Goal: Communication & Community: Answer question/provide support

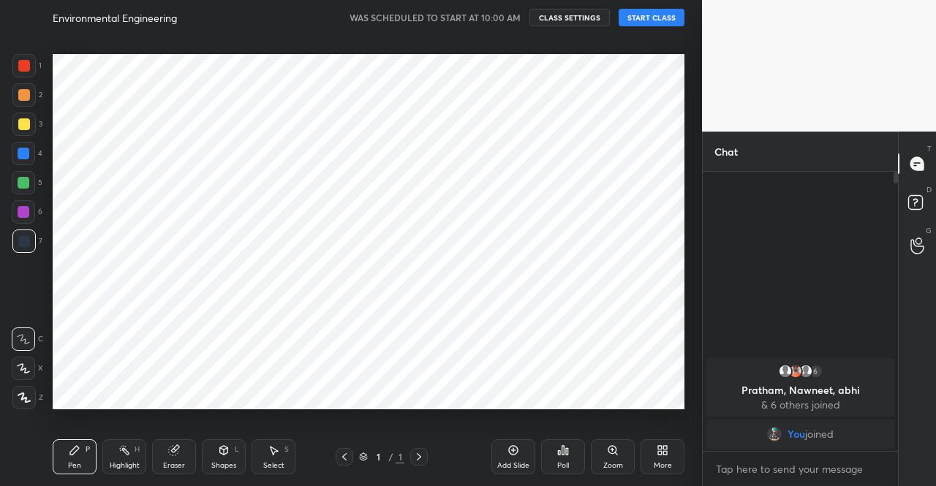
scroll to position [393, 644]
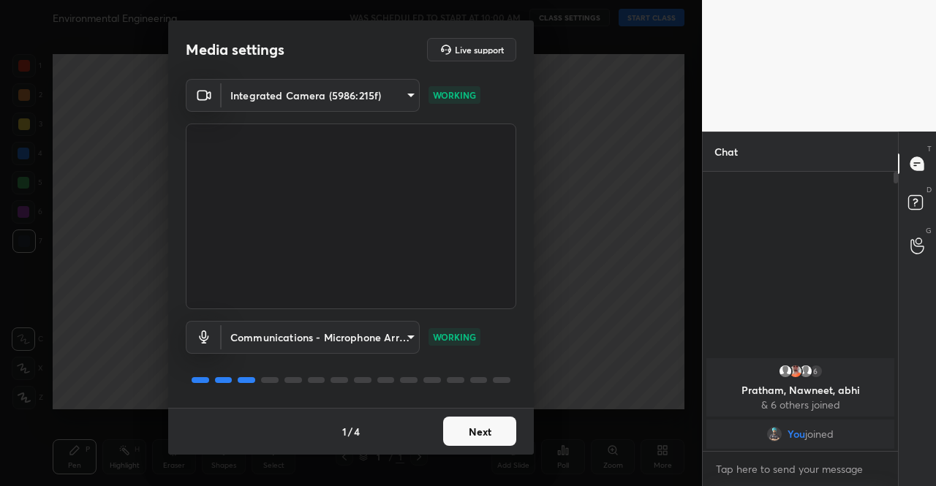
click at [510, 431] on button "Next" at bounding box center [479, 431] width 73 height 29
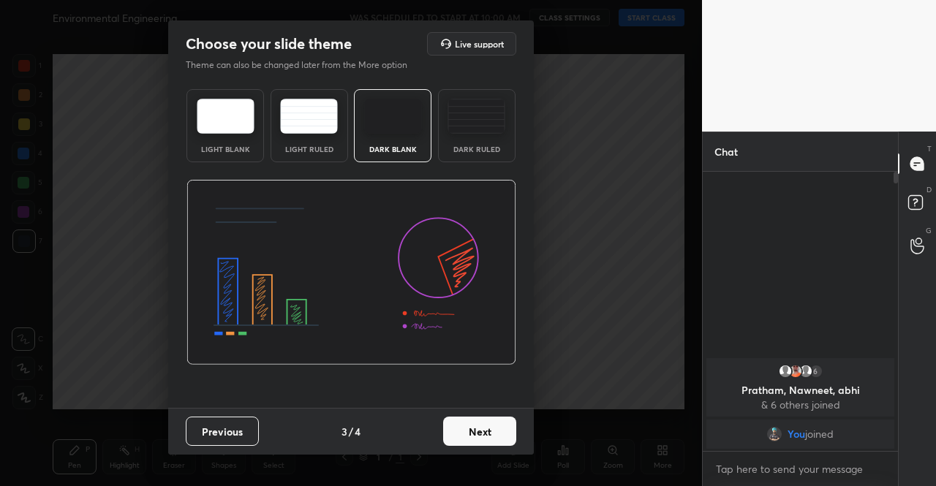
click at [510, 431] on button "Next" at bounding box center [479, 431] width 73 height 29
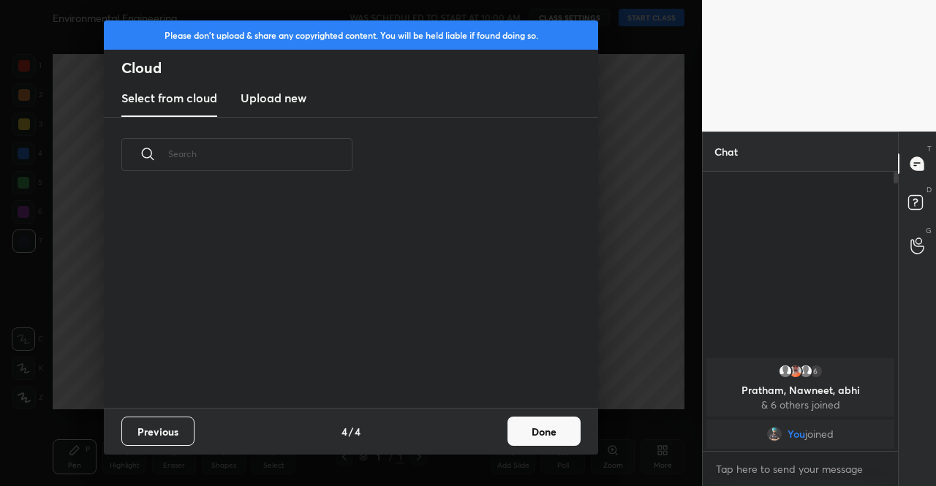
click at [510, 431] on button "Done" at bounding box center [544, 431] width 73 height 29
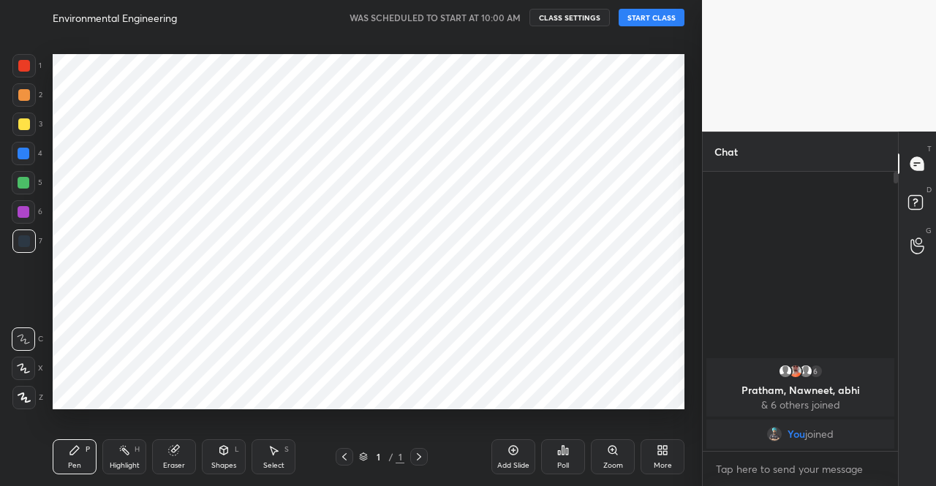
click at [557, 431] on div "Poll" at bounding box center [563, 457] width 44 height 82
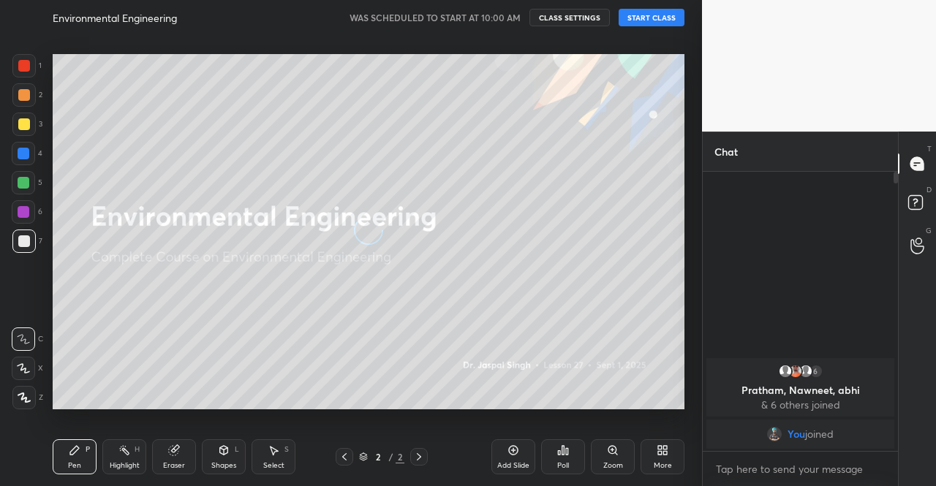
click at [652, 11] on button "START CLASS" at bounding box center [652, 18] width 66 height 18
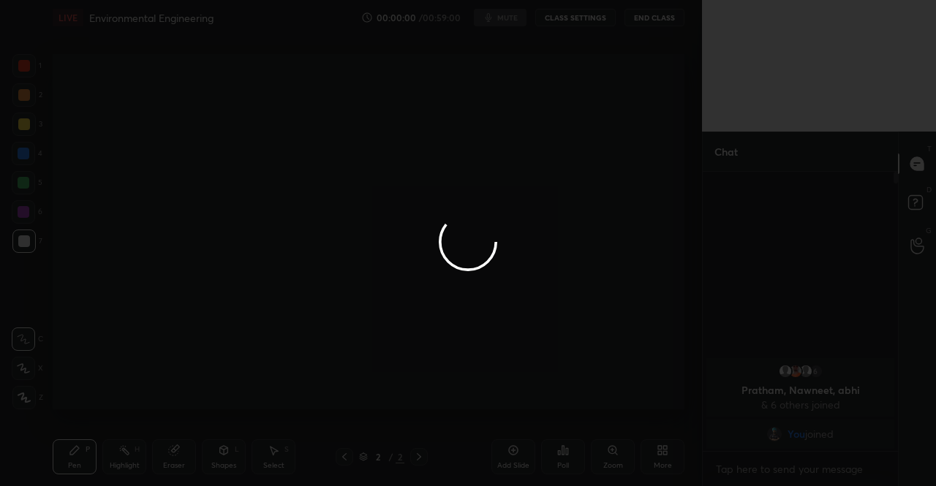
click at [513, 24] on div at bounding box center [468, 243] width 936 height 486
click at [513, 19] on div at bounding box center [468, 243] width 936 height 486
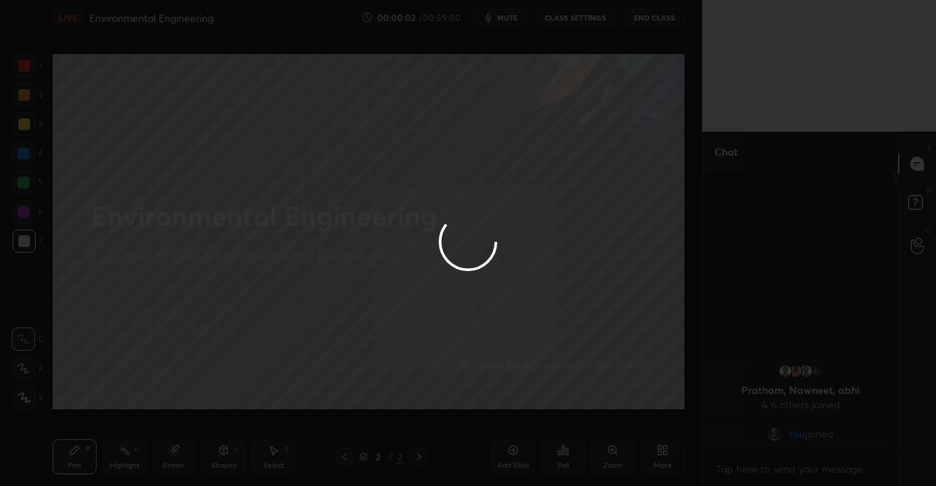
click at [513, 19] on div at bounding box center [468, 243] width 936 height 486
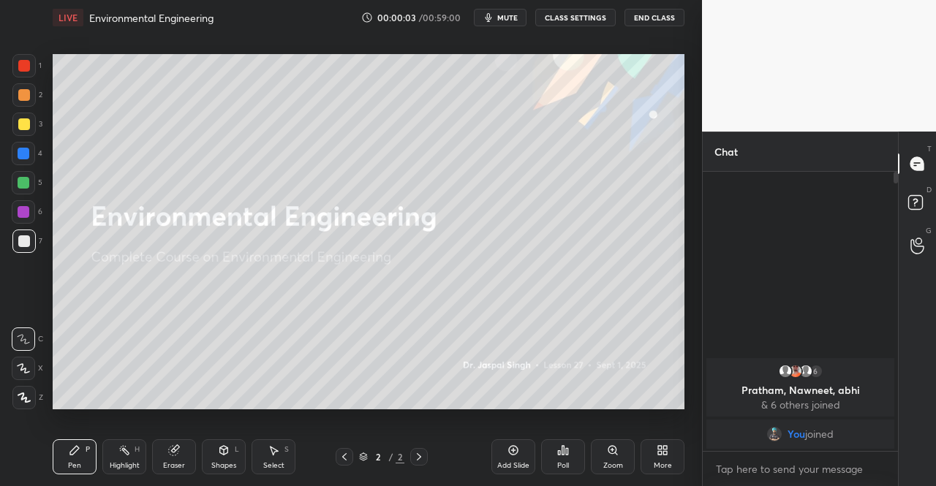
click at [513, 19] on span "mute" at bounding box center [507, 17] width 20 height 10
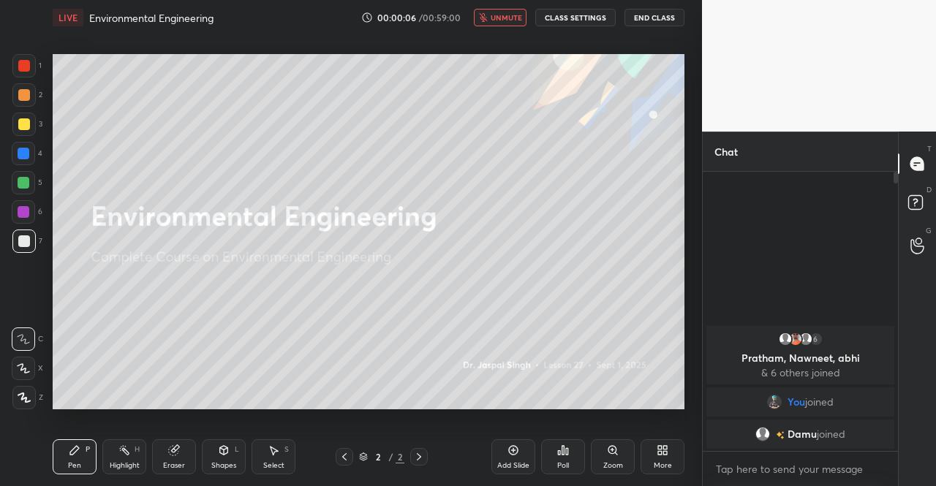
click at [655, 450] on div "More" at bounding box center [663, 457] width 44 height 35
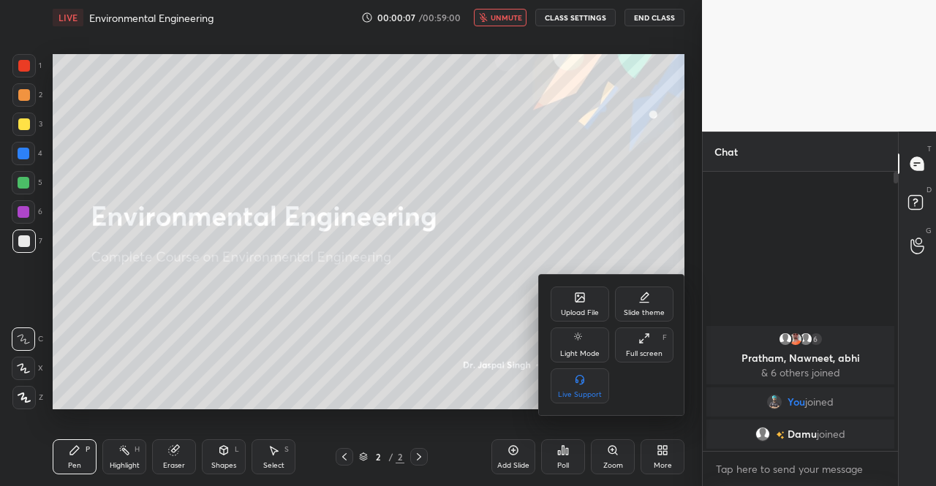
click at [562, 306] on div "Upload File" at bounding box center [580, 304] width 59 height 35
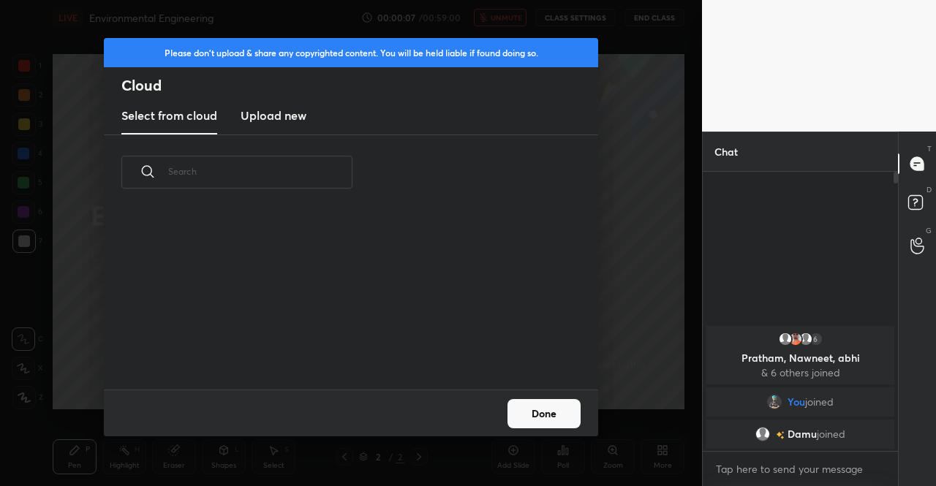
scroll to position [180, 469]
click at [263, 121] on h3 "Upload new" at bounding box center [274, 116] width 66 height 18
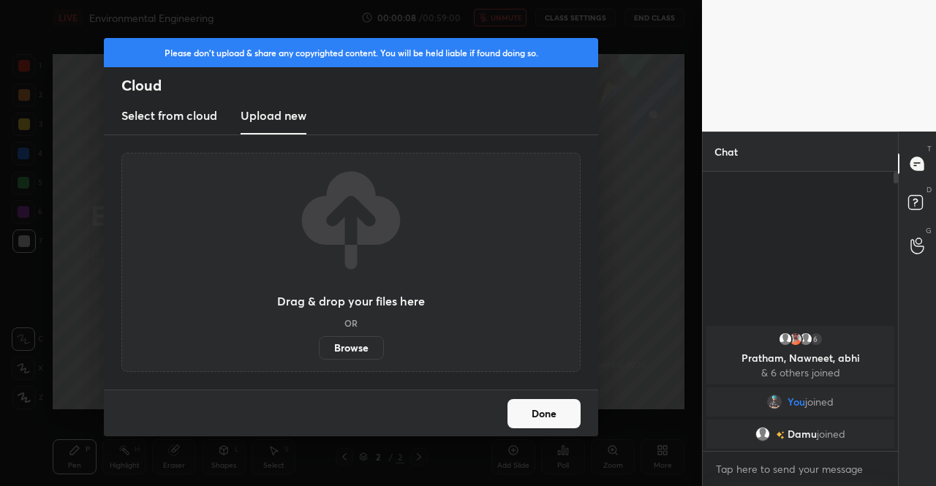
click at [373, 336] on label "Browse" at bounding box center [351, 347] width 65 height 23
click at [319, 336] on input "Browse" at bounding box center [319, 347] width 0 height 23
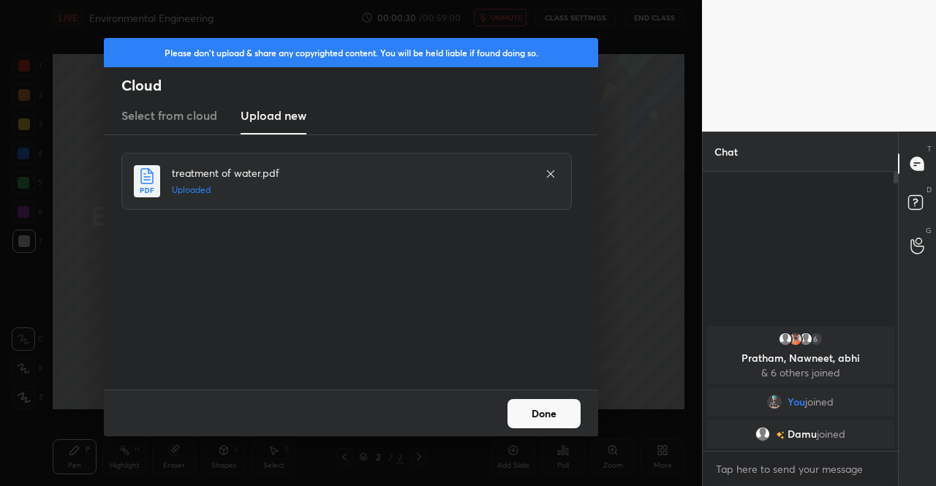
click at [537, 428] on button "Done" at bounding box center [544, 413] width 73 height 29
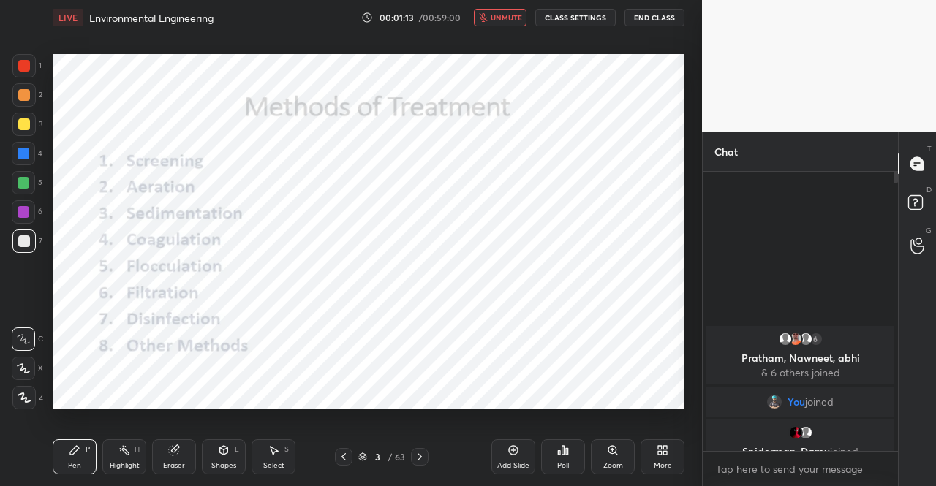
click at [343, 456] on icon at bounding box center [344, 456] width 4 height 7
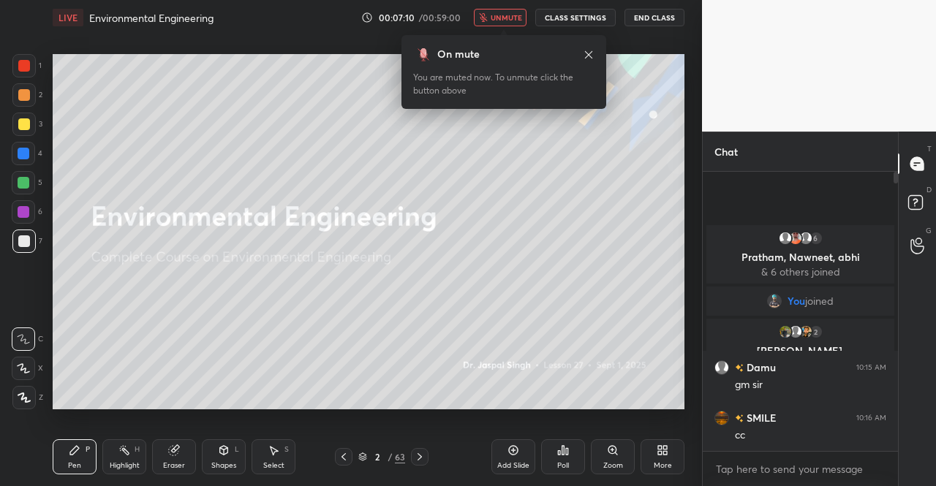
click at [504, 9] on button "unmute" at bounding box center [500, 18] width 53 height 18
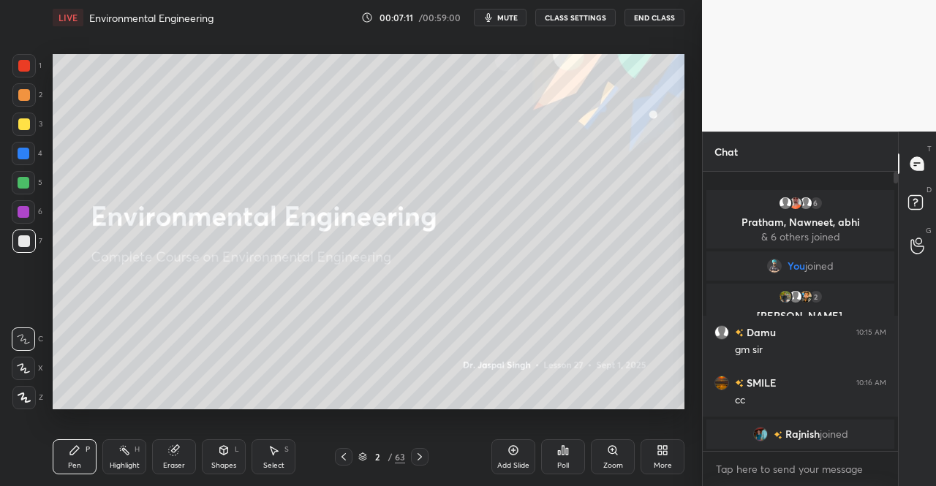
click at [22, 119] on div at bounding box center [24, 124] width 12 height 12
click at [25, 393] on icon at bounding box center [24, 398] width 13 height 10
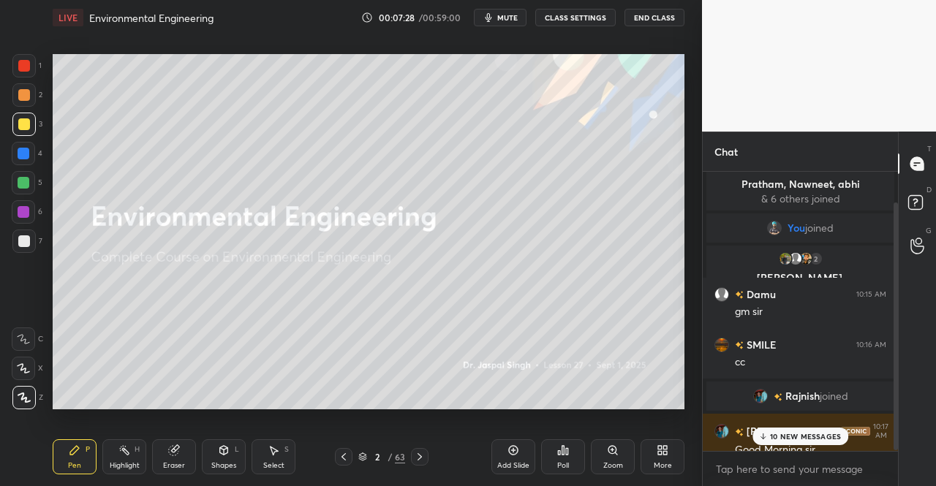
scroll to position [35, 0]
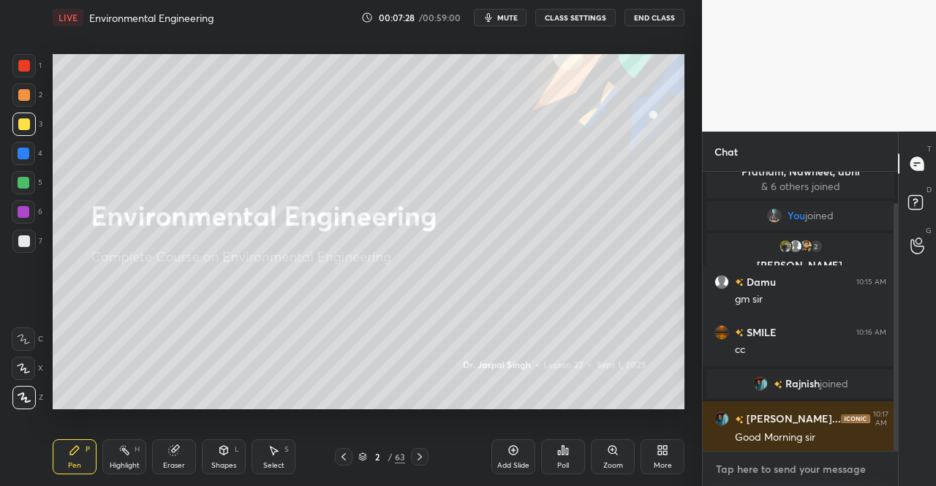
click at [819, 467] on textarea at bounding box center [800, 469] width 172 height 23
click at [366, 456] on icon at bounding box center [362, 457] width 9 height 9
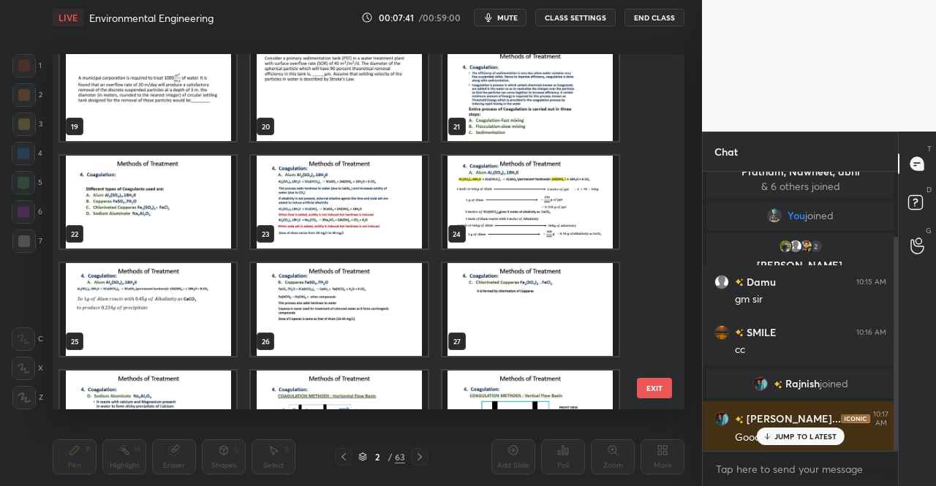
scroll to position [85, 0]
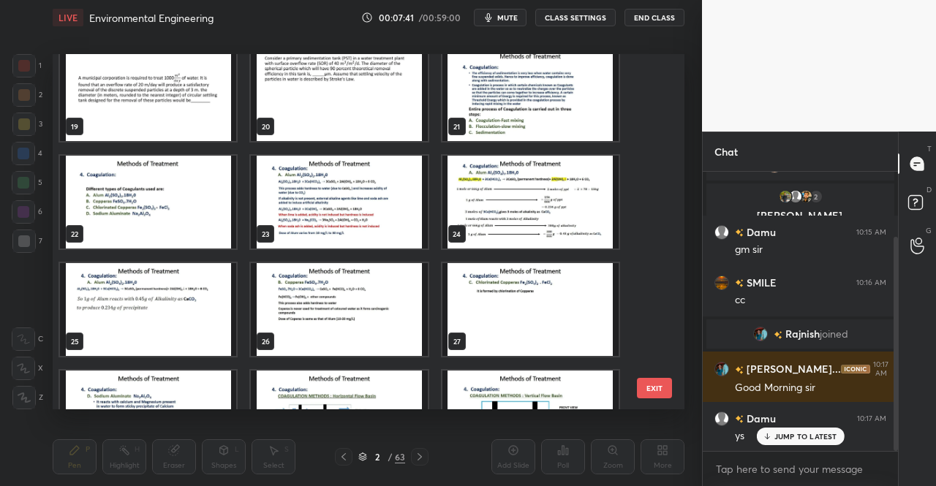
click at [525, 115] on img "grid" at bounding box center [530, 94] width 176 height 93
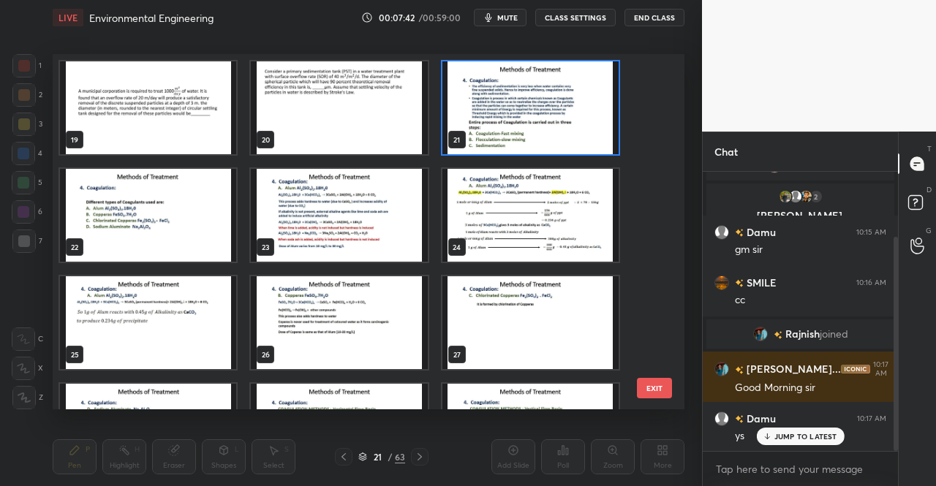
click at [525, 115] on img "grid" at bounding box center [530, 107] width 176 height 93
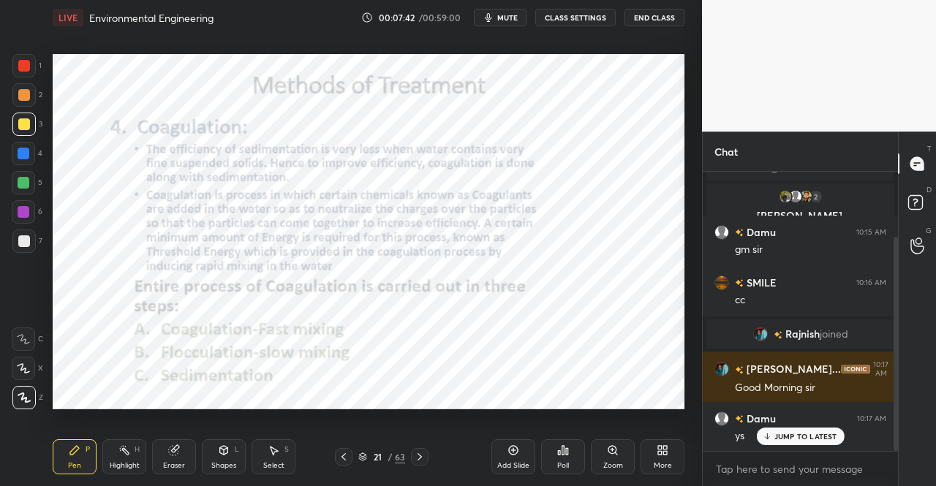
click at [525, 115] on img "grid" at bounding box center [530, 107] width 176 height 93
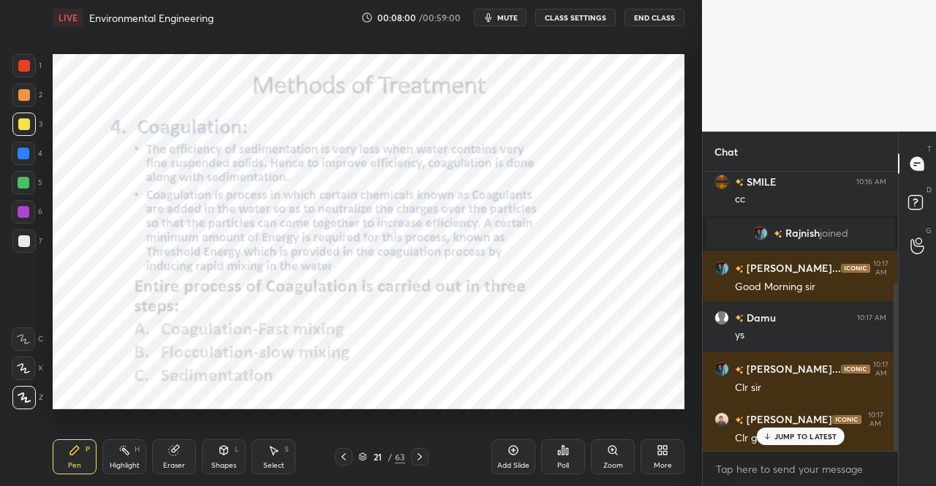
scroll to position [237, 0]
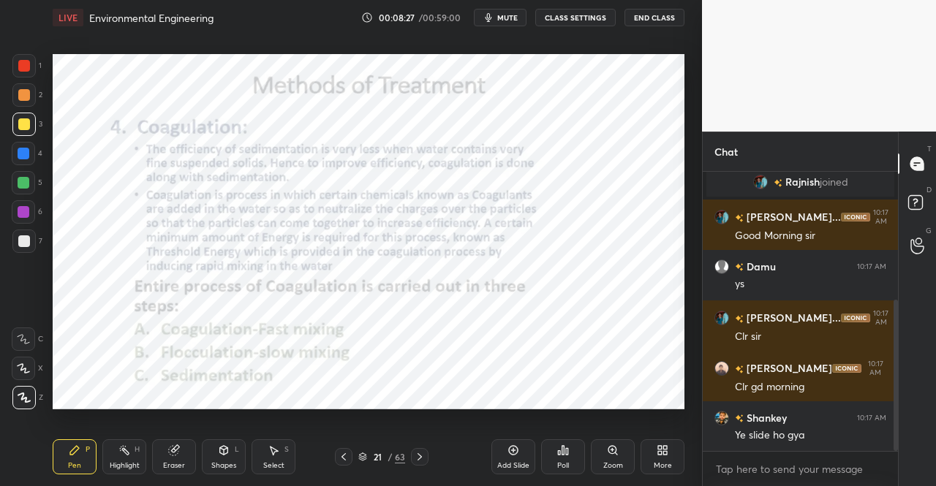
click at [22, 68] on div at bounding box center [24, 66] width 12 height 12
click at [26, 86] on div at bounding box center [23, 94] width 23 height 23
click at [416, 454] on icon at bounding box center [420, 457] width 12 height 12
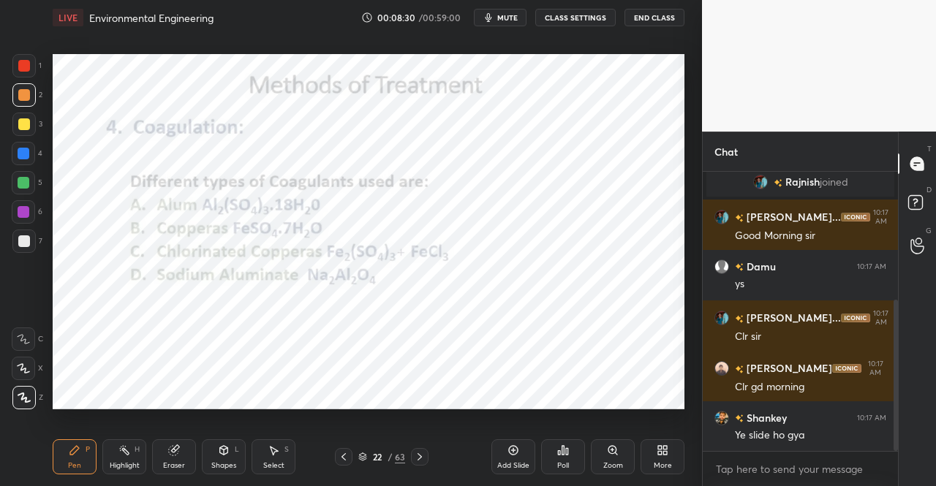
click at [344, 453] on icon at bounding box center [344, 457] width 12 height 12
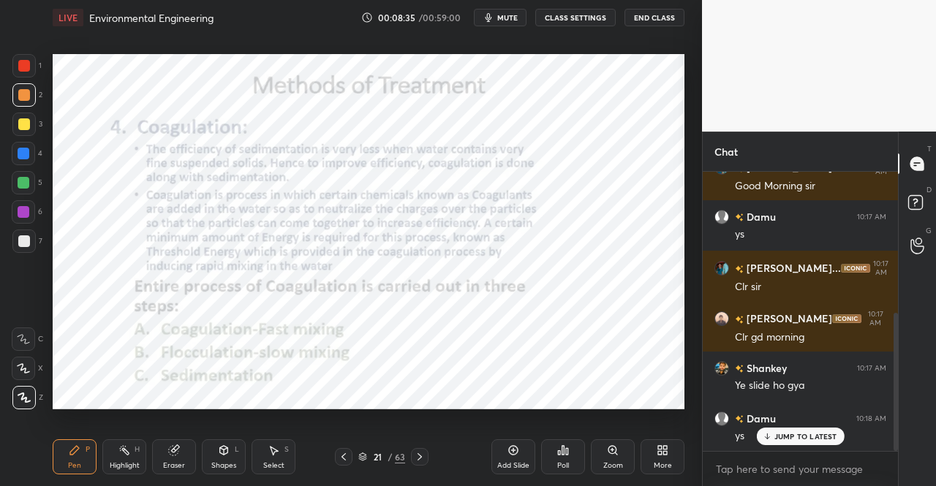
scroll to position [338, 0]
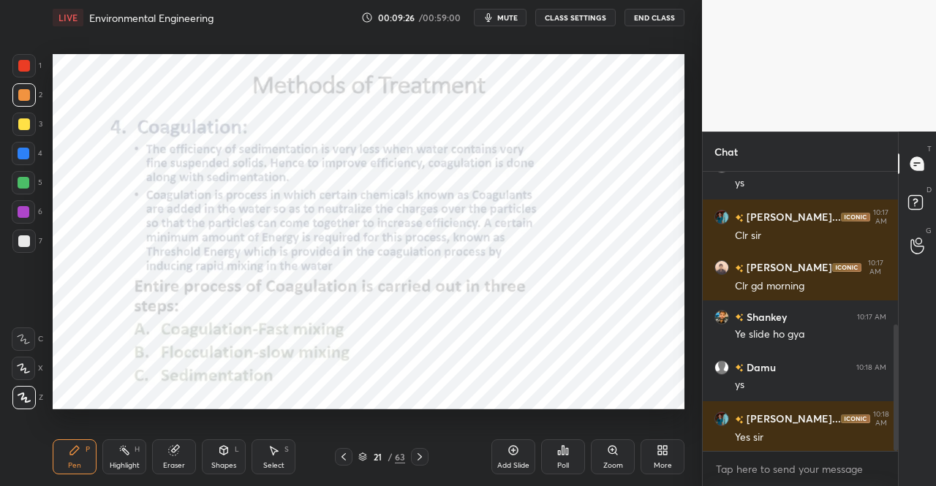
click at [69, 464] on div "Pen" at bounding box center [74, 465] width 13 height 7
click at [71, 456] on icon at bounding box center [75, 451] width 12 height 12
click at [15, 68] on div at bounding box center [23, 65] width 23 height 23
click at [21, 78] on div "1" at bounding box center [26, 68] width 29 height 29
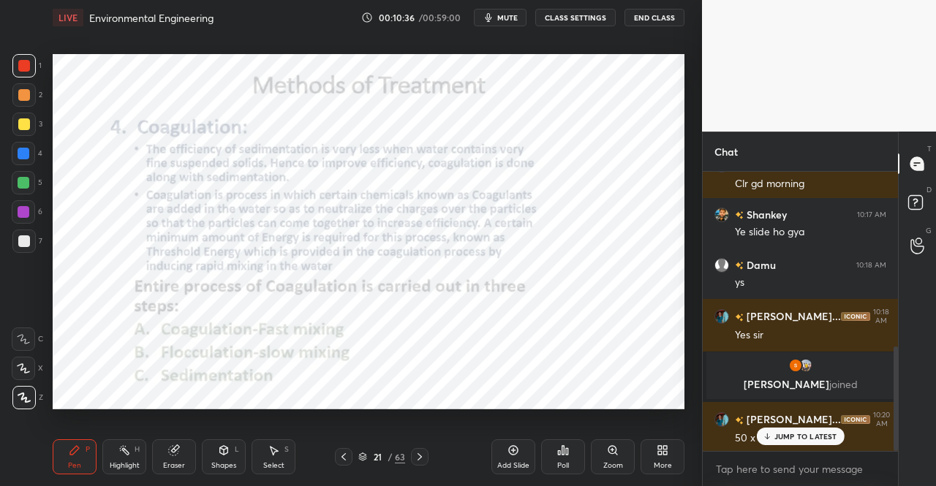
scroll to position [521, 0]
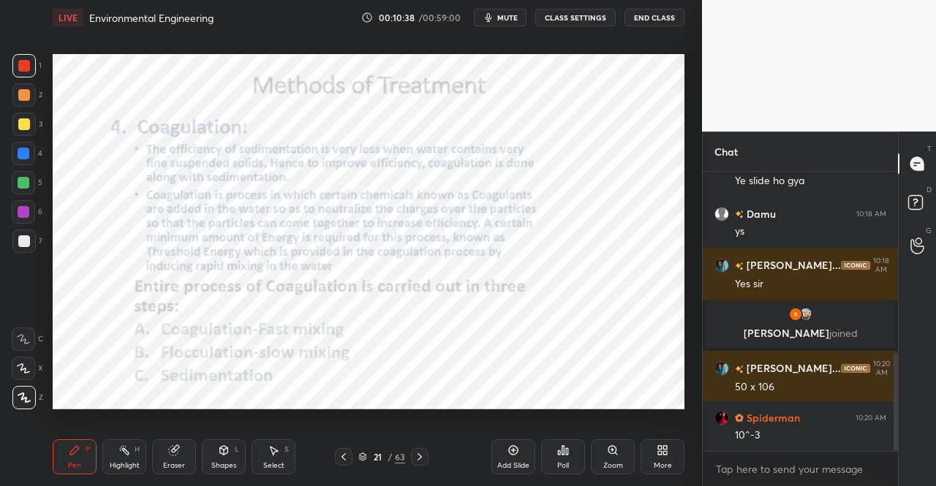
click at [421, 456] on icon at bounding box center [420, 457] width 12 height 12
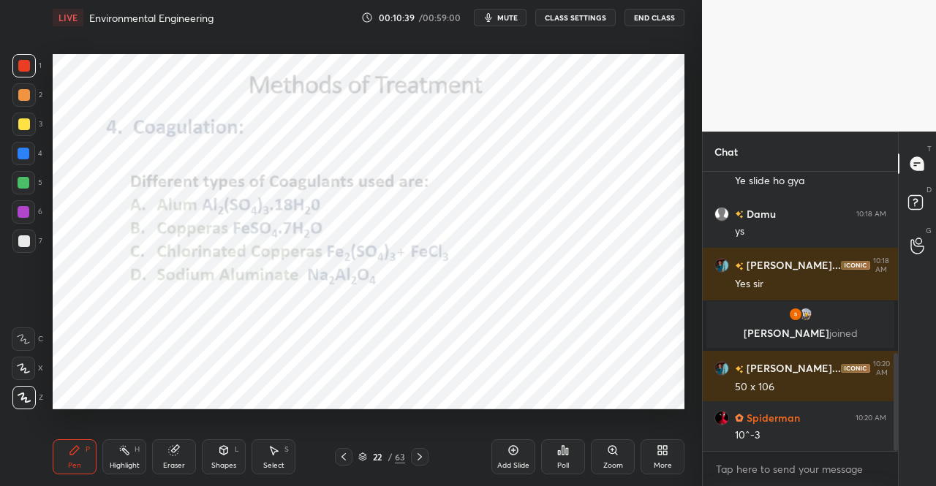
click at [344, 459] on icon at bounding box center [344, 456] width 4 height 7
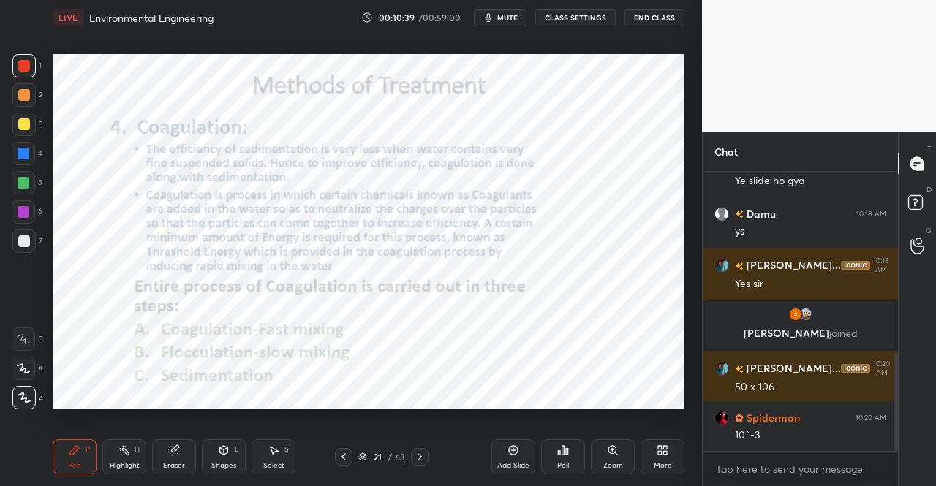
click at [500, 446] on div "Add Slide" at bounding box center [513, 457] width 44 height 35
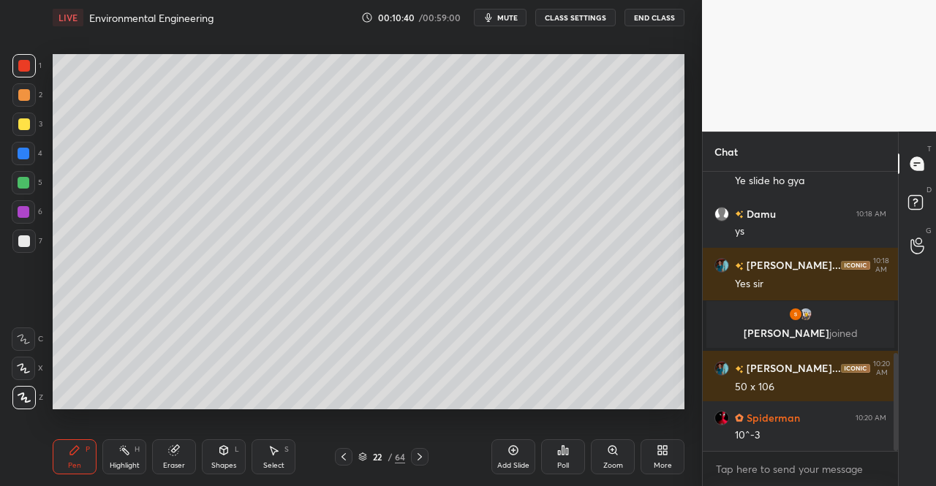
click at [59, 471] on div "Pen P" at bounding box center [75, 457] width 44 height 35
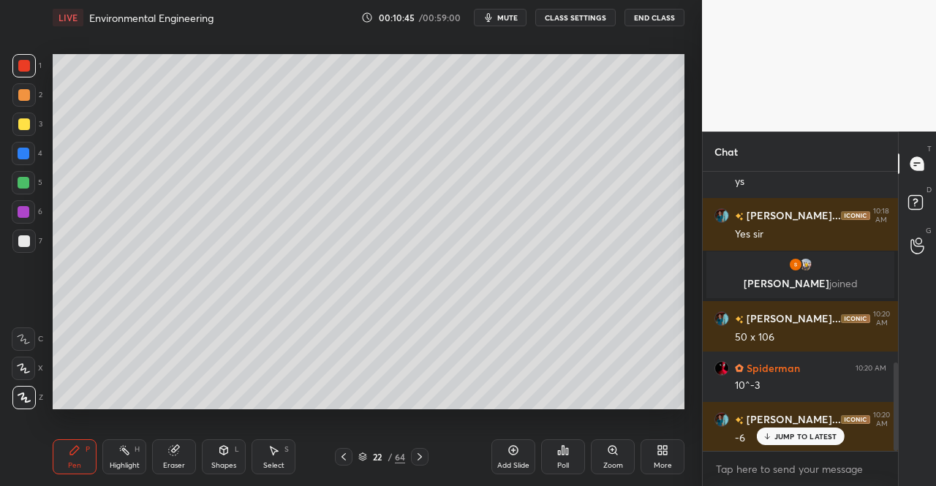
scroll to position [606, 0]
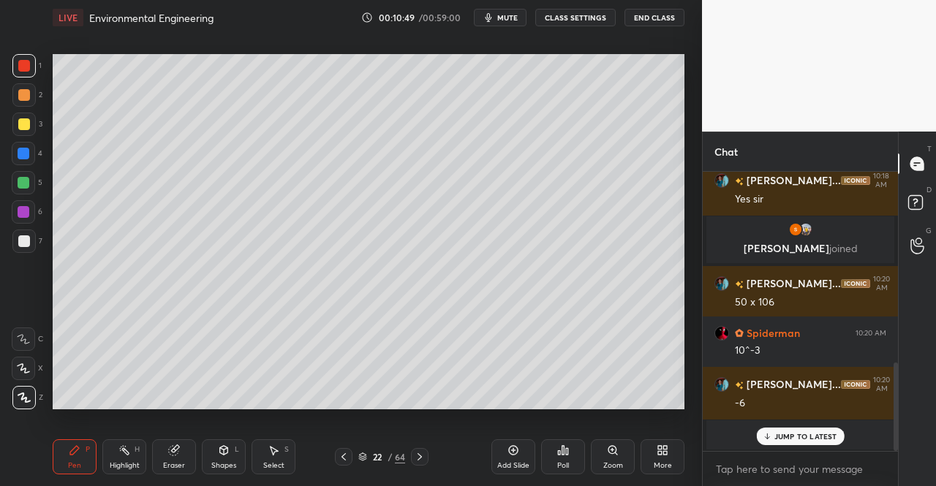
click at [179, 463] on div "Eraser" at bounding box center [174, 465] width 22 height 7
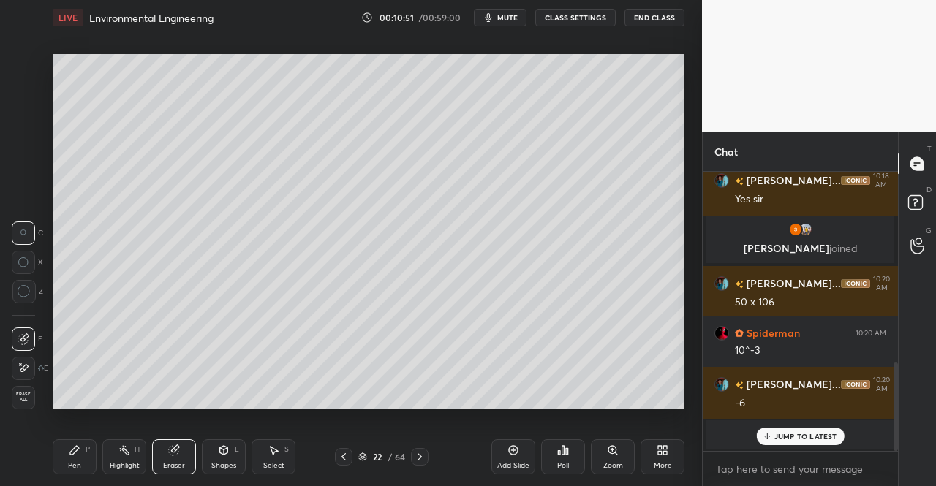
click at [90, 461] on div "Pen P" at bounding box center [75, 457] width 44 height 35
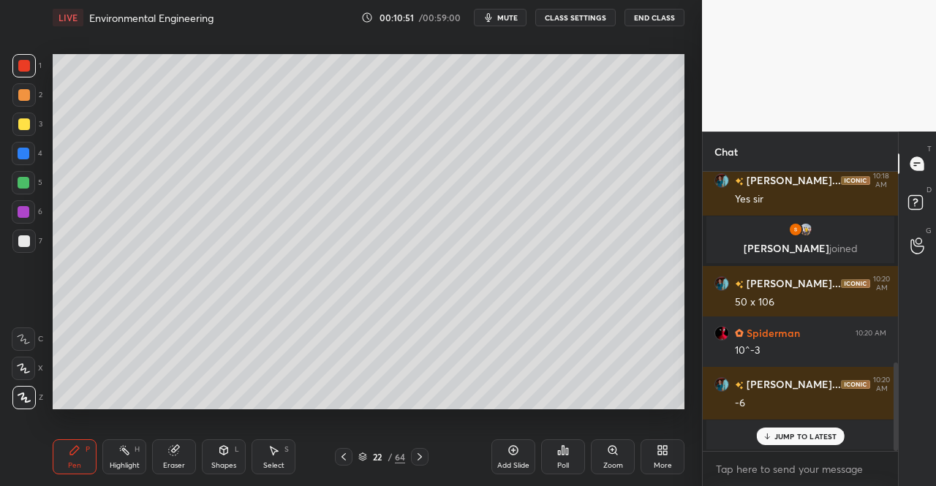
click at [94, 441] on div "Pen P" at bounding box center [75, 457] width 44 height 35
click at [281, 451] on div "Select S" at bounding box center [274, 457] width 44 height 35
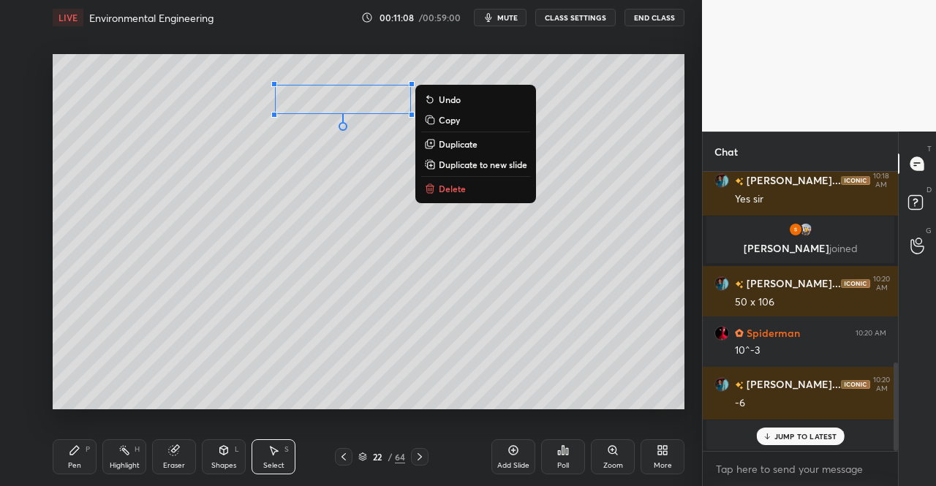
click at [345, 185] on div "0 ° Undo Copy Duplicate Duplicate to new slide Delete" at bounding box center [369, 231] width 632 height 355
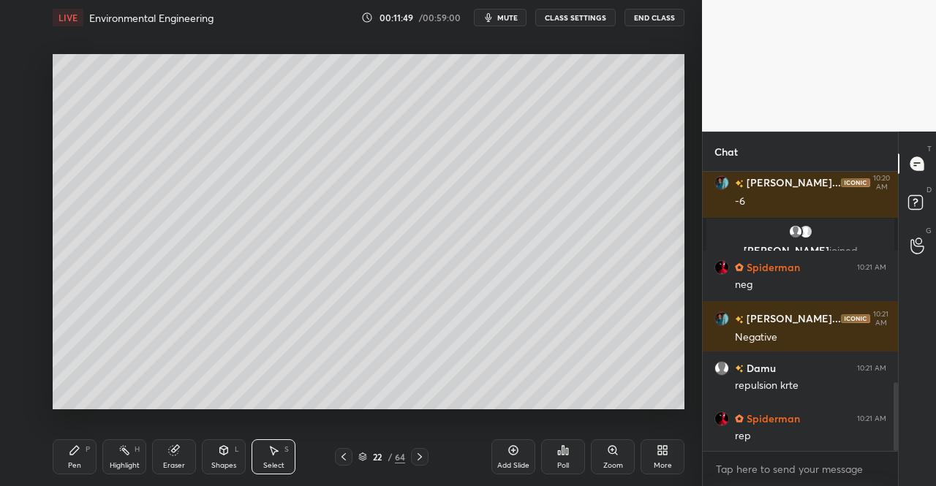
scroll to position [859, 0]
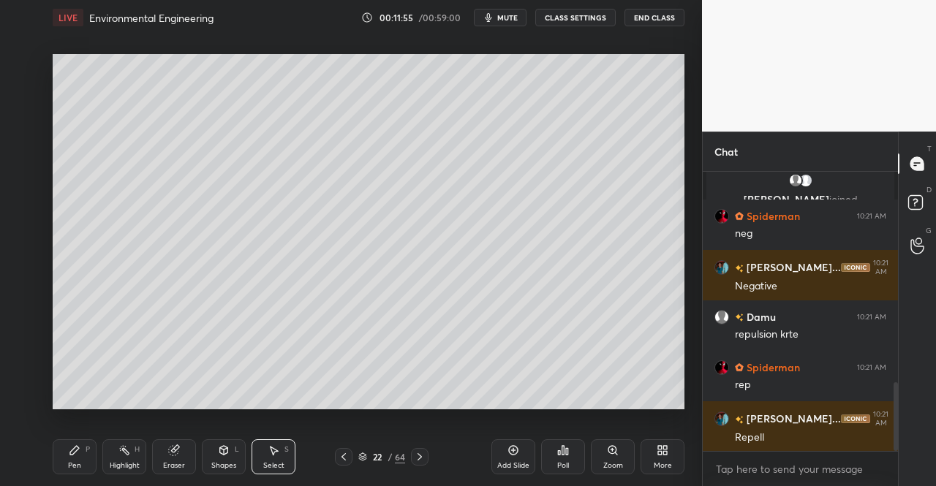
click at [83, 469] on div "Pen P" at bounding box center [75, 457] width 44 height 35
click at [83, 467] on div "Pen P" at bounding box center [75, 457] width 44 height 35
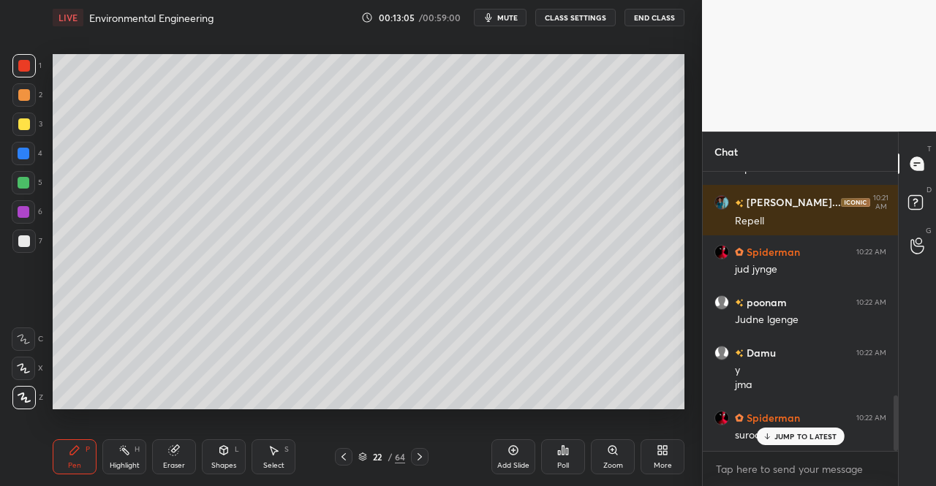
scroll to position [1125, 0]
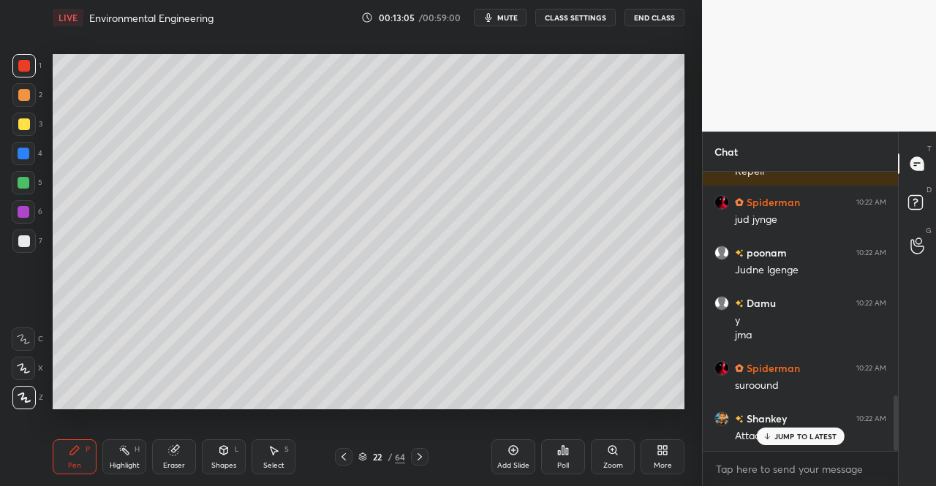
click at [221, 450] on icon at bounding box center [224, 450] width 8 height 9
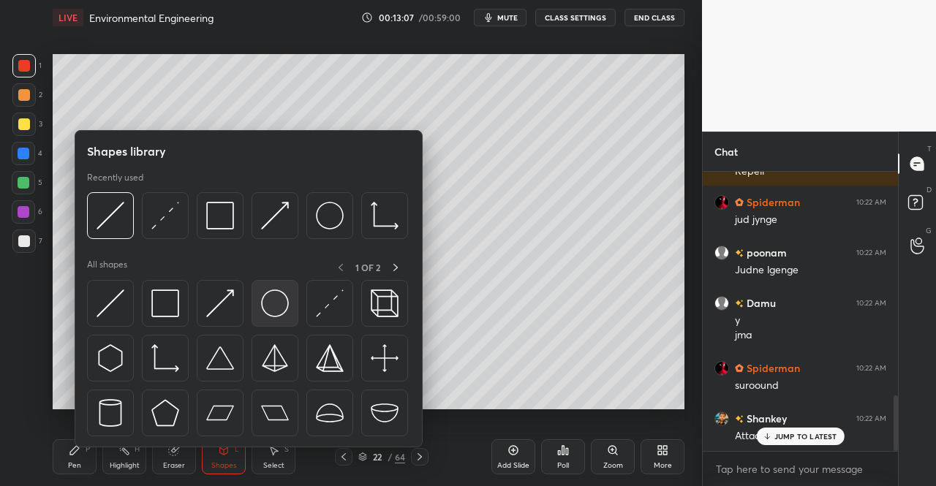
click at [283, 304] on img at bounding box center [275, 304] width 28 height 28
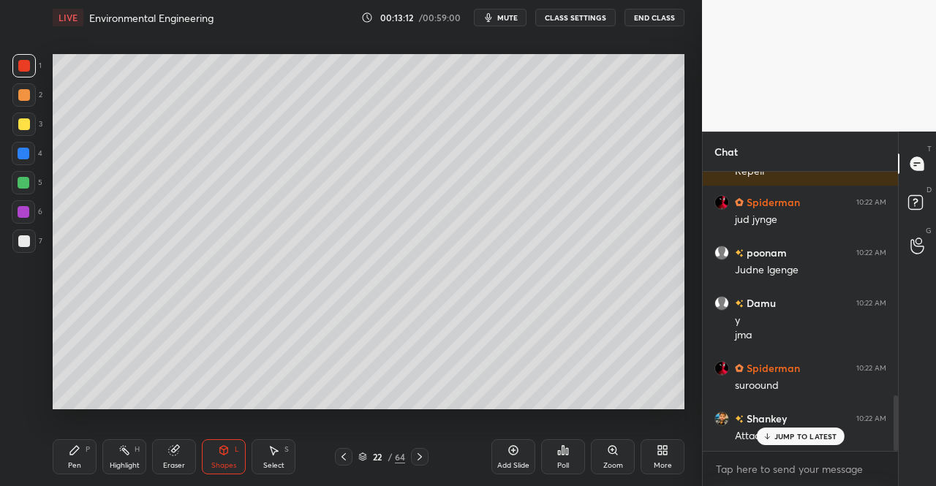
click at [80, 452] on icon at bounding box center [75, 451] width 12 height 12
click at [78, 438] on div "Pen P Highlight H Eraser Shapes L Select S 22 / 64 Add Slide Poll Zoom More" at bounding box center [369, 457] width 632 height 59
click at [267, 456] on div "Select S" at bounding box center [274, 457] width 44 height 35
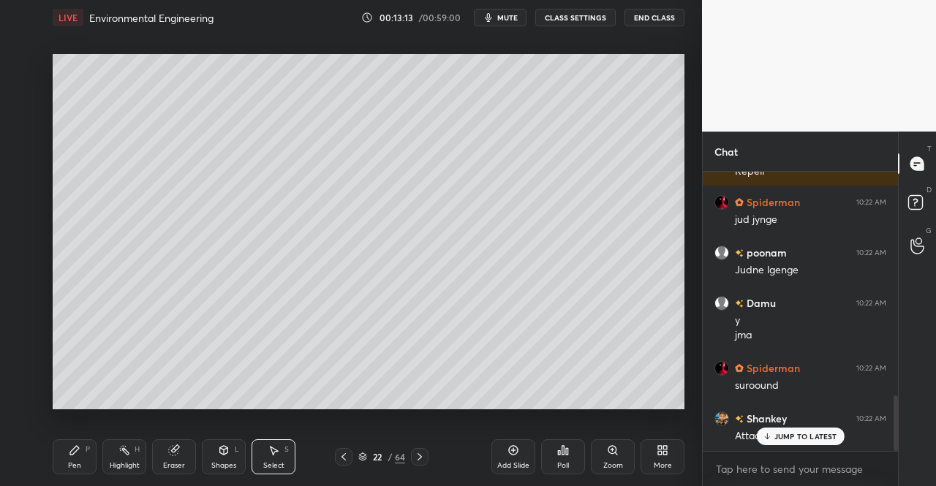
click at [227, 456] on icon at bounding box center [224, 451] width 12 height 12
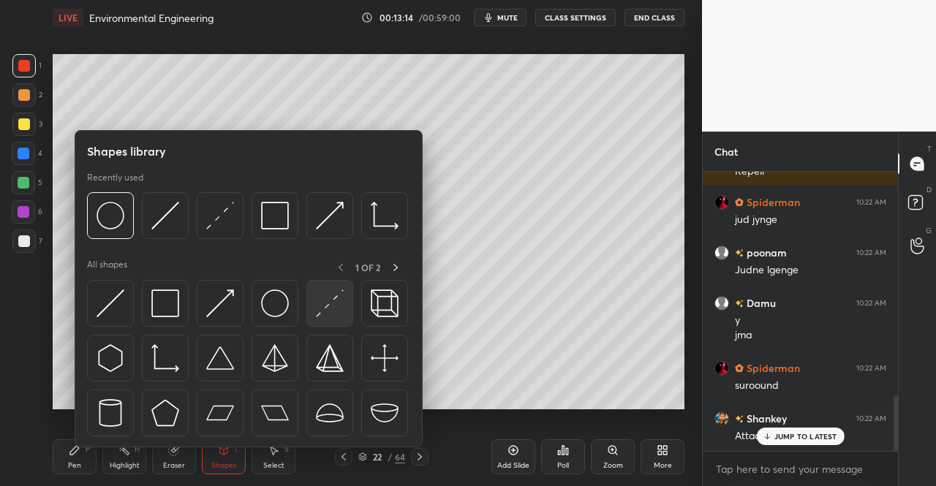
click at [326, 312] on img at bounding box center [330, 304] width 28 height 28
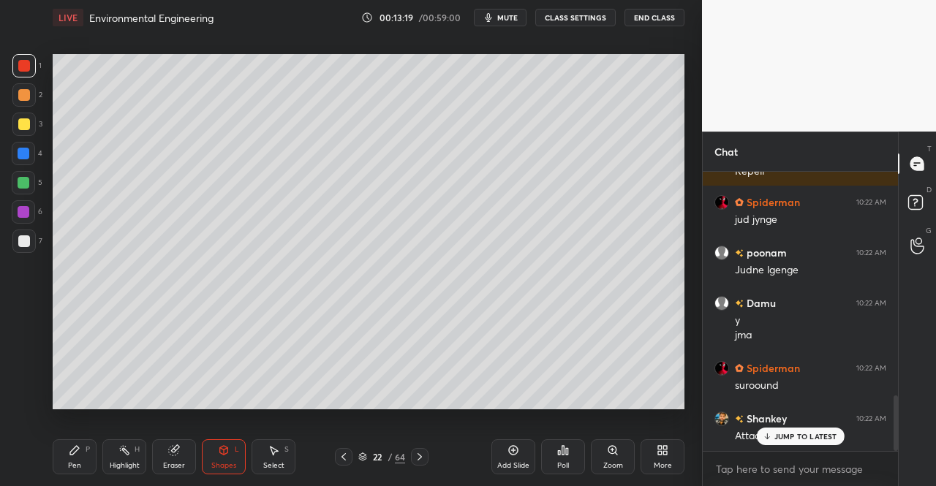
click at [84, 463] on div "Pen P" at bounding box center [75, 457] width 44 height 35
click at [82, 449] on div "Pen P" at bounding box center [75, 457] width 44 height 35
click at [20, 238] on div at bounding box center [24, 241] width 12 height 12
click at [19, 127] on div at bounding box center [24, 124] width 12 height 12
click at [28, 135] on div at bounding box center [23, 124] width 23 height 23
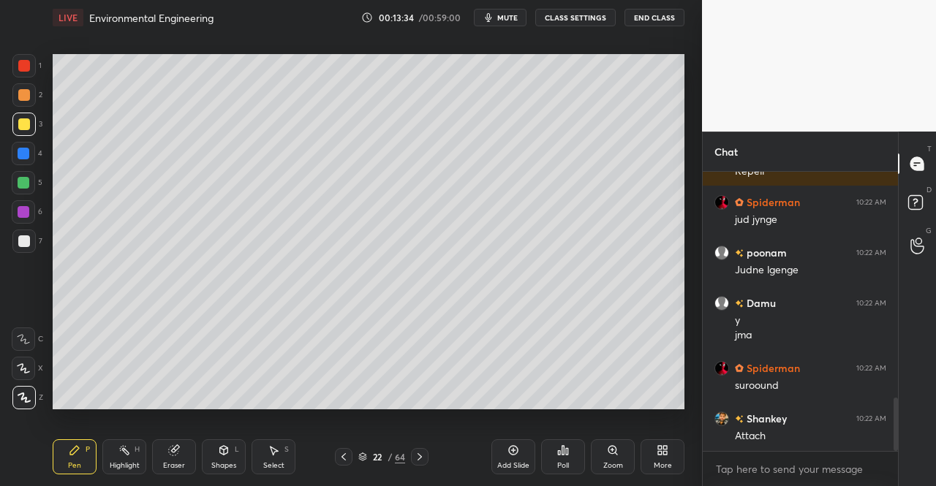
scroll to position [1176, 0]
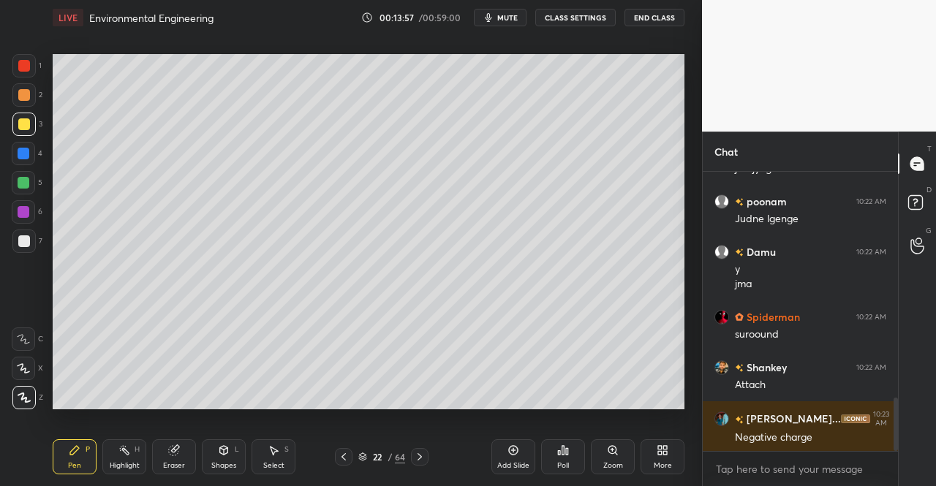
click at [20, 151] on div at bounding box center [24, 154] width 12 height 12
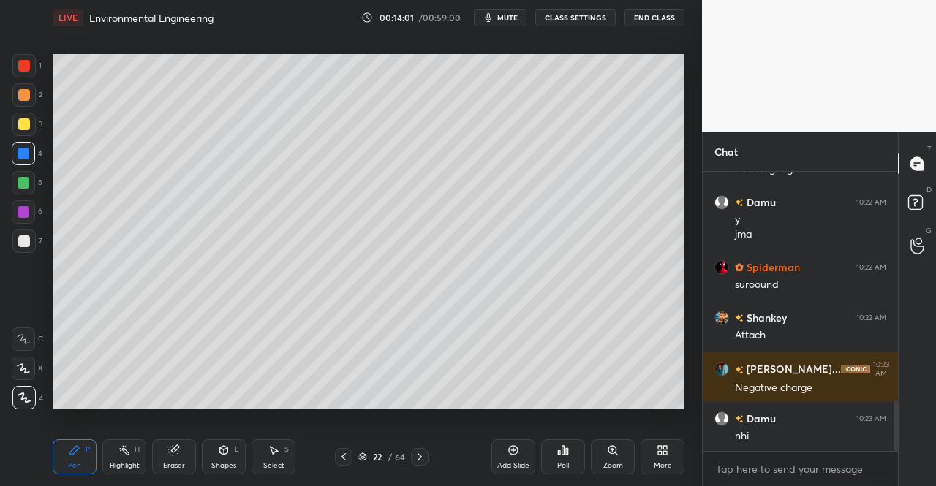
scroll to position [1277, 0]
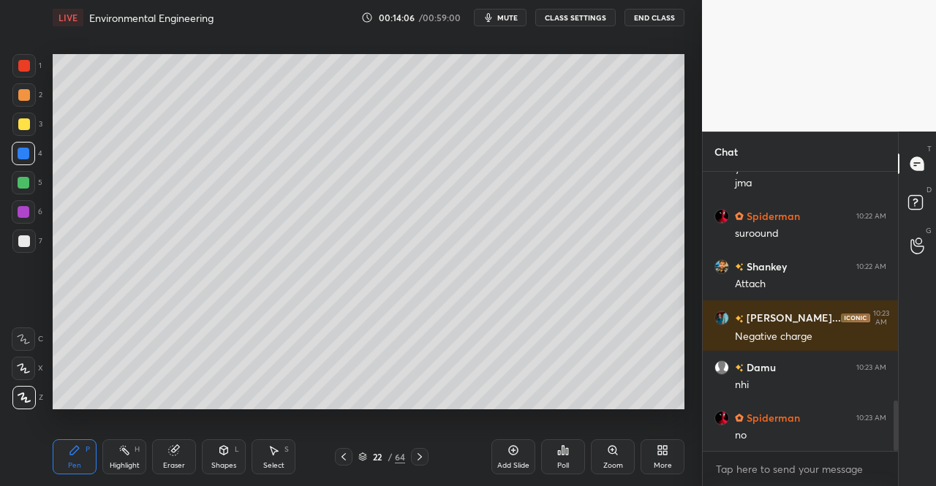
click at [20, 178] on div at bounding box center [24, 183] width 12 height 12
click at [34, 185] on div at bounding box center [23, 182] width 23 height 23
click at [22, 124] on div at bounding box center [24, 124] width 12 height 12
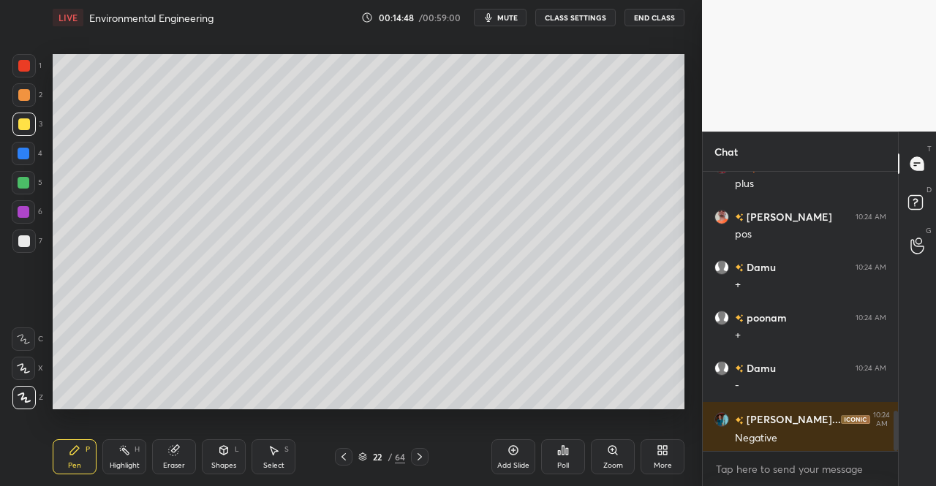
scroll to position [1680, 0]
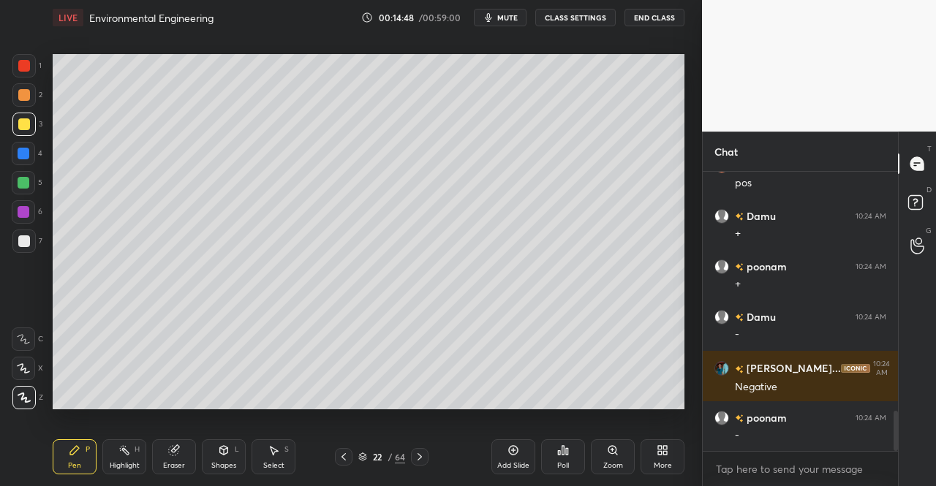
click at [225, 451] on icon at bounding box center [224, 450] width 8 height 9
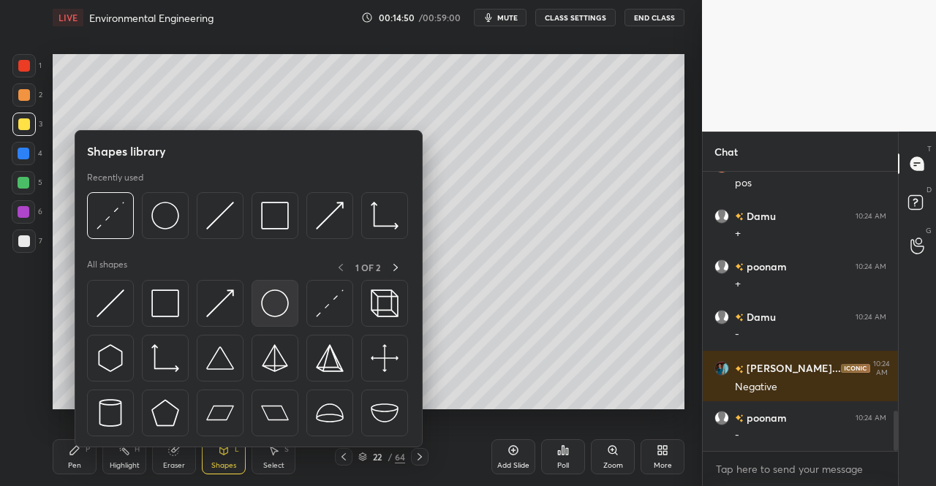
click at [282, 308] on img at bounding box center [275, 304] width 28 height 28
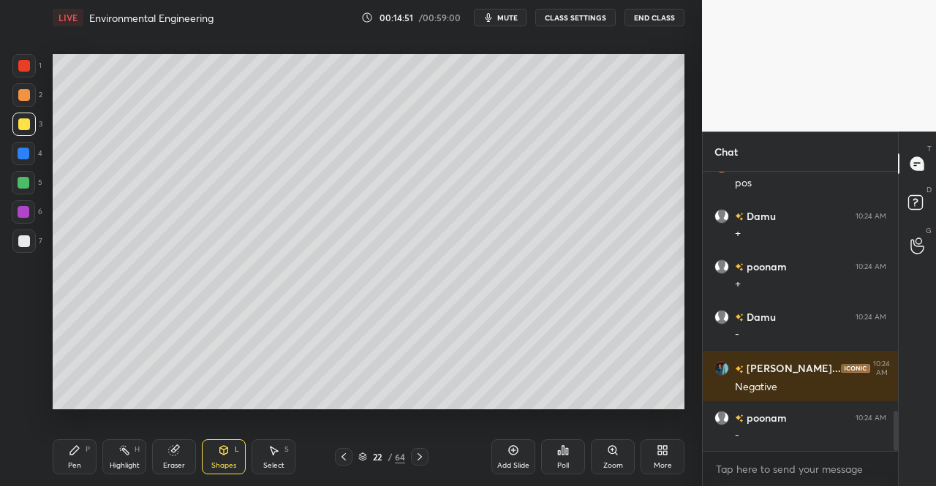
click at [18, 124] on div at bounding box center [24, 124] width 12 height 12
click at [167, 459] on div "Eraser" at bounding box center [174, 457] width 44 height 35
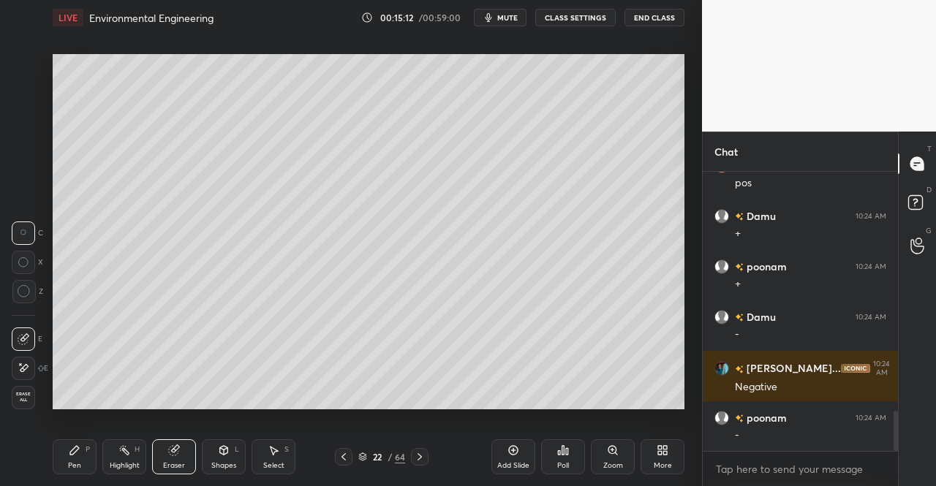
click at [69, 453] on icon at bounding box center [75, 451] width 12 height 12
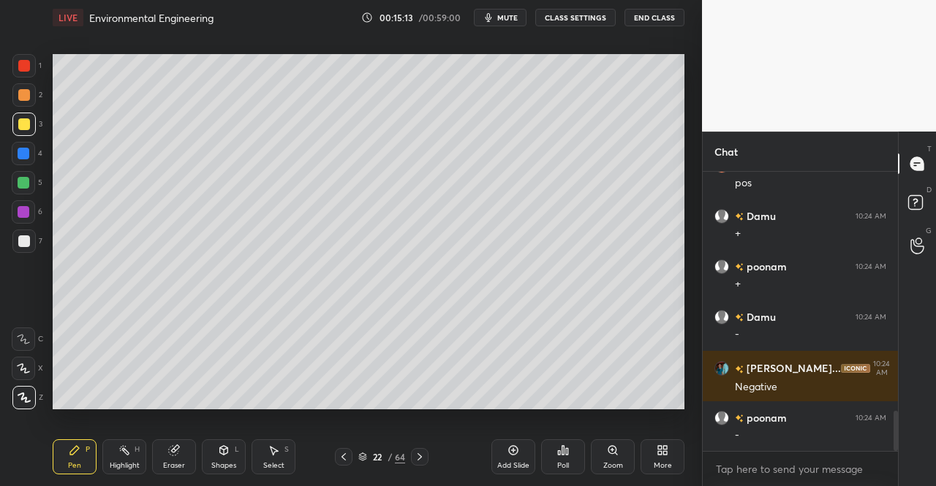
click at [79, 430] on div "Pen P Highlight H Eraser Shapes L Select S 22 / 64 Add Slide Poll Zoom More" at bounding box center [369, 457] width 632 height 59
click at [216, 450] on div "Shapes L" at bounding box center [224, 457] width 44 height 35
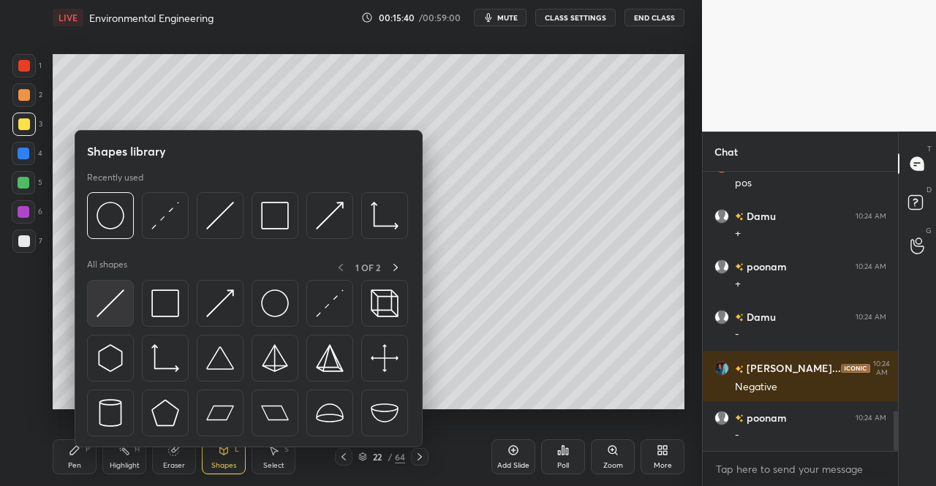
click at [113, 307] on img at bounding box center [111, 304] width 28 height 28
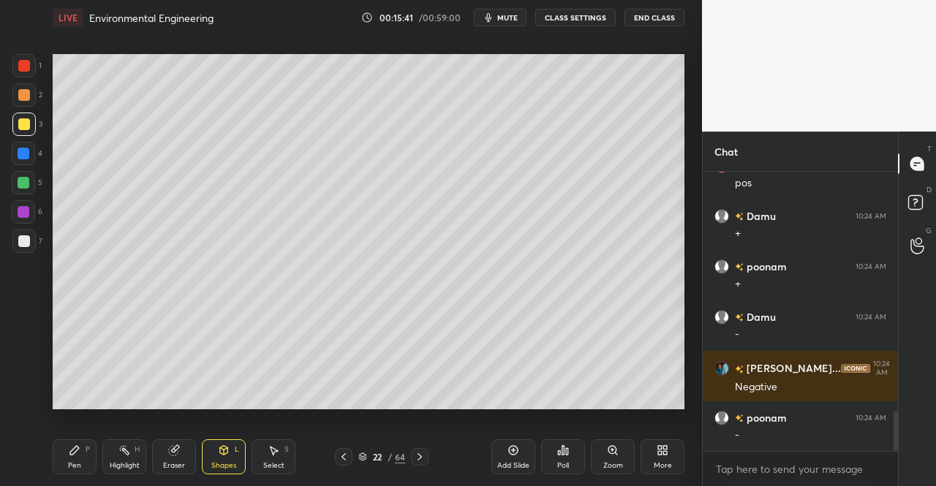
click at [226, 445] on icon at bounding box center [224, 451] width 12 height 12
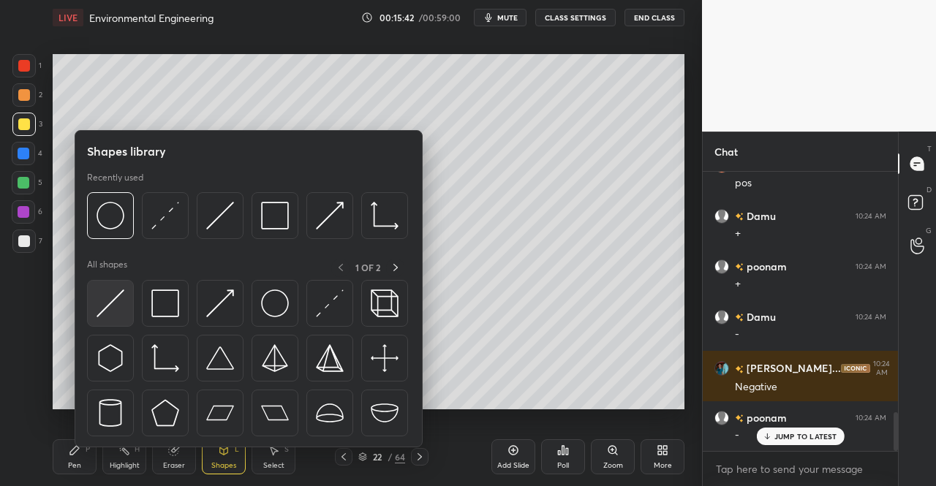
click at [106, 306] on img at bounding box center [111, 304] width 28 height 28
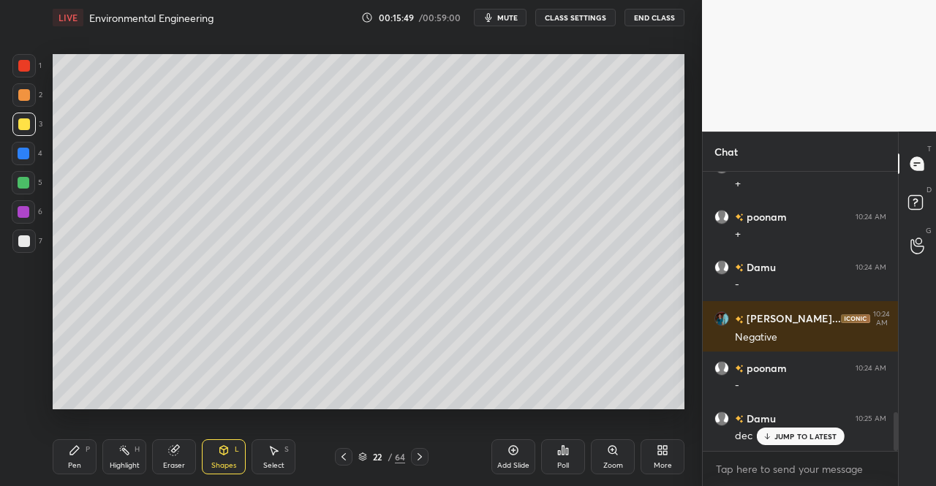
click at [69, 467] on div "Pen" at bounding box center [74, 465] width 13 height 7
click at [76, 454] on icon at bounding box center [75, 451] width 12 height 12
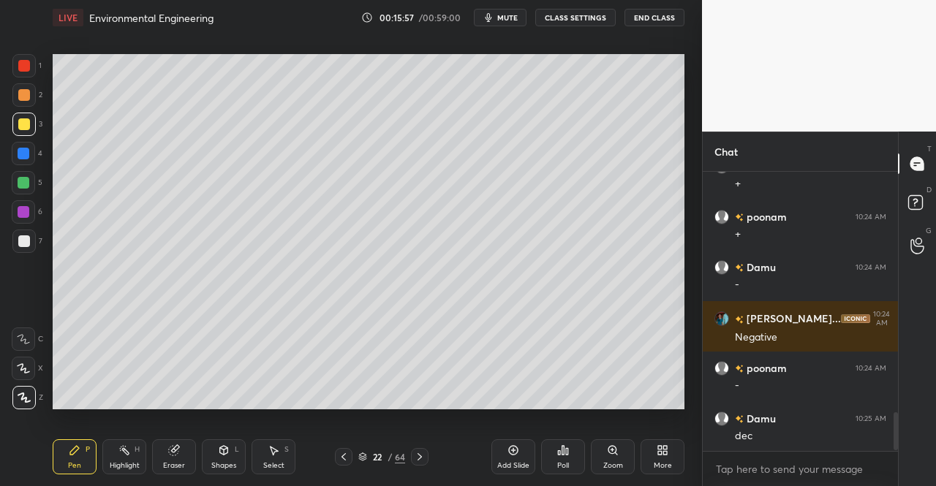
scroll to position [1781, 0]
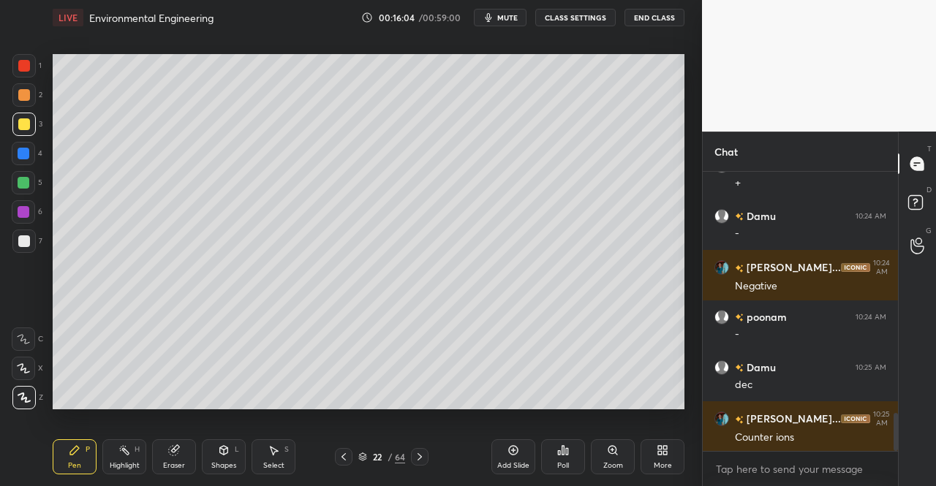
click at [170, 456] on icon at bounding box center [174, 451] width 10 height 10
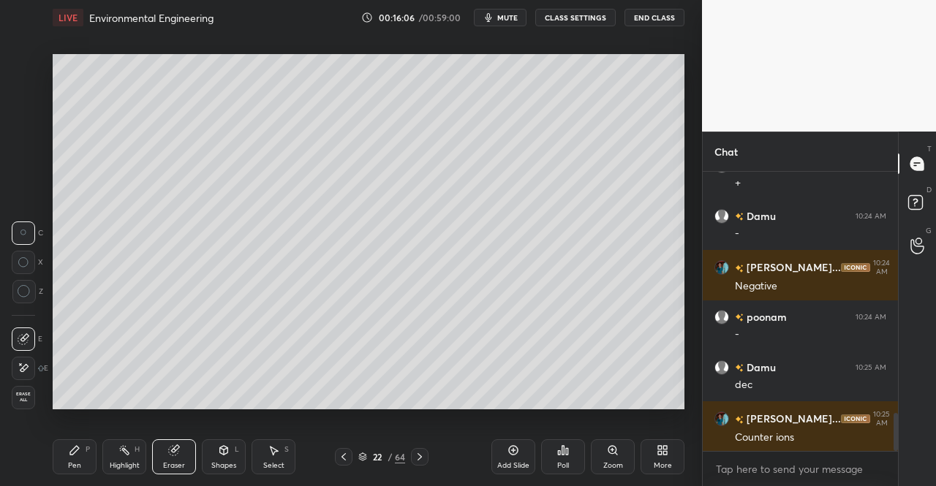
click at [284, 467] on div "Select" at bounding box center [273, 465] width 21 height 7
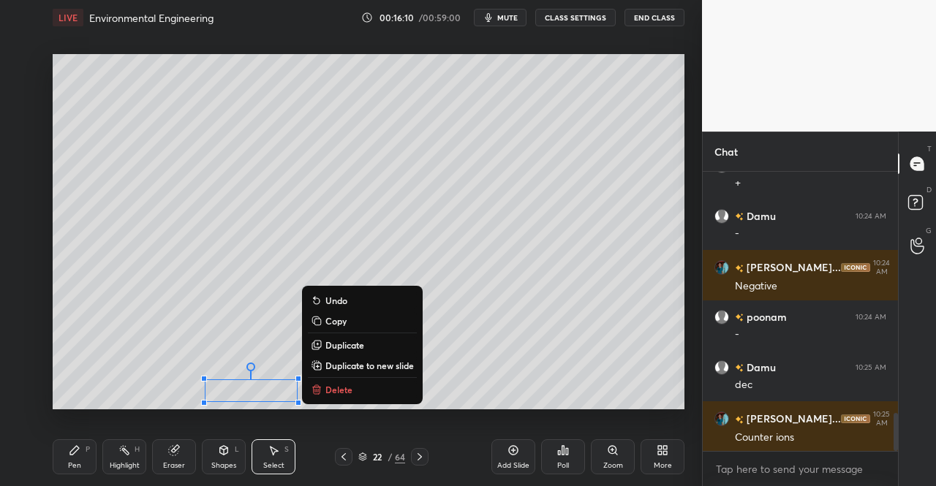
click at [110, 393] on div "0 ° Undo Copy Duplicate Duplicate to new slide Delete" at bounding box center [369, 231] width 632 height 355
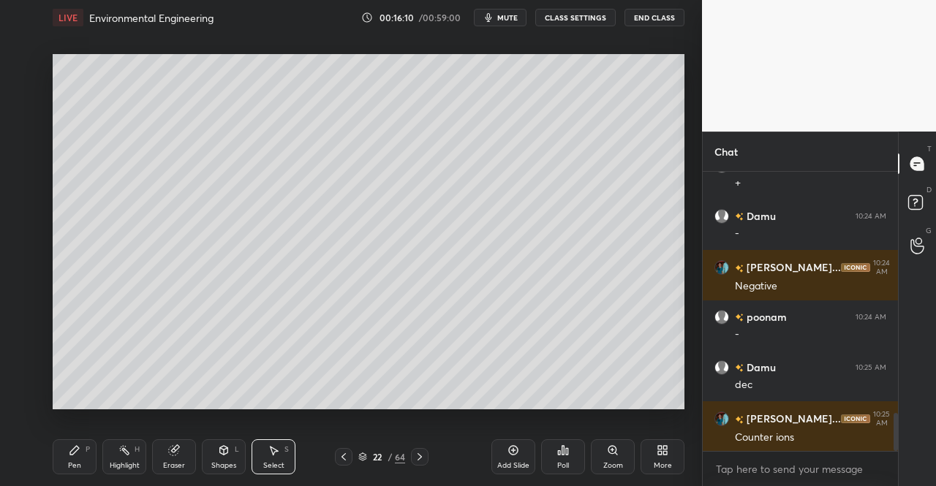
click at [78, 459] on div "Pen P" at bounding box center [75, 457] width 44 height 35
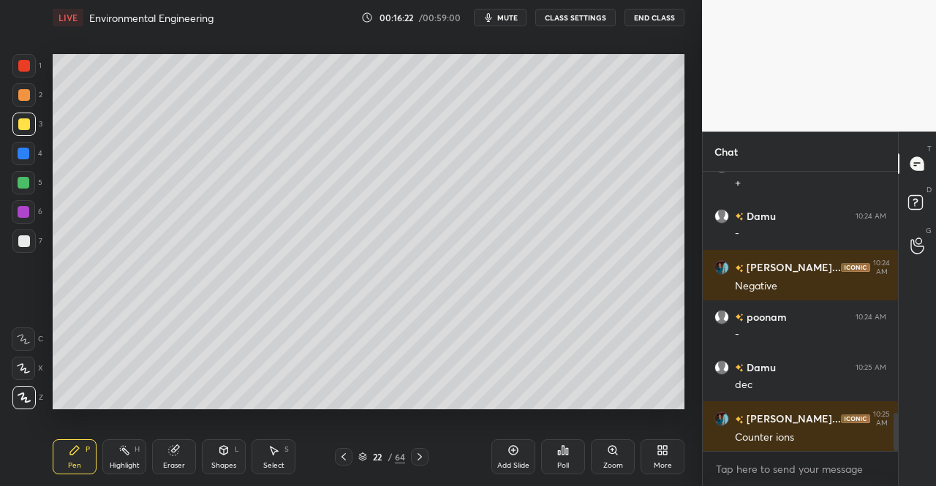
click at [223, 461] on div "Shapes L" at bounding box center [224, 457] width 44 height 35
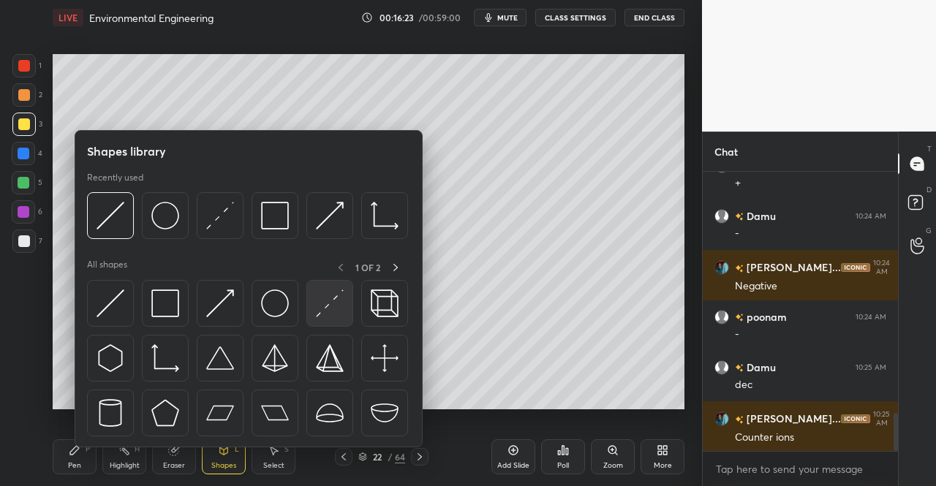
click at [323, 312] on img at bounding box center [330, 304] width 28 height 28
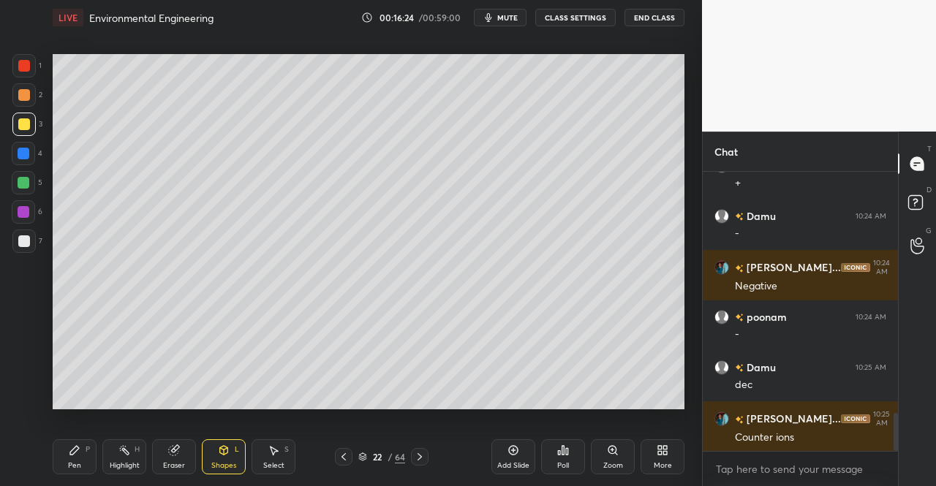
click at [13, 245] on div at bounding box center [23, 241] width 23 height 23
click at [72, 466] on div "Pen" at bounding box center [74, 465] width 13 height 7
click at [72, 464] on div "Pen" at bounding box center [74, 465] width 13 height 7
click at [19, 183] on div at bounding box center [24, 183] width 12 height 12
click at [18, 129] on div at bounding box center [24, 124] width 12 height 12
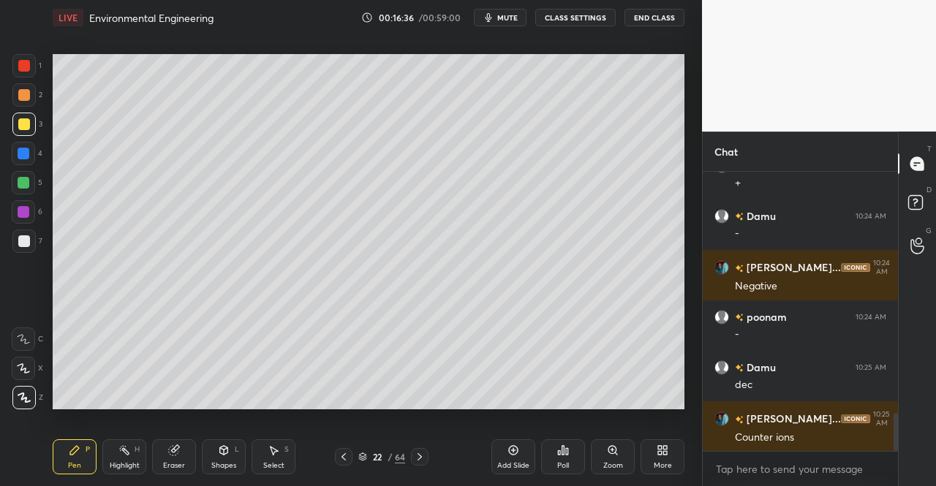
click at [24, 174] on div at bounding box center [23, 182] width 23 height 23
click at [24, 189] on div at bounding box center [23, 182] width 23 height 23
click at [19, 126] on div at bounding box center [24, 124] width 12 height 12
click at [28, 134] on div at bounding box center [23, 124] width 23 height 23
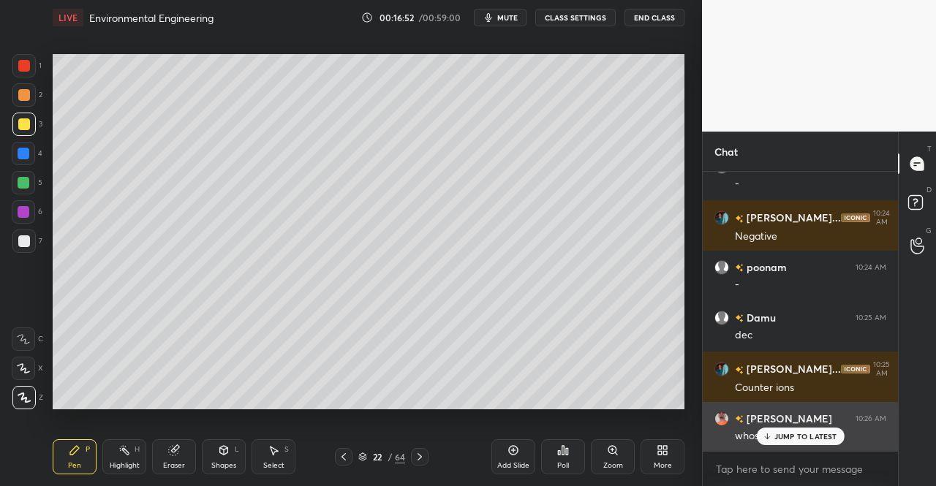
click at [793, 438] on p "JUMP TO LATEST" at bounding box center [805, 436] width 63 height 9
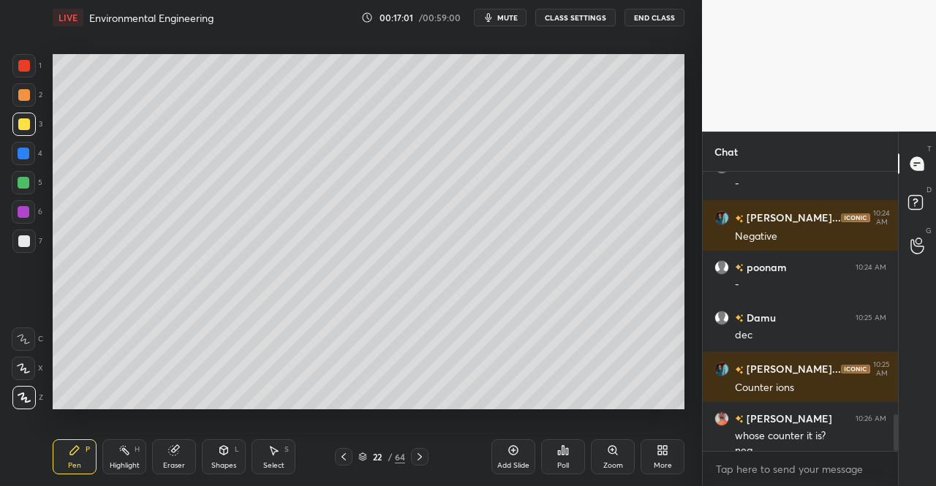
scroll to position [1846, 0]
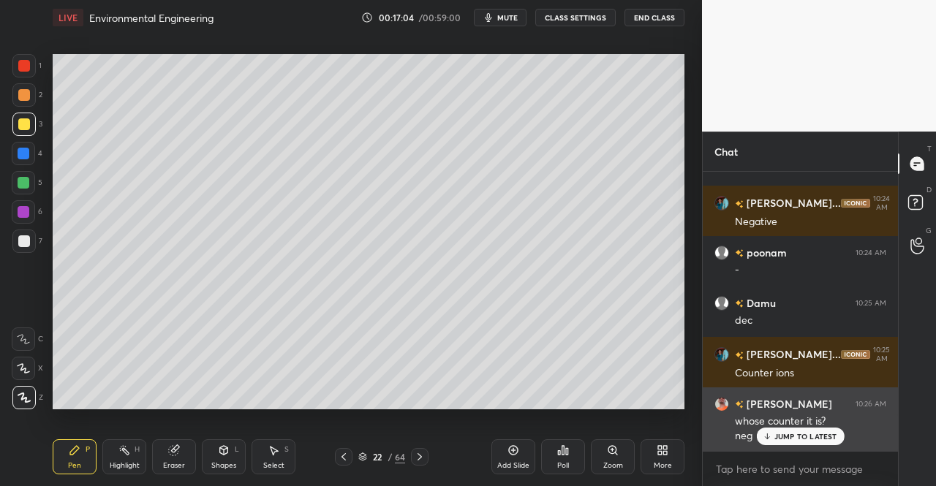
click at [785, 429] on div "JUMP TO LATEST" at bounding box center [800, 437] width 88 height 18
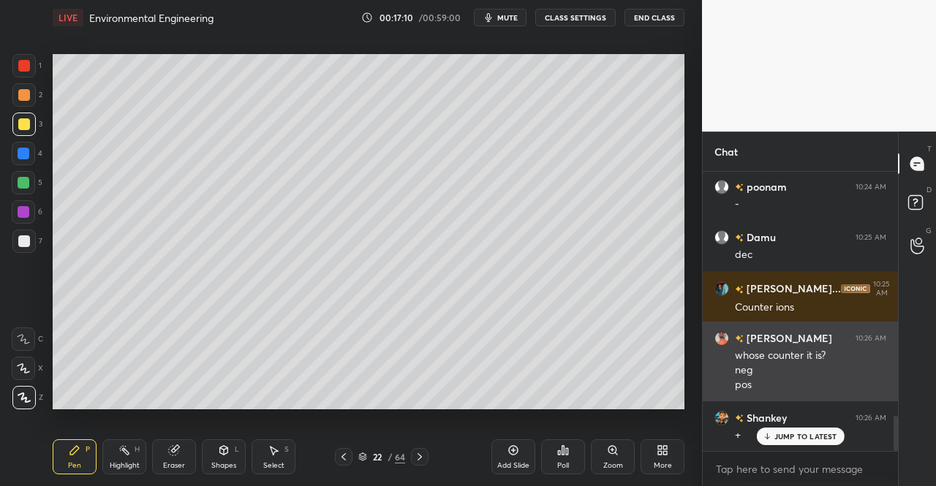
scroll to position [1961, 0]
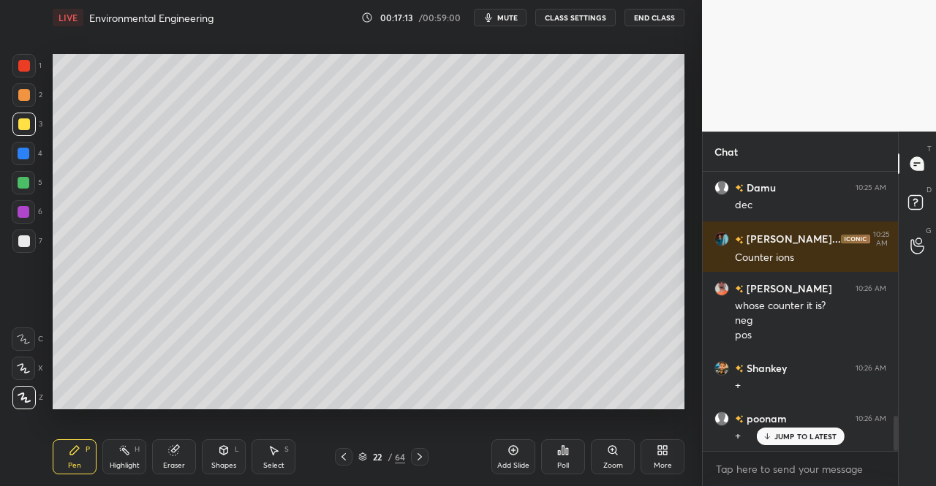
click at [172, 467] on div "Eraser" at bounding box center [174, 465] width 22 height 7
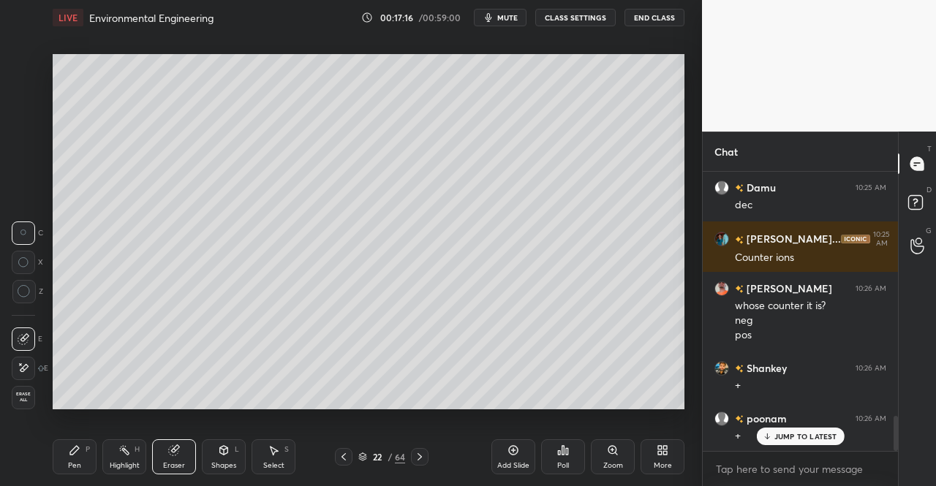
scroll to position [2013, 0]
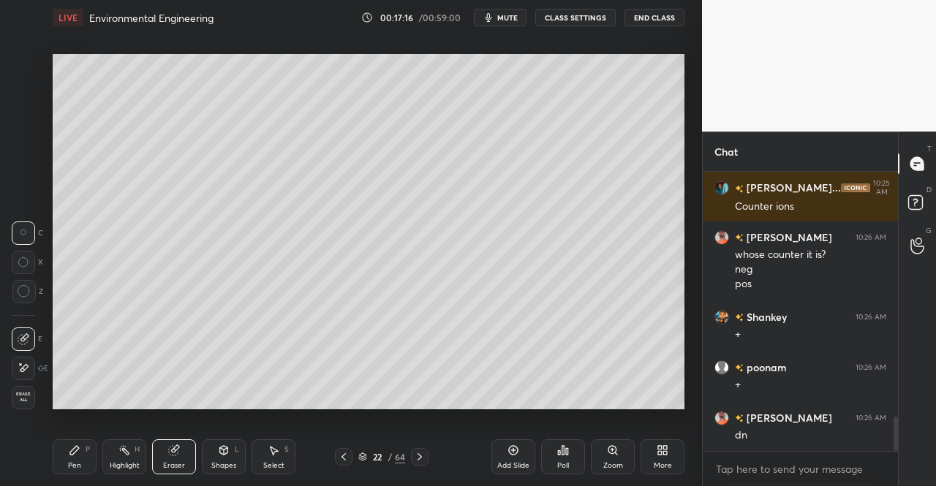
click at [81, 471] on div "Pen P" at bounding box center [75, 457] width 44 height 35
click at [76, 464] on div "Pen" at bounding box center [74, 465] width 13 height 7
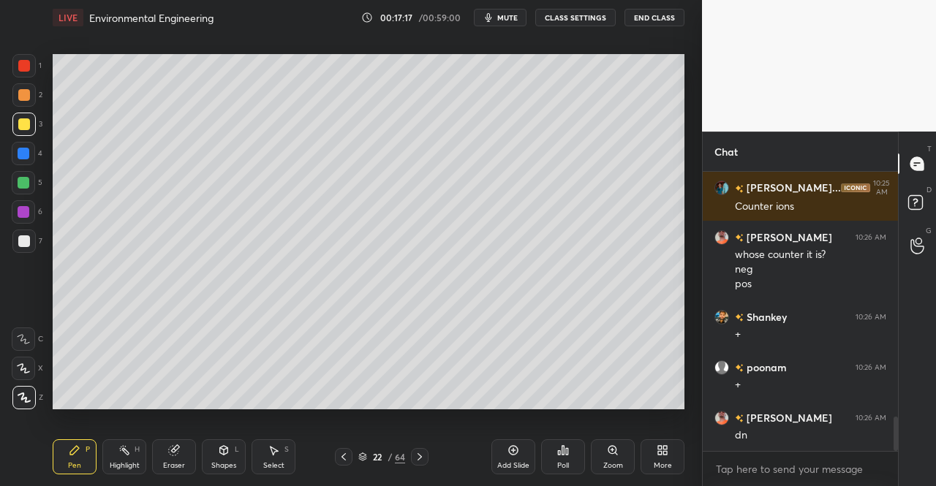
click at [12, 185] on div at bounding box center [23, 182] width 23 height 23
click at [18, 192] on div at bounding box center [23, 182] width 23 height 23
click at [235, 460] on div "Shapes L" at bounding box center [224, 457] width 44 height 35
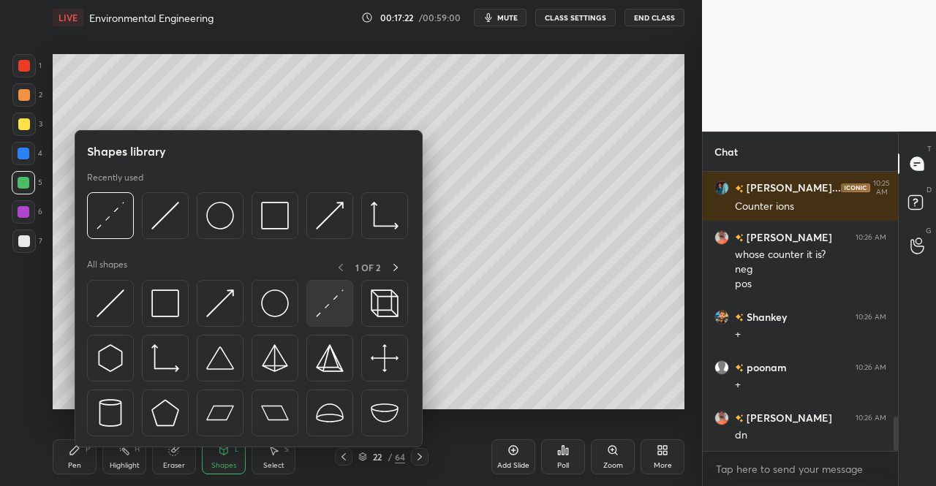
click at [329, 305] on img at bounding box center [330, 304] width 28 height 28
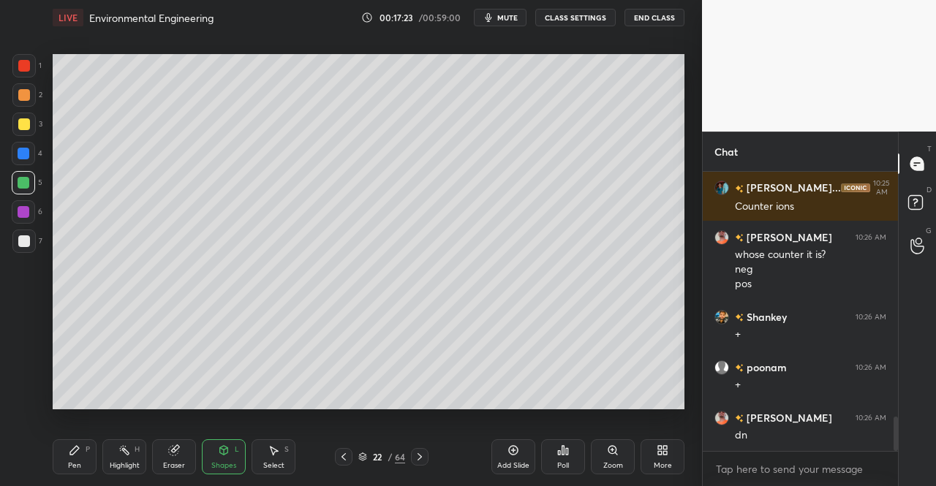
click at [20, 235] on div at bounding box center [23, 241] width 23 height 23
click at [67, 469] on div "Pen P" at bounding box center [75, 457] width 44 height 35
click at [89, 466] on div "Pen P" at bounding box center [75, 457] width 44 height 35
click at [18, 137] on div "3" at bounding box center [27, 127] width 30 height 29
click at [25, 143] on div at bounding box center [23, 153] width 23 height 23
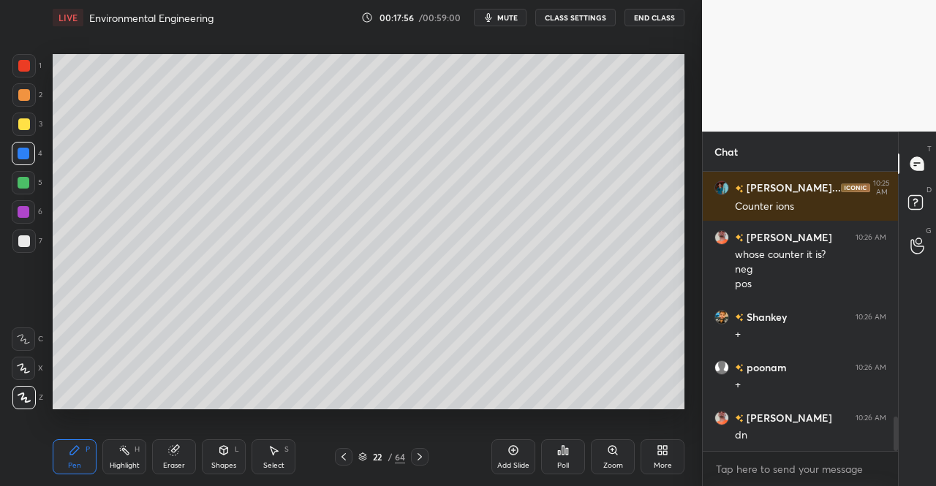
click at [23, 233] on div at bounding box center [23, 241] width 23 height 23
click at [25, 232] on div at bounding box center [23, 241] width 23 height 23
click at [61, 448] on div "Pen P" at bounding box center [75, 457] width 44 height 35
click at [79, 437] on div "Pen P Highlight H Eraser Shapes L Select S 22 / 64 Add Slide Poll Zoom More" at bounding box center [369, 457] width 632 height 59
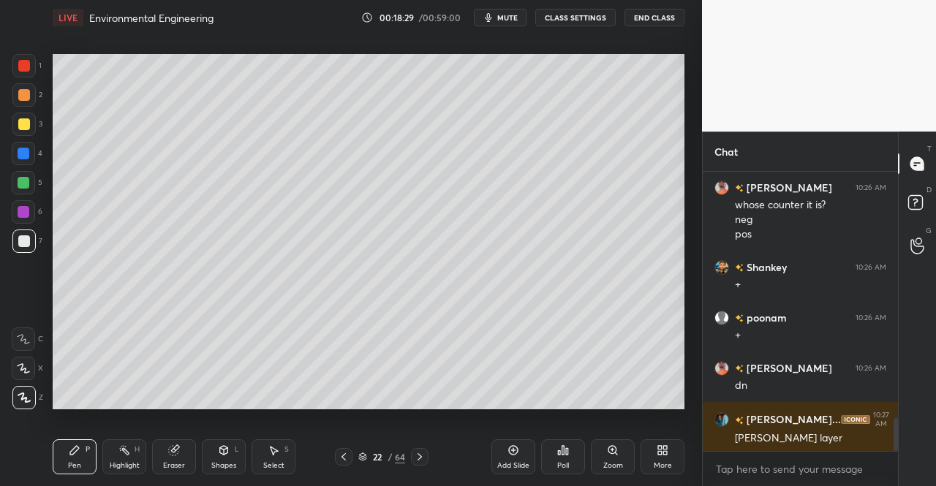
scroll to position [2113, 0]
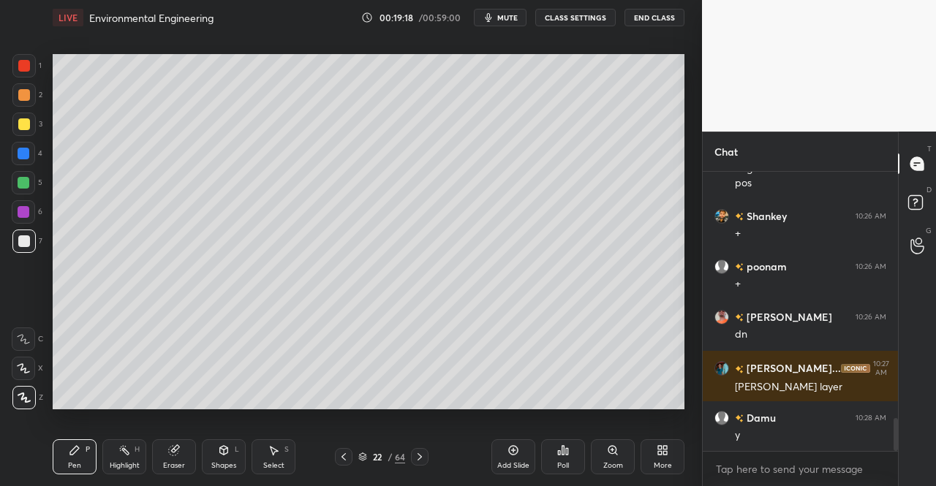
click at [218, 448] on icon at bounding box center [224, 451] width 12 height 12
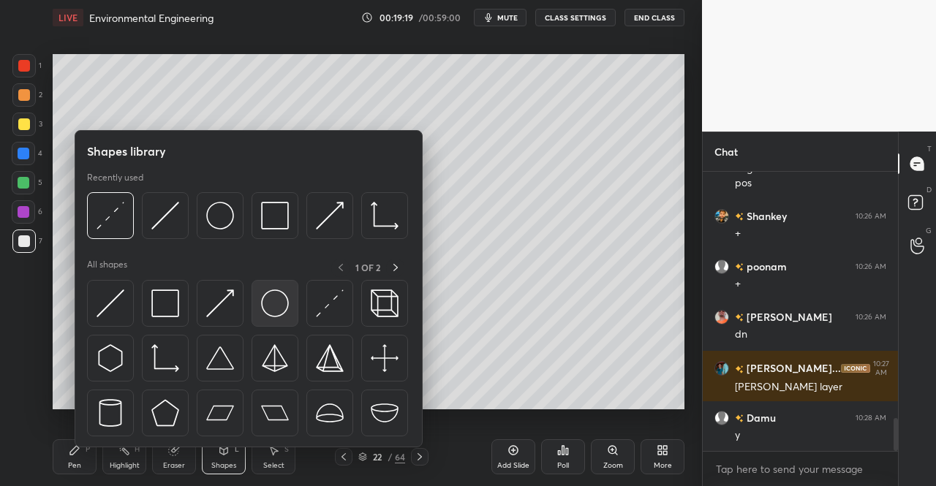
click at [254, 303] on div at bounding box center [275, 303] width 47 height 47
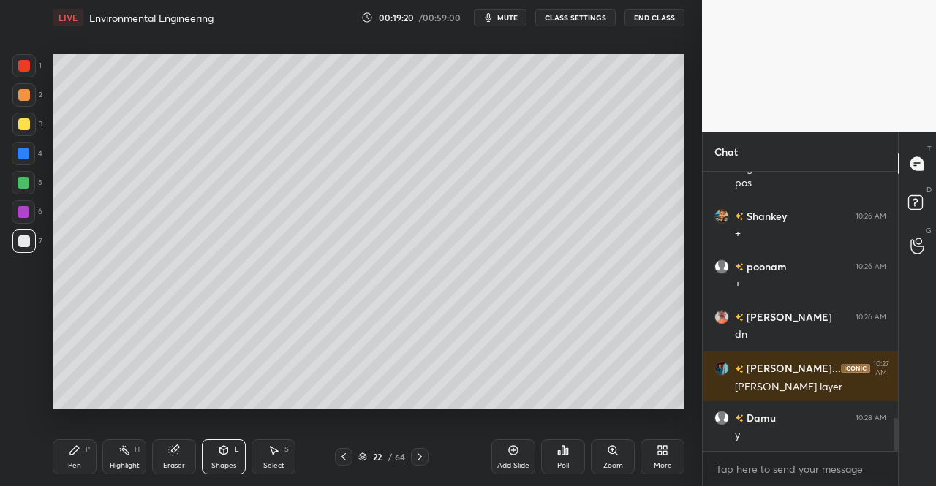
click at [35, 242] on div at bounding box center [23, 241] width 23 height 23
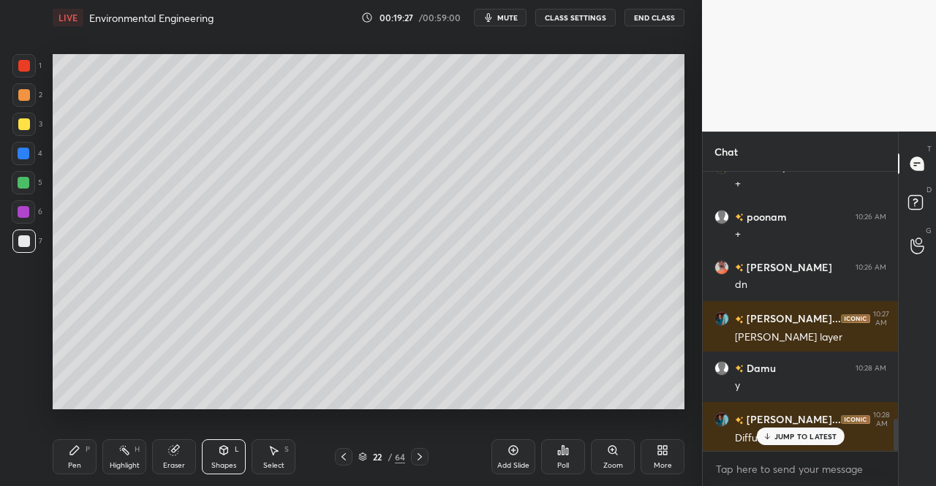
click at [59, 450] on div "Pen P" at bounding box center [75, 457] width 44 height 35
click at [66, 435] on div "Pen P Highlight H Eraser Shapes L Select S 22 / 64 Add Slide Poll Zoom More" at bounding box center [369, 457] width 632 height 59
click at [168, 457] on div "Eraser" at bounding box center [174, 457] width 44 height 35
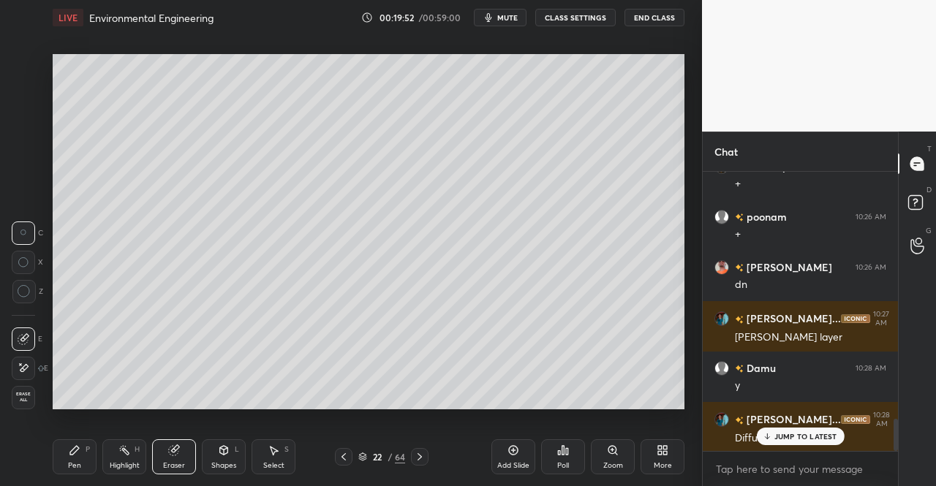
click at [174, 453] on icon at bounding box center [174, 451] width 10 height 10
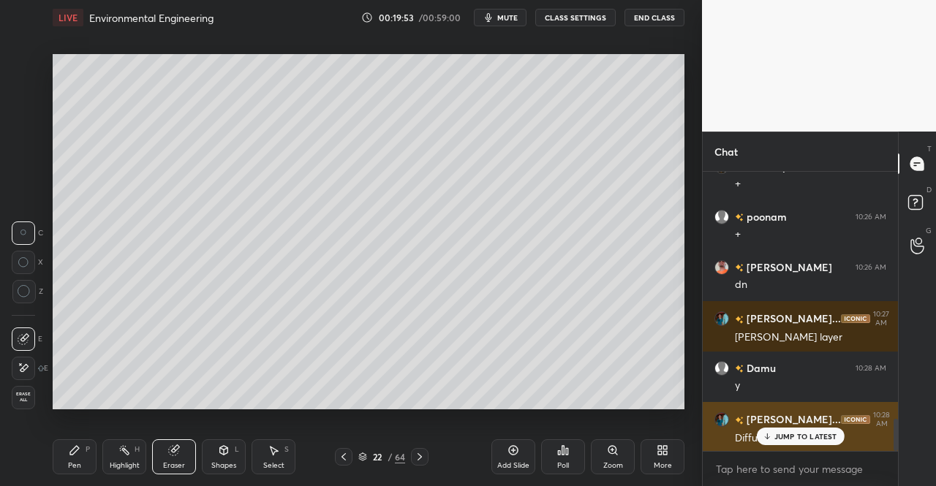
click at [776, 440] on p "JUMP TO LATEST" at bounding box center [805, 436] width 63 height 9
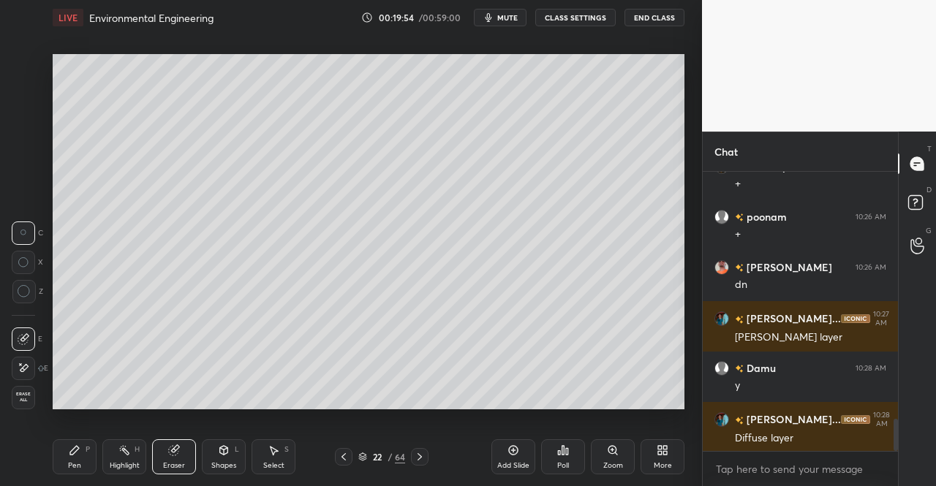
click at [80, 456] on icon at bounding box center [75, 451] width 12 height 12
click at [98, 448] on div "Pen P Highlight H Eraser Shapes L Select S" at bounding box center [162, 457] width 219 height 35
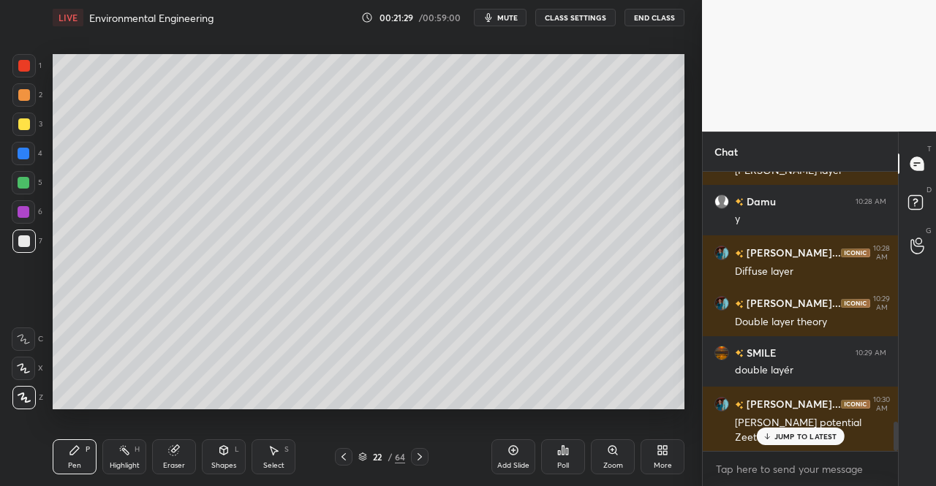
scroll to position [2380, 0]
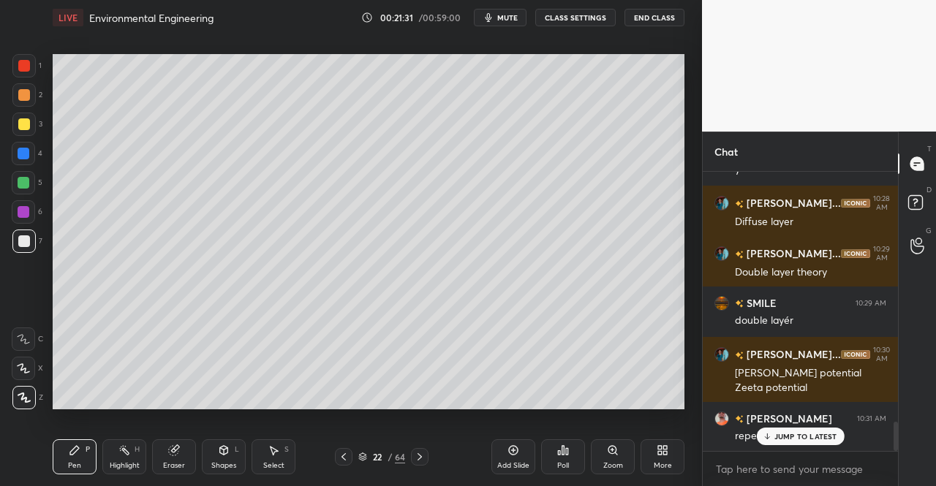
click at [176, 450] on icon at bounding box center [174, 451] width 10 height 10
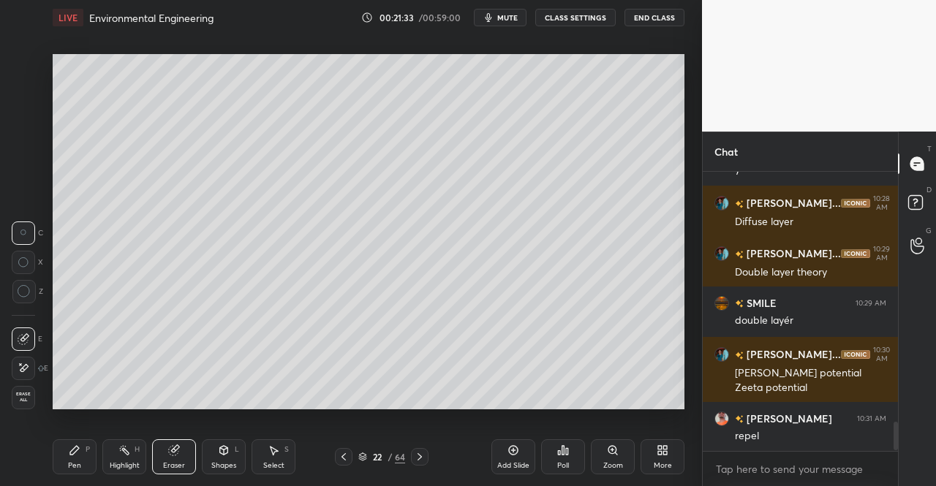
scroll to position [2431, 0]
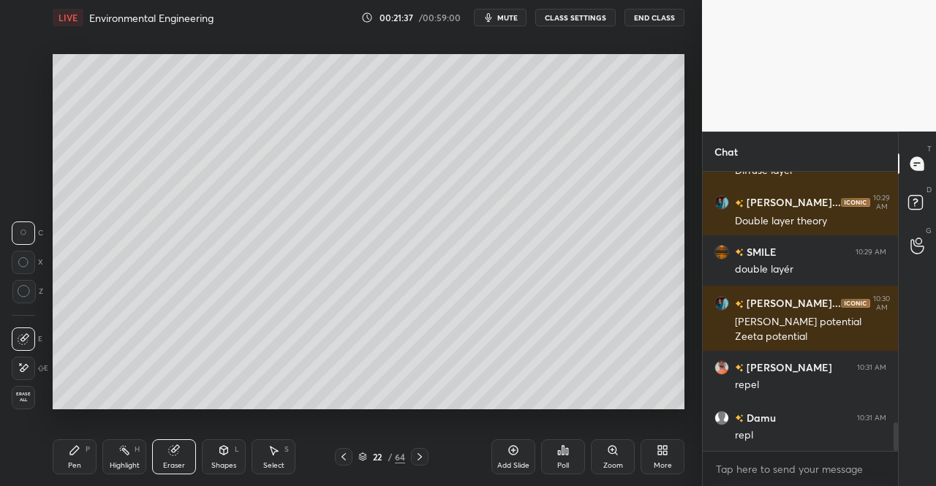
click at [281, 454] on div "Select S" at bounding box center [274, 457] width 44 height 35
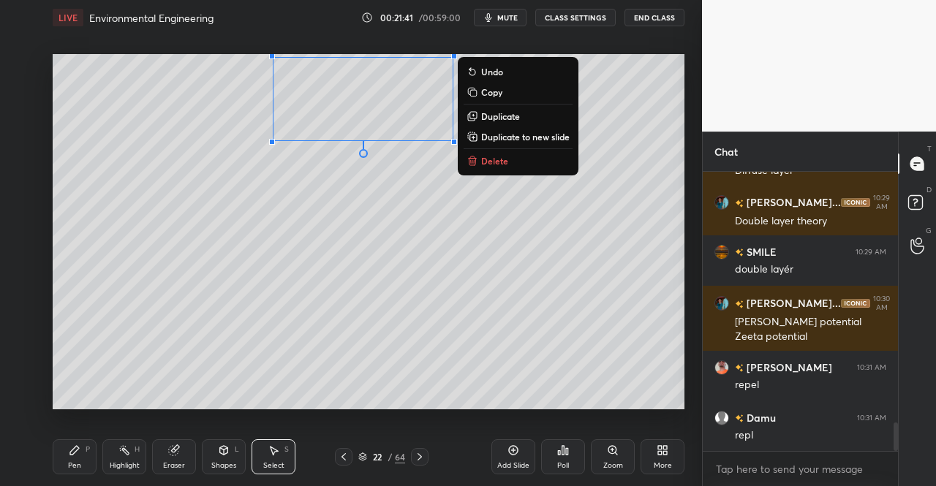
click at [490, 160] on p "Delete" at bounding box center [494, 161] width 27 height 12
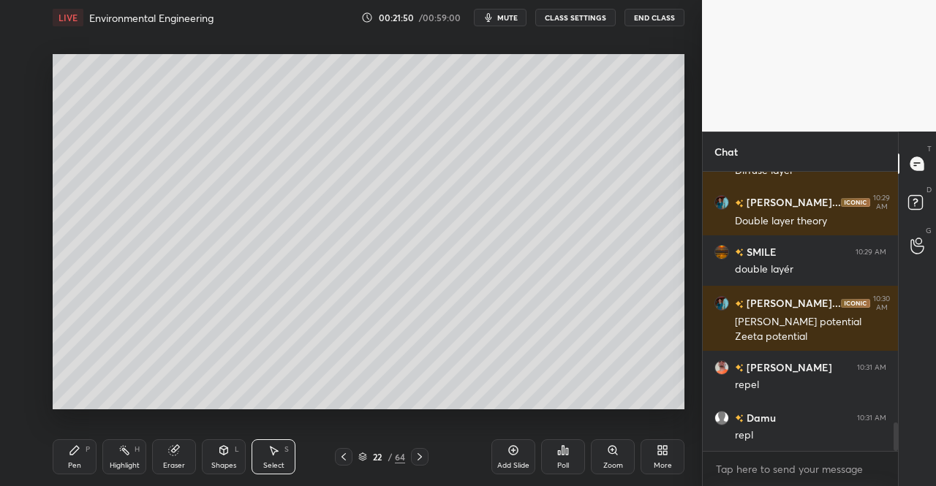
click at [66, 461] on div "Pen P" at bounding box center [75, 457] width 44 height 35
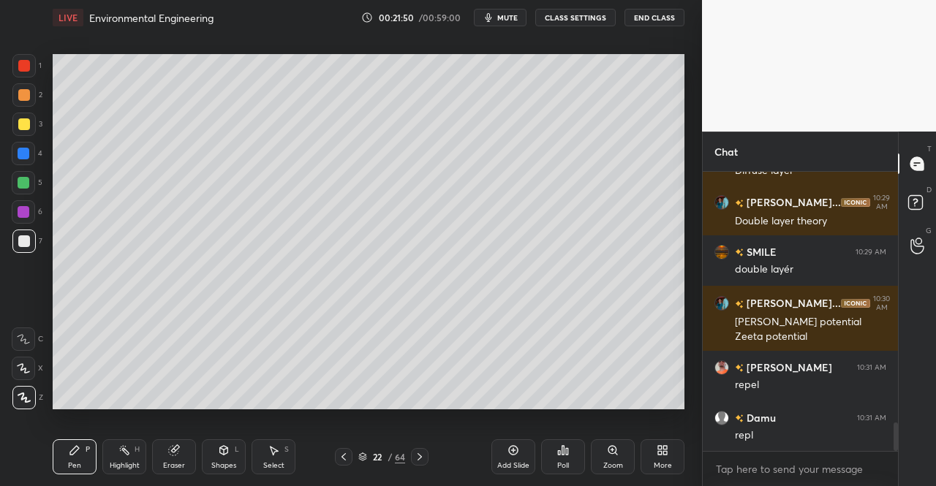
click at [64, 449] on div "Pen P" at bounding box center [75, 457] width 44 height 35
click at [20, 156] on div at bounding box center [24, 154] width 12 height 12
click at [26, 154] on div at bounding box center [24, 154] width 12 height 12
click at [270, 463] on div "Select" at bounding box center [273, 465] width 21 height 7
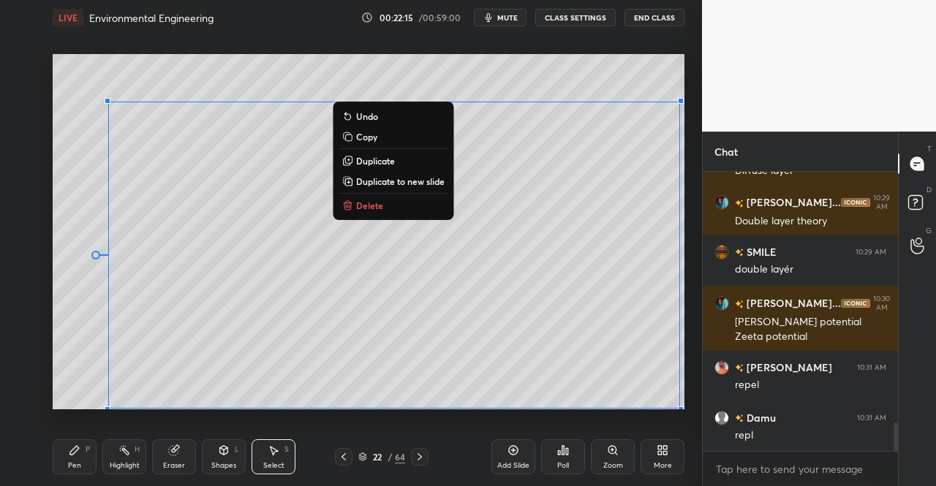
click at [174, 78] on div "0 ° Undo Copy Duplicate Duplicate to new slide Delete" at bounding box center [369, 231] width 632 height 355
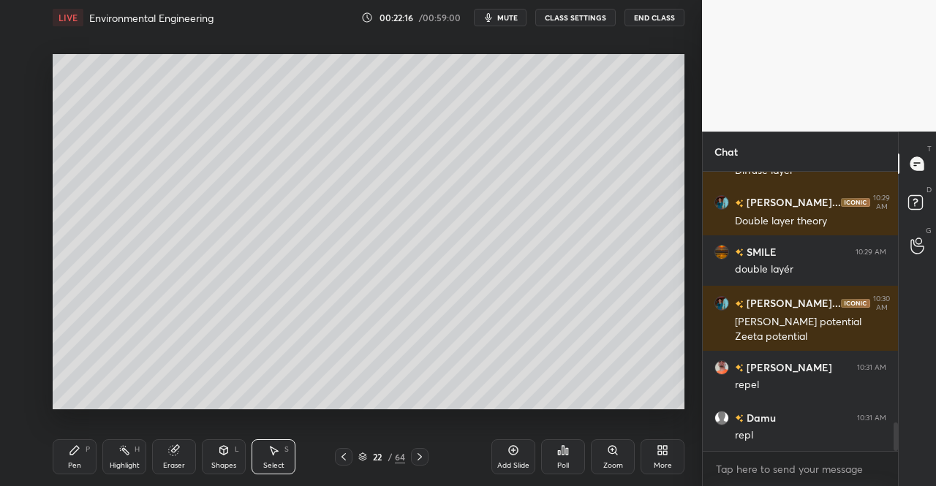
click at [180, 454] on div "Eraser" at bounding box center [174, 457] width 44 height 35
click at [225, 454] on icon at bounding box center [224, 450] width 8 height 9
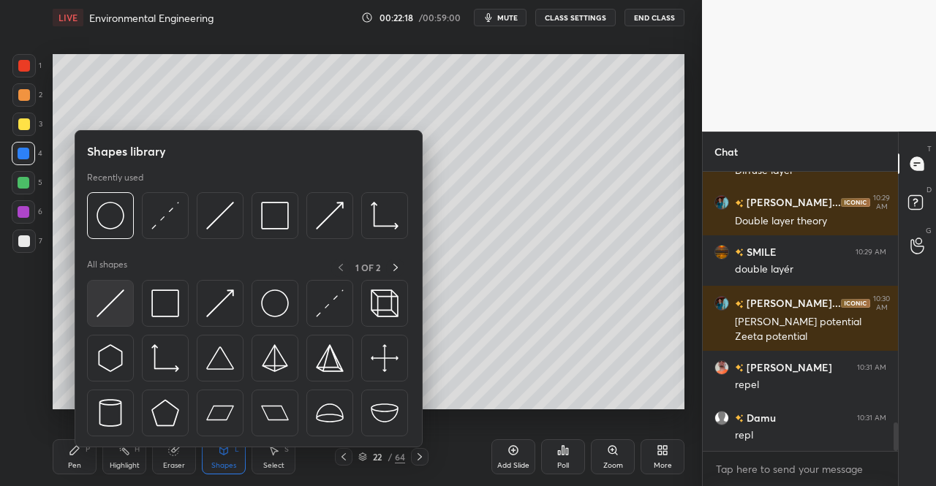
click at [108, 312] on img at bounding box center [111, 304] width 28 height 28
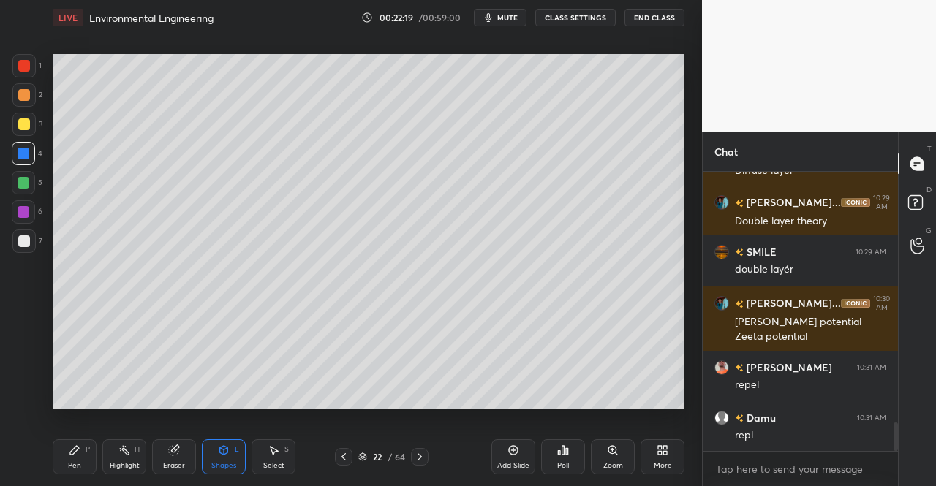
click at [211, 448] on div "Shapes L" at bounding box center [224, 457] width 44 height 35
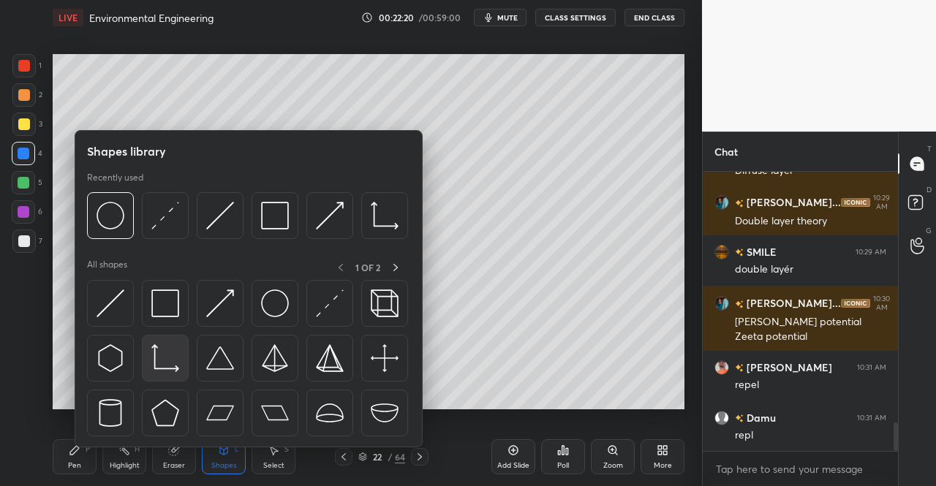
click at [164, 366] on img at bounding box center [165, 358] width 28 height 28
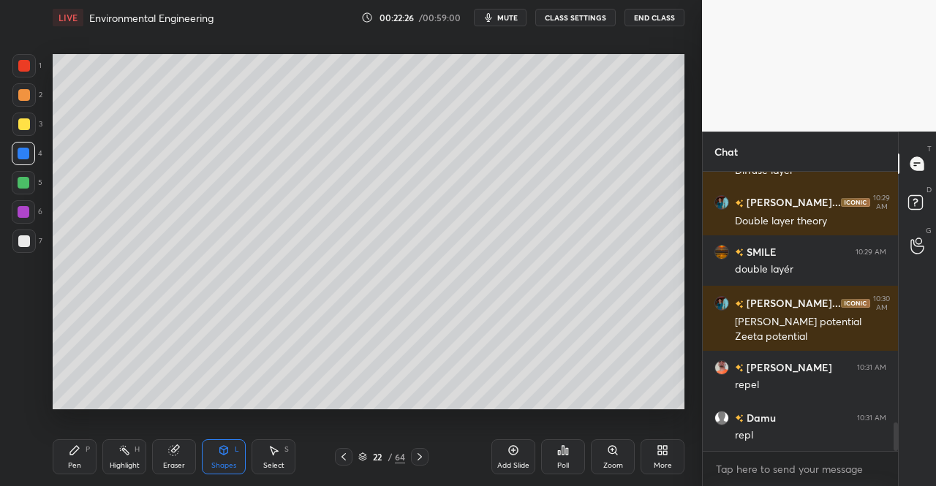
click at [18, 124] on div at bounding box center [24, 124] width 12 height 12
click at [84, 458] on div "Pen P" at bounding box center [75, 457] width 44 height 35
click at [65, 454] on div "Pen P" at bounding box center [75, 457] width 44 height 35
click at [70, 441] on div "Pen P" at bounding box center [75, 457] width 44 height 35
click at [12, 125] on div at bounding box center [23, 124] width 23 height 23
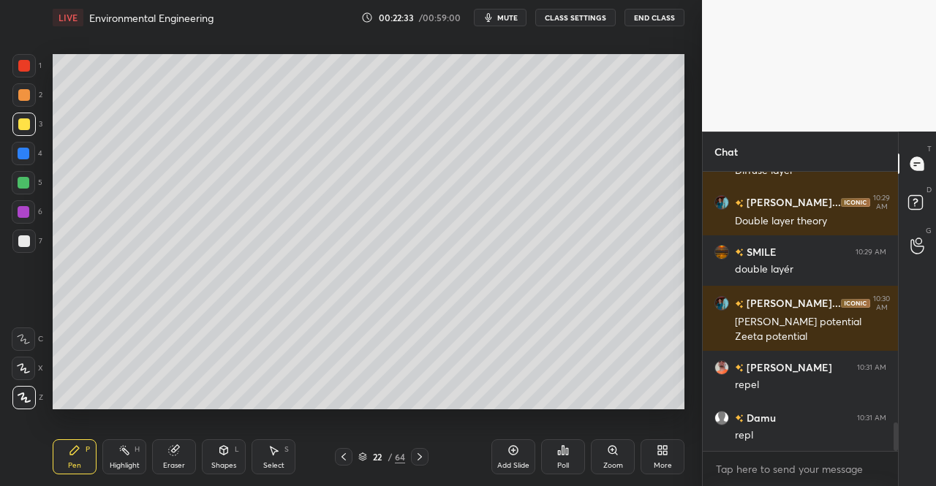
click at [22, 123] on div at bounding box center [24, 124] width 12 height 12
click at [181, 458] on div "Eraser" at bounding box center [174, 457] width 44 height 35
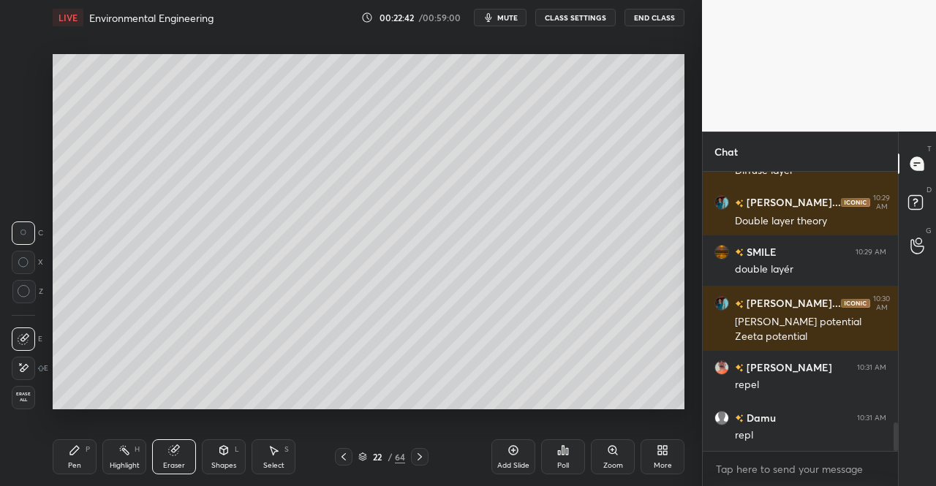
click at [70, 453] on icon at bounding box center [74, 450] width 9 height 9
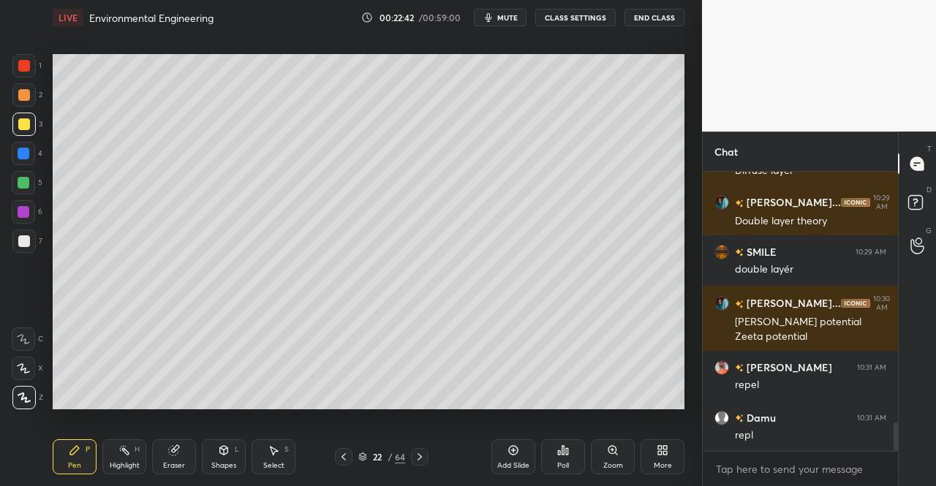
click at [80, 432] on div "Pen P Highlight H Eraser Shapes L Select S 22 / 64 Add Slide Poll Zoom More" at bounding box center [369, 457] width 632 height 59
click at [171, 445] on icon at bounding box center [174, 451] width 12 height 12
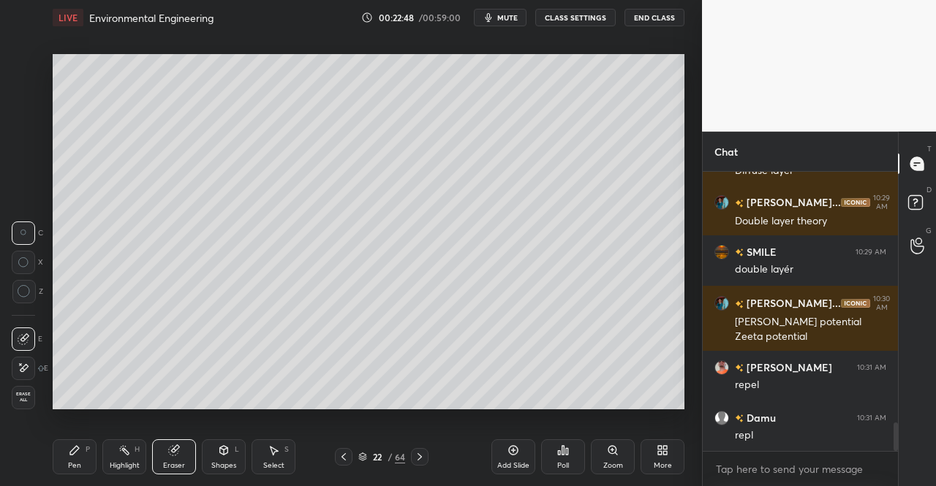
click at [75, 448] on icon at bounding box center [74, 450] width 9 height 9
click at [86, 444] on div "Pen P" at bounding box center [75, 457] width 44 height 35
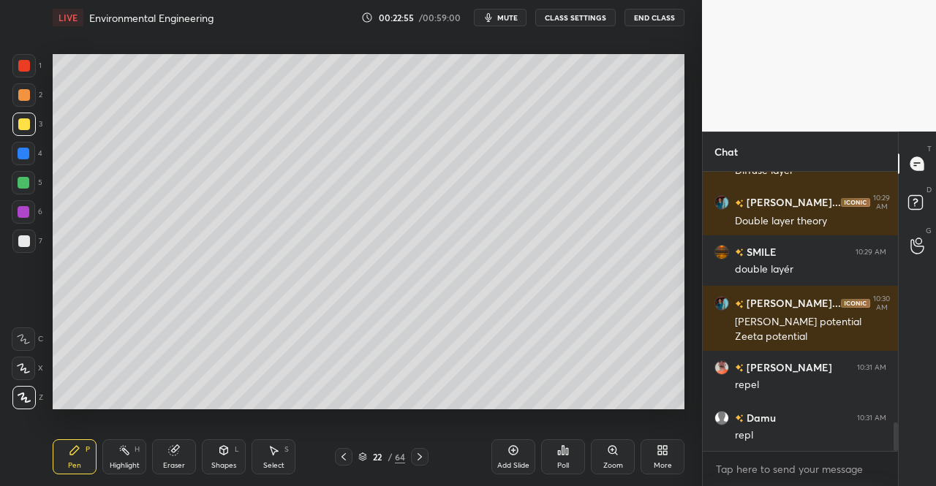
click at [265, 456] on div "Select S" at bounding box center [274, 457] width 44 height 35
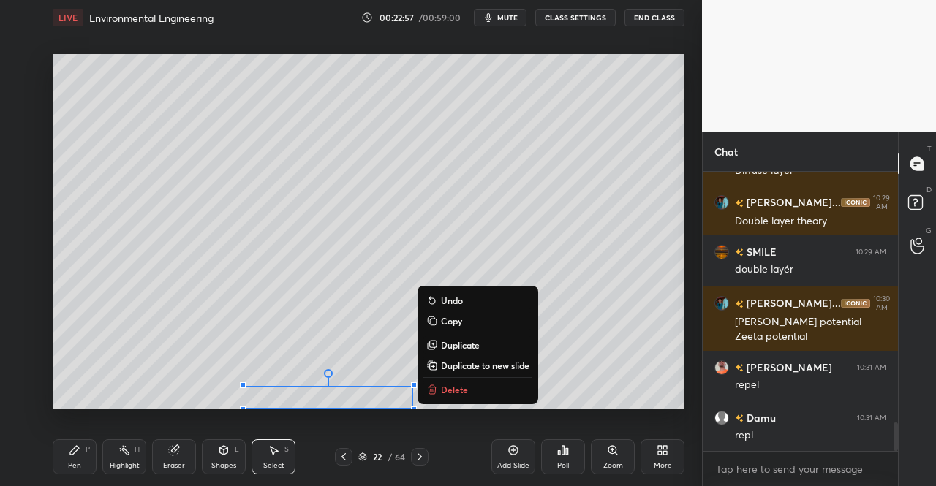
click at [450, 324] on p "Copy" at bounding box center [451, 321] width 21 height 12
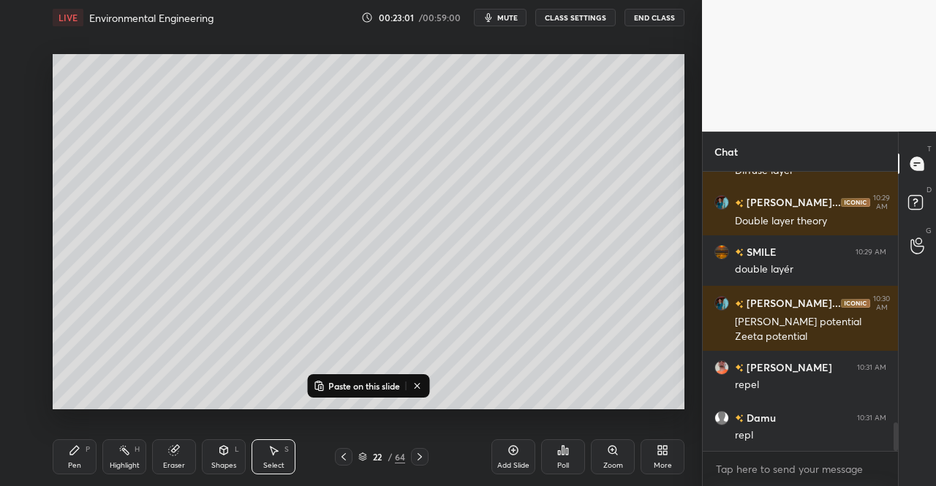
click at [338, 385] on p "Paste on this slide" at bounding box center [364, 386] width 72 height 12
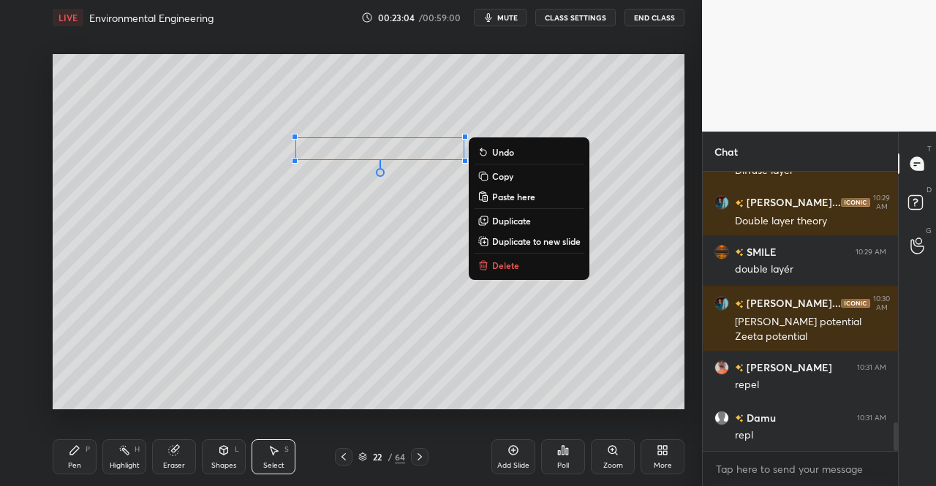
click at [505, 89] on div "0 ° Undo Copy Paste here Duplicate Duplicate to new slide Delete" at bounding box center [369, 231] width 632 height 355
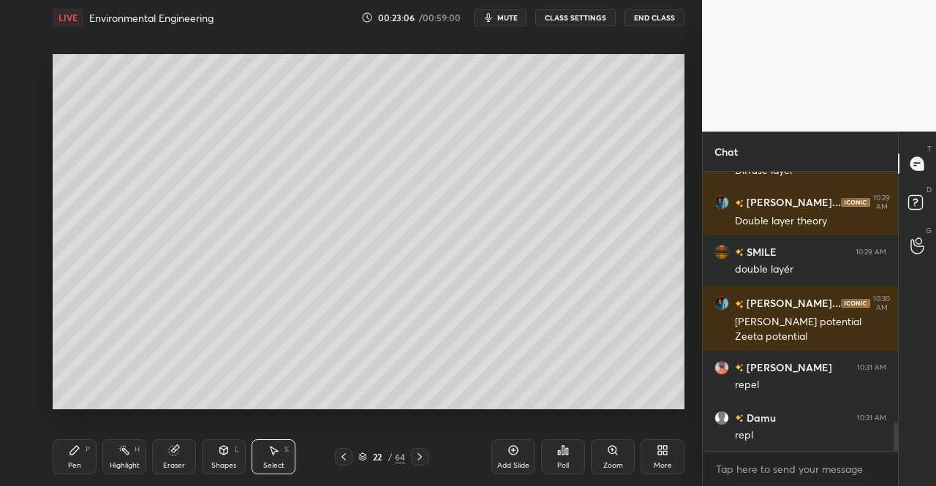
click at [94, 461] on div "Pen P" at bounding box center [75, 457] width 44 height 35
click at [81, 456] on div "Pen P" at bounding box center [75, 457] width 44 height 35
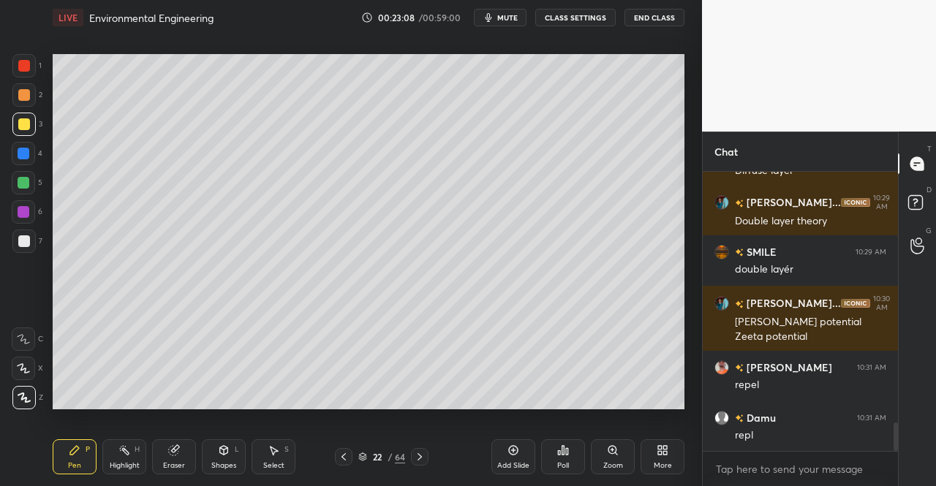
click at [16, 242] on div at bounding box center [23, 241] width 23 height 23
click at [223, 462] on div "Shapes" at bounding box center [223, 465] width 25 height 7
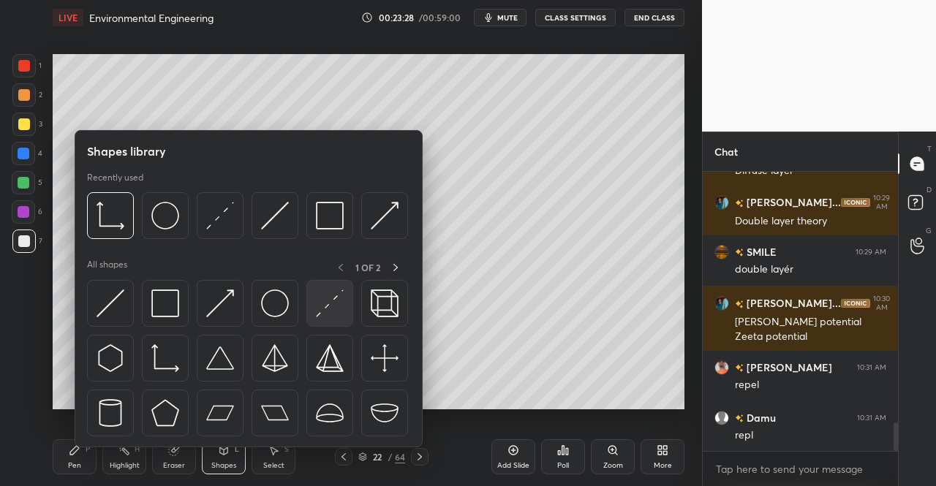
click at [332, 297] on img at bounding box center [330, 304] width 28 height 28
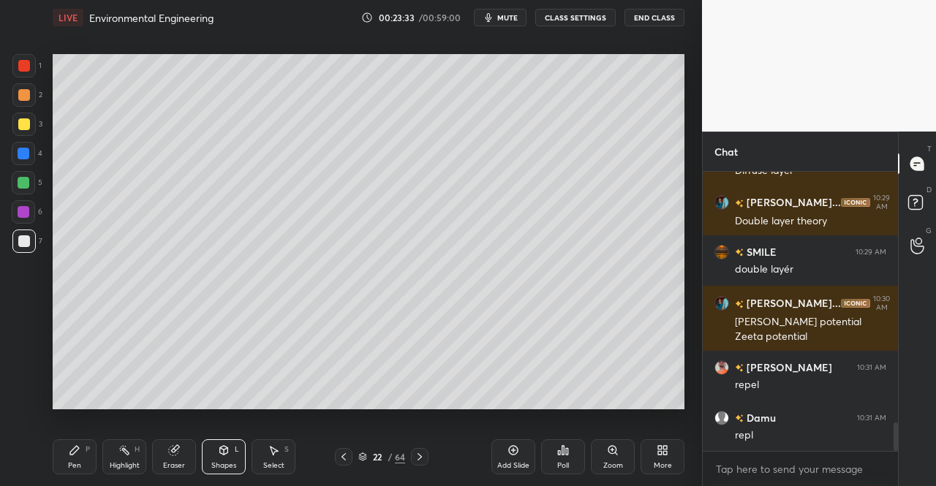
click at [67, 457] on div "Pen P" at bounding box center [75, 457] width 44 height 35
click at [72, 427] on div "Setting up your live class Poll for secs No correct answer Start poll" at bounding box center [369, 231] width 644 height 393
click at [224, 461] on div "Shapes L" at bounding box center [224, 457] width 44 height 35
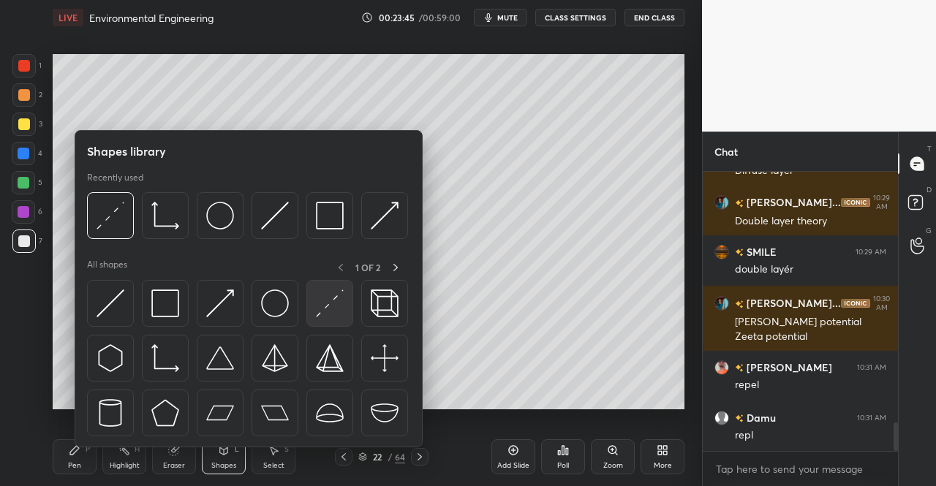
click at [325, 303] on img at bounding box center [330, 304] width 28 height 28
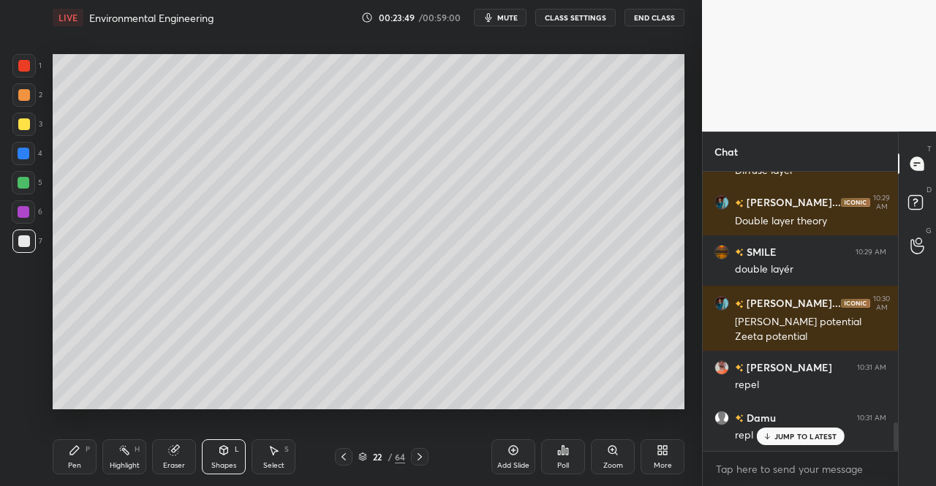
scroll to position [2481, 0]
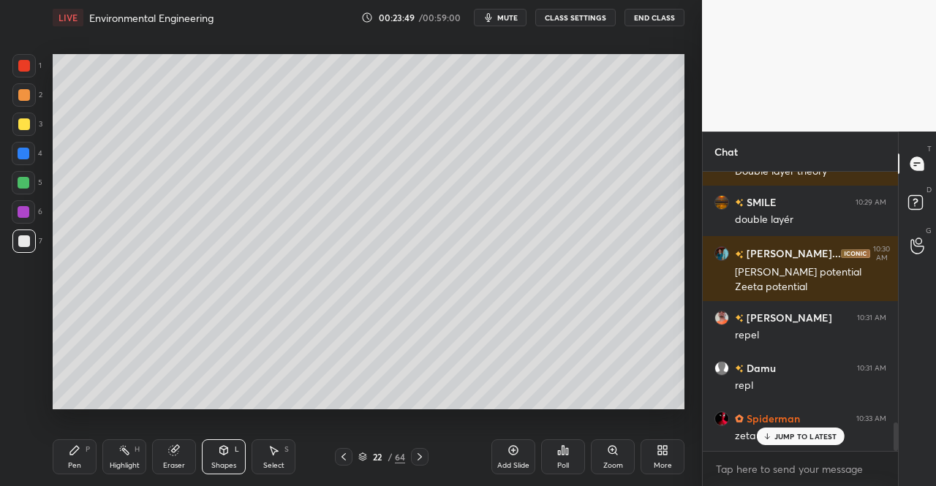
click at [45, 466] on div "1 2 3 4 5 6 7 C X Z C X Z E E Erase all H H LIVE Environmental Engineering 00:2…" at bounding box center [345, 243] width 690 height 486
click at [72, 447] on icon at bounding box center [75, 451] width 12 height 12
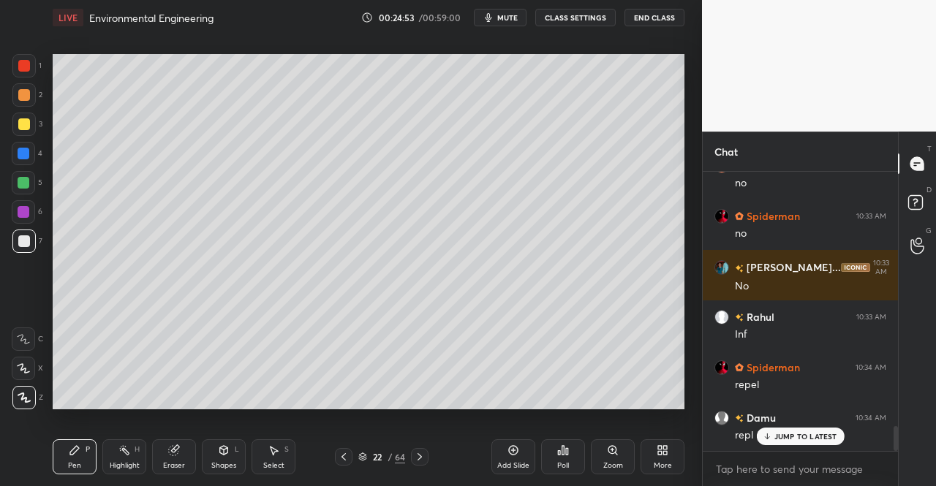
scroll to position [2899, 0]
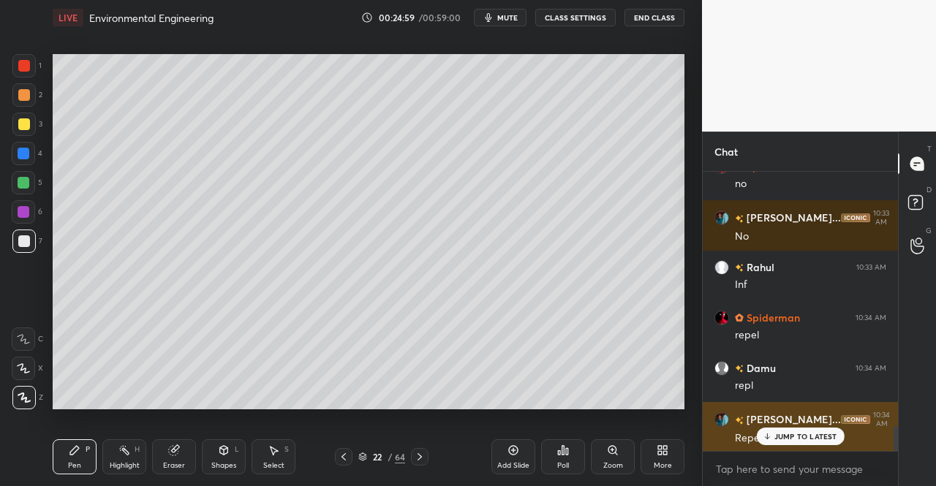
click at [776, 434] on p "JUMP TO LATEST" at bounding box center [805, 436] width 63 height 9
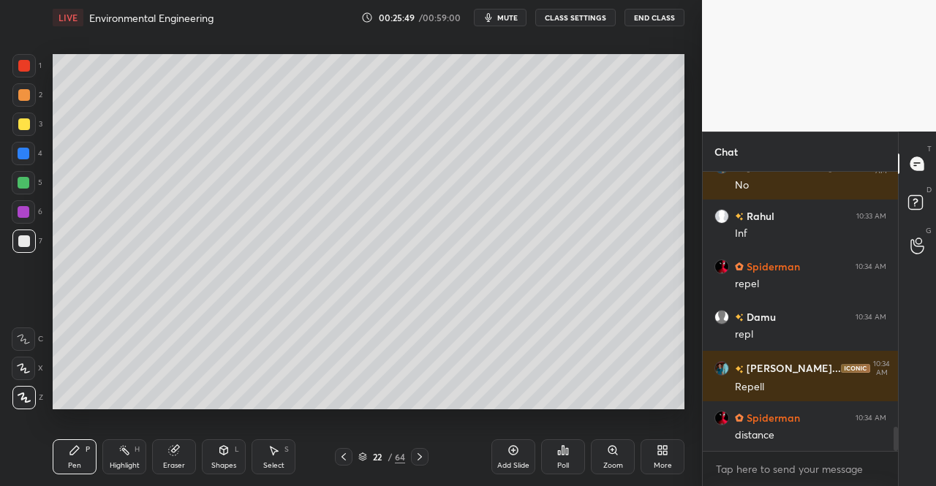
click at [501, 459] on div "Add Slide" at bounding box center [513, 457] width 44 height 35
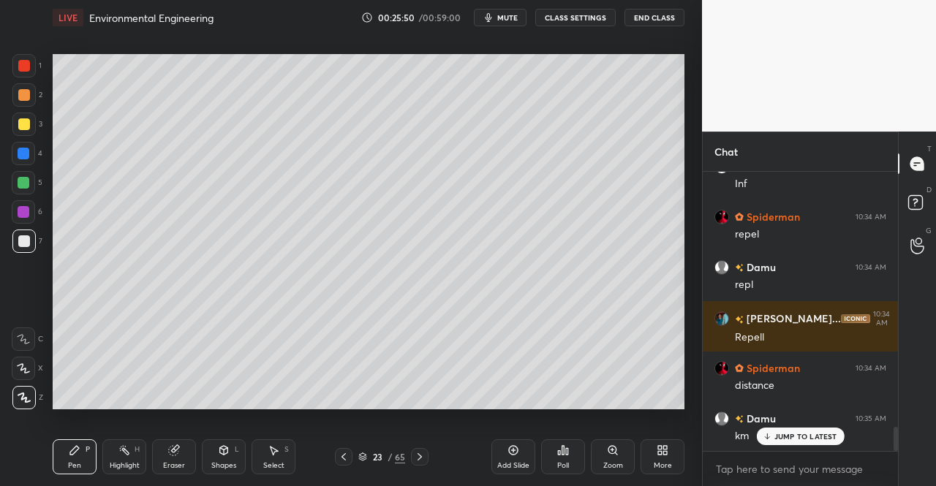
click at [228, 466] on div "Shapes" at bounding box center [223, 465] width 25 height 7
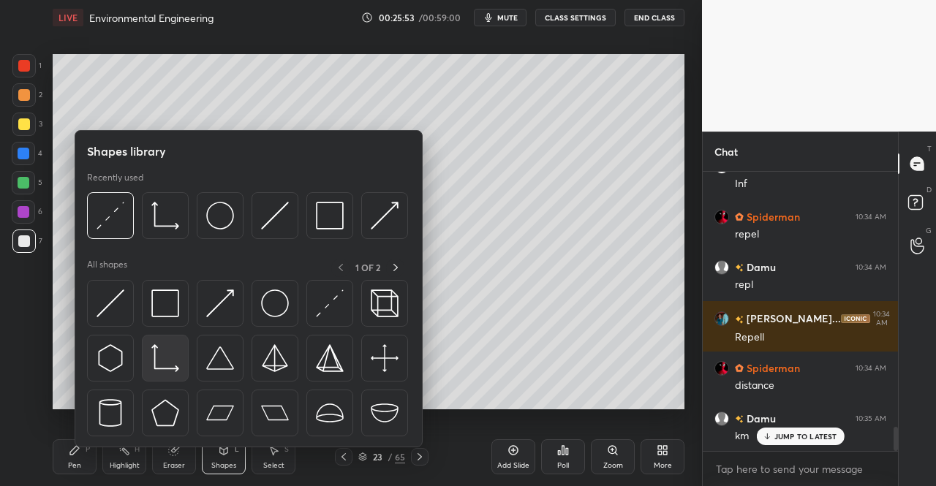
click at [174, 363] on img at bounding box center [165, 358] width 28 height 28
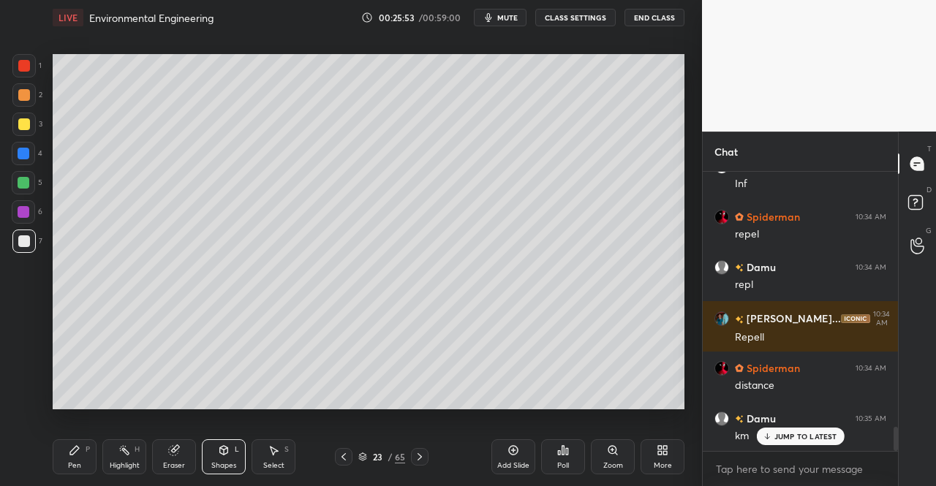
click at [26, 128] on div at bounding box center [24, 124] width 12 height 12
click at [85, 461] on div "Pen P" at bounding box center [75, 457] width 44 height 35
click at [91, 455] on div "Pen P" at bounding box center [75, 457] width 44 height 35
click at [184, 458] on div "Eraser" at bounding box center [174, 457] width 44 height 35
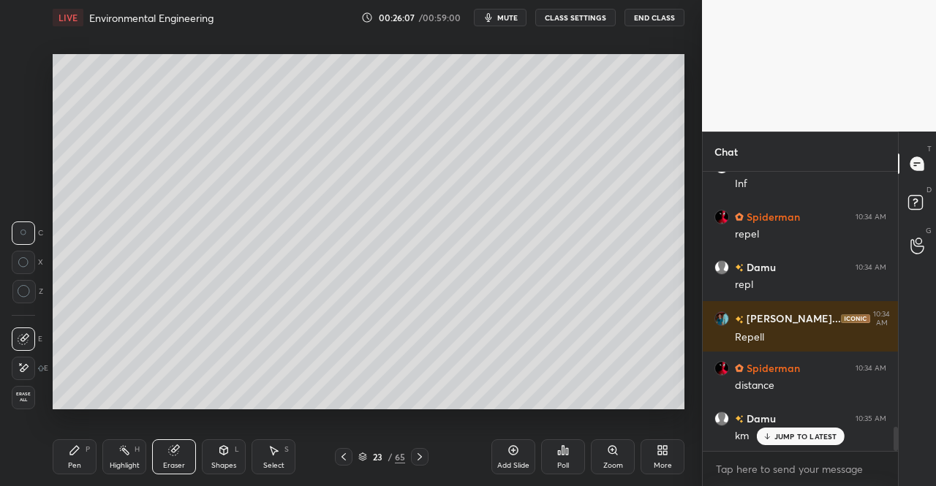
click at [18, 343] on icon at bounding box center [24, 339] width 12 height 12
click at [24, 297] on circle at bounding box center [24, 291] width 12 height 12
click at [225, 460] on div "Shapes L" at bounding box center [224, 457] width 44 height 35
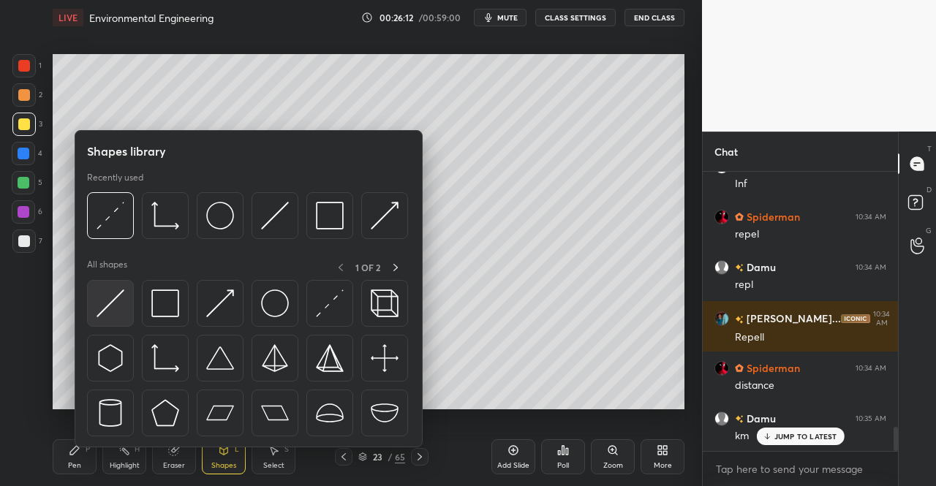
click at [116, 306] on img at bounding box center [111, 304] width 28 height 28
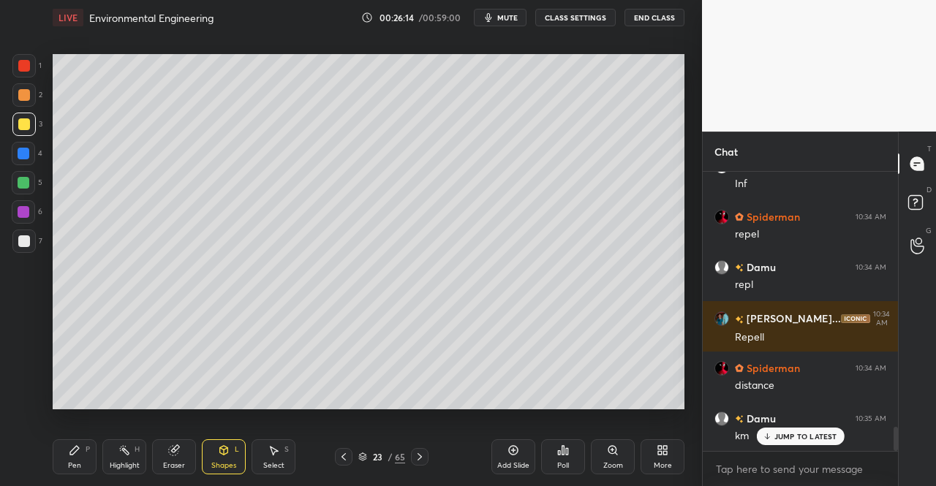
scroll to position [3051, 0]
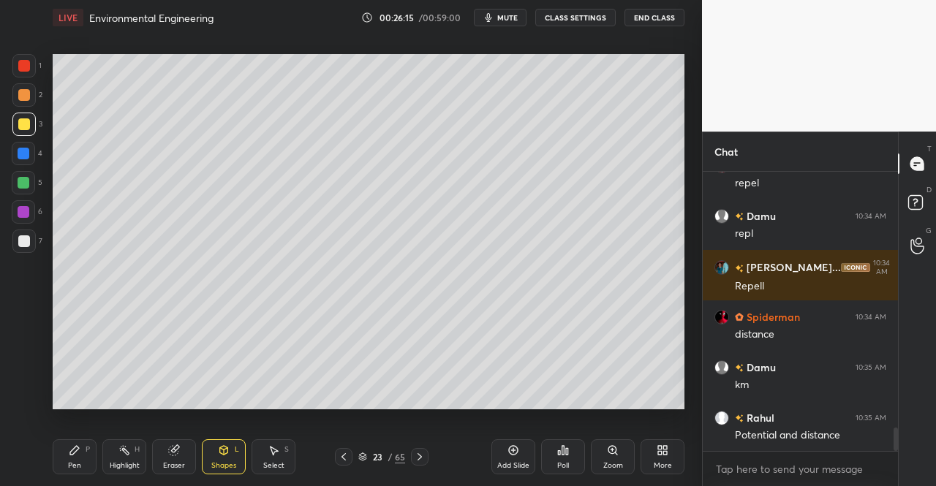
click at [174, 462] on div "Eraser" at bounding box center [174, 465] width 22 height 7
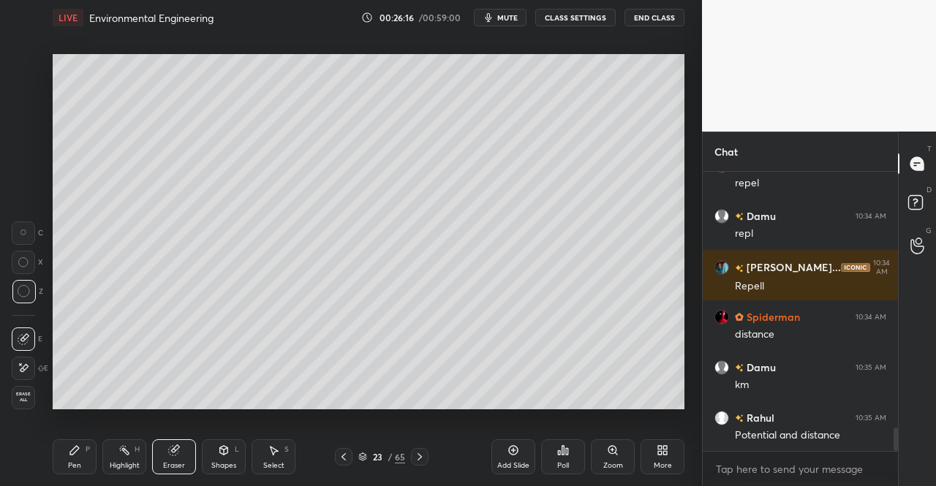
click at [20, 369] on icon at bounding box center [24, 368] width 12 height 12
click at [231, 448] on div "Shapes L" at bounding box center [224, 457] width 44 height 35
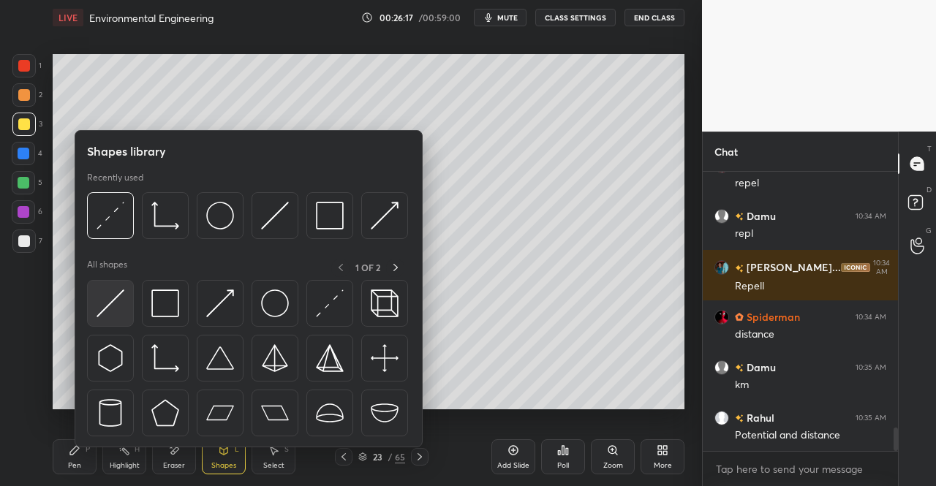
click at [118, 302] on img at bounding box center [111, 304] width 28 height 28
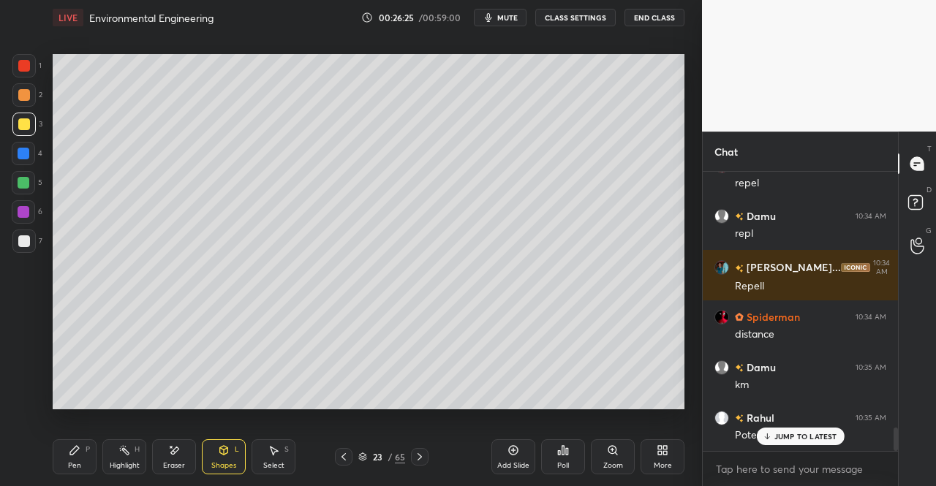
scroll to position [3101, 0]
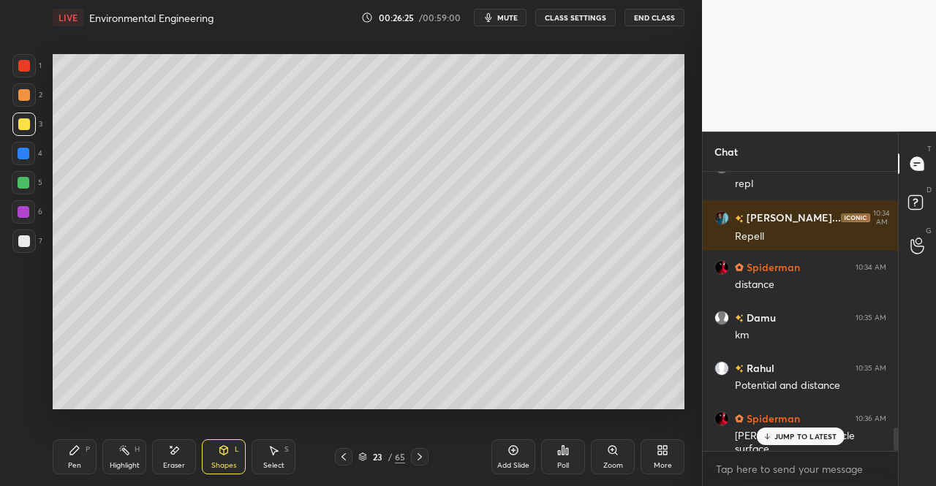
click at [74, 466] on div "Pen" at bounding box center [74, 465] width 13 height 7
click at [64, 441] on div "Pen P" at bounding box center [75, 457] width 44 height 35
click at [176, 460] on div "Eraser" at bounding box center [174, 457] width 44 height 35
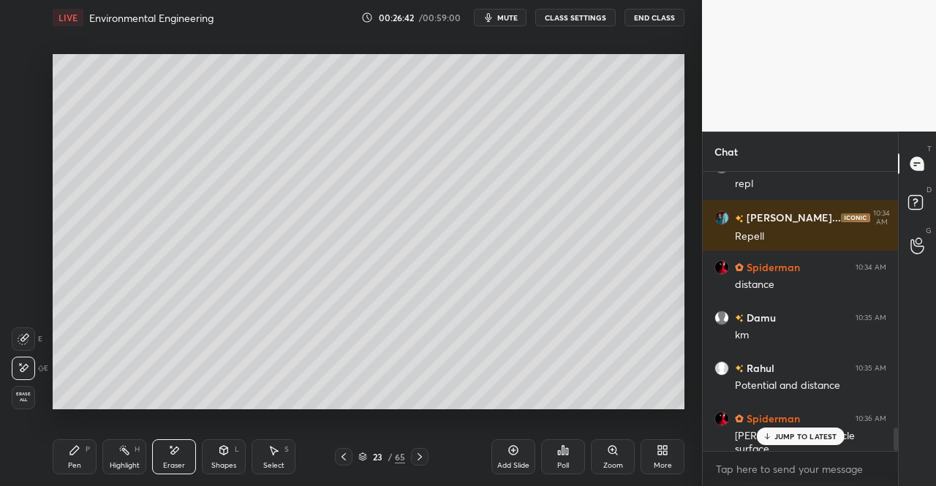
click at [78, 456] on icon at bounding box center [75, 451] width 12 height 12
click at [114, 431] on div "Pen P Highlight H Eraser Shapes L Select S 23 / 65 Add Slide Poll Zoom More" at bounding box center [369, 457] width 632 height 59
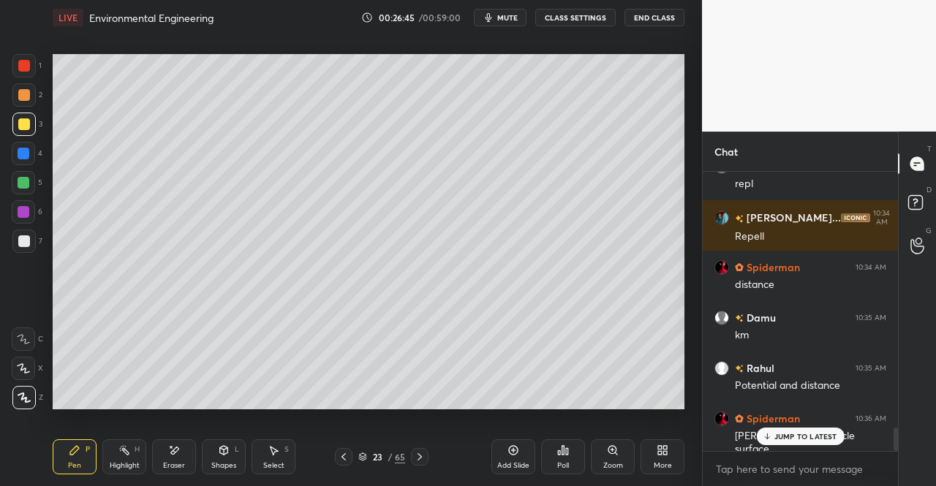
click at [161, 459] on div "Eraser" at bounding box center [174, 457] width 44 height 35
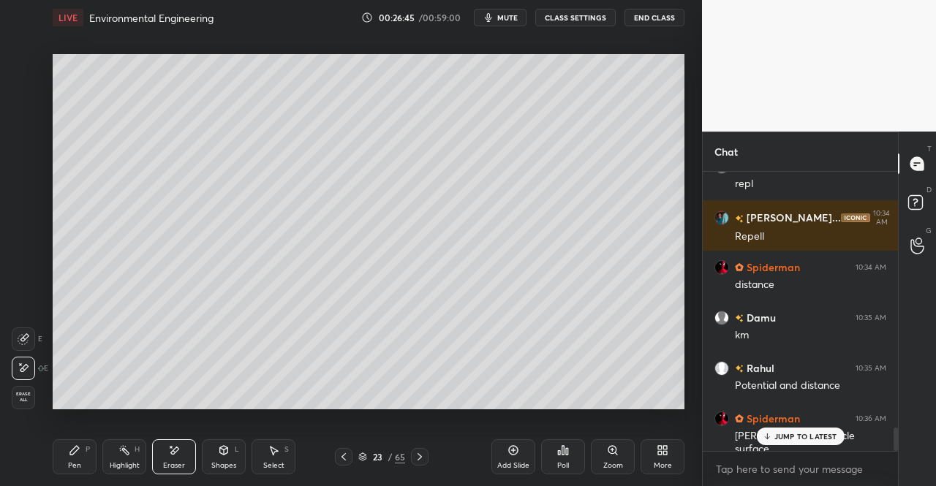
click at [24, 342] on icon at bounding box center [24, 339] width 12 height 12
click at [80, 466] on div "Pen" at bounding box center [74, 465] width 13 height 7
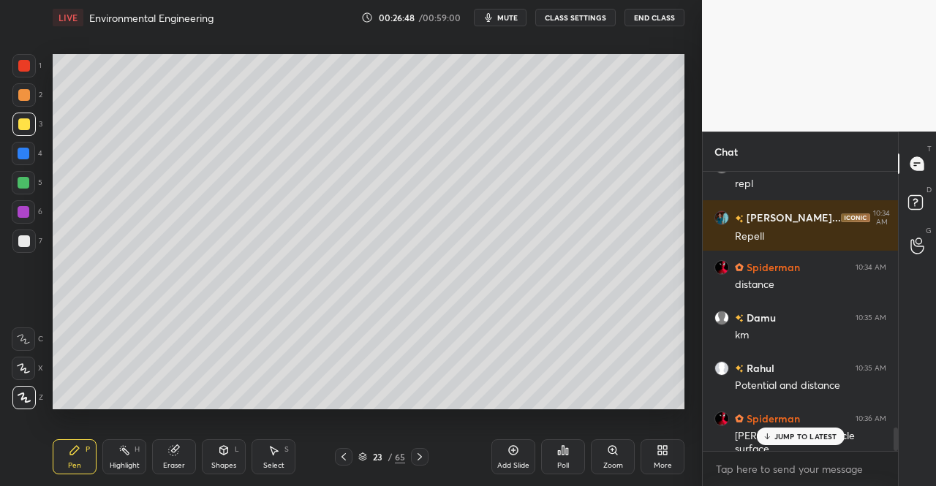
click at [82, 459] on div "Pen P" at bounding box center [75, 457] width 44 height 35
click at [23, 125] on div at bounding box center [24, 124] width 12 height 12
click at [23, 129] on div at bounding box center [24, 124] width 12 height 12
click at [20, 124] on div at bounding box center [24, 124] width 12 height 12
click at [25, 133] on div at bounding box center [23, 124] width 23 height 23
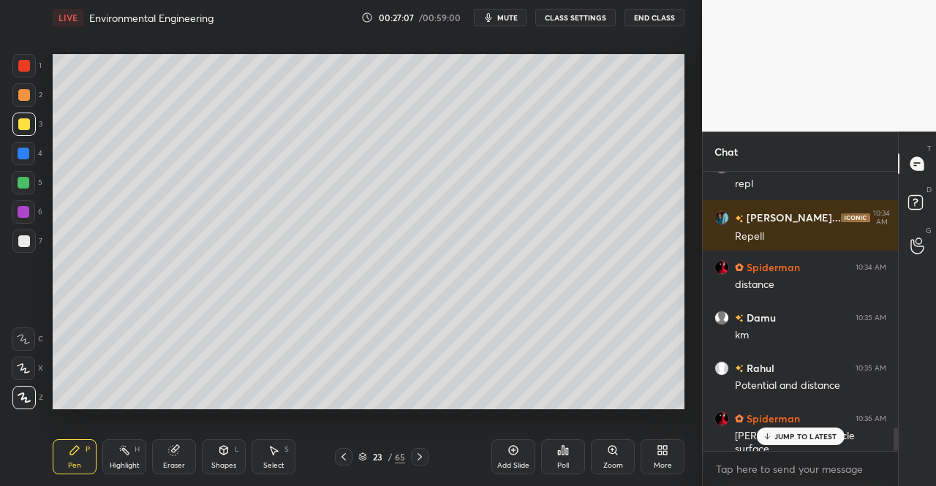
click at [26, 68] on div at bounding box center [24, 66] width 12 height 12
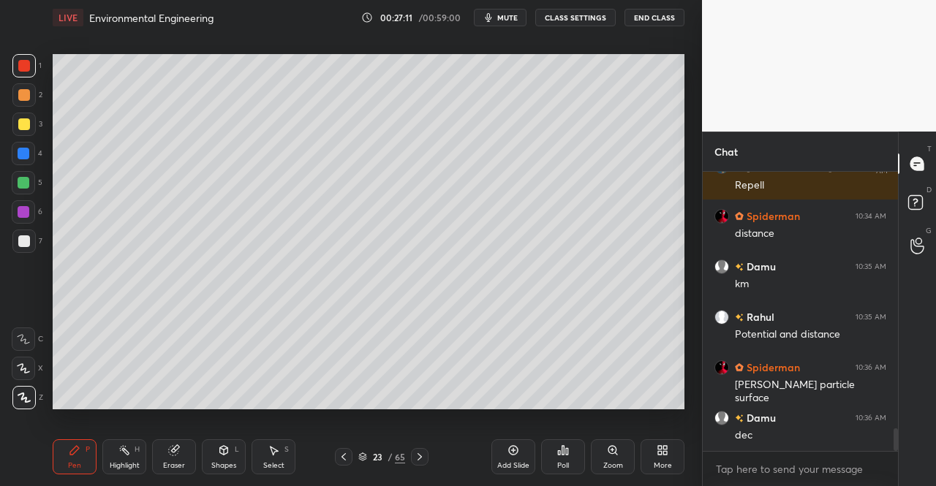
scroll to position [3202, 0]
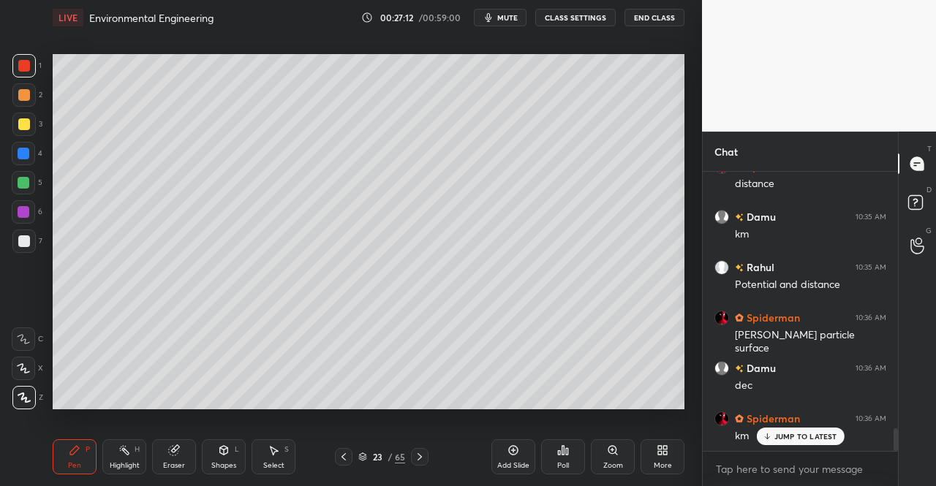
click at [18, 181] on div at bounding box center [24, 183] width 12 height 12
click at [26, 184] on div at bounding box center [24, 183] width 12 height 12
click at [20, 129] on div at bounding box center [24, 124] width 12 height 12
click at [21, 183] on div at bounding box center [24, 183] width 12 height 12
click at [32, 190] on div at bounding box center [23, 182] width 23 height 23
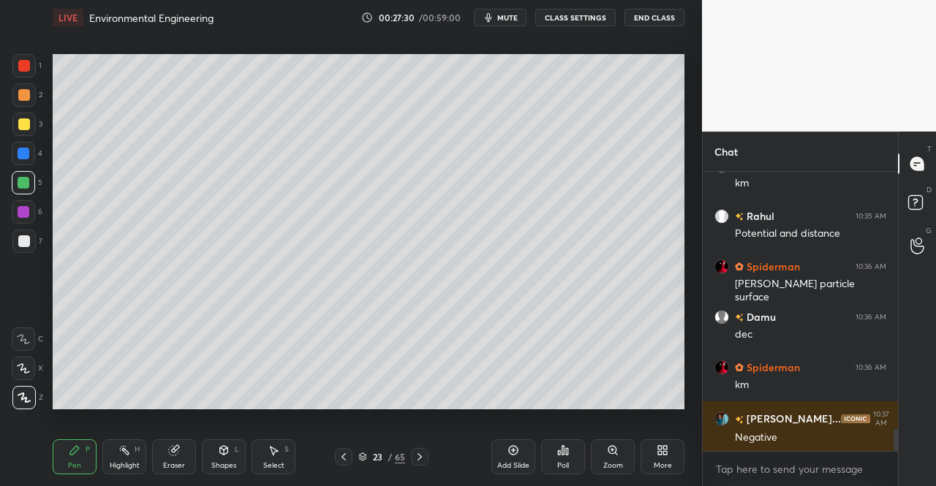
scroll to position [3302, 0]
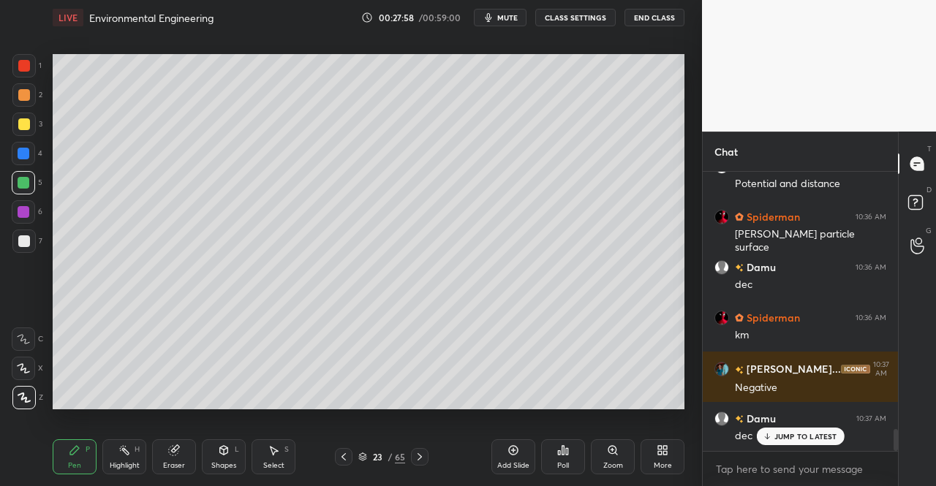
click at [19, 238] on div at bounding box center [24, 241] width 12 height 12
click at [18, 236] on div at bounding box center [24, 241] width 12 height 12
click at [23, 230] on div at bounding box center [23, 241] width 23 height 23
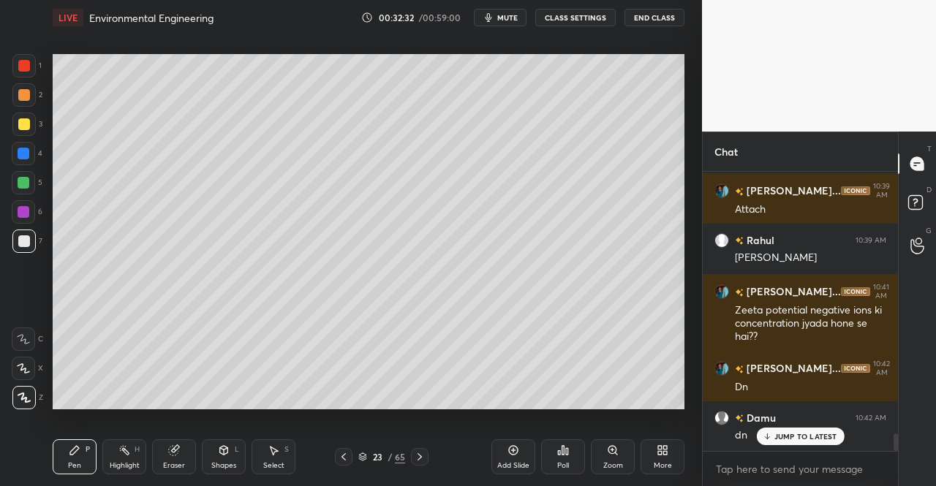
scroll to position [4149, 0]
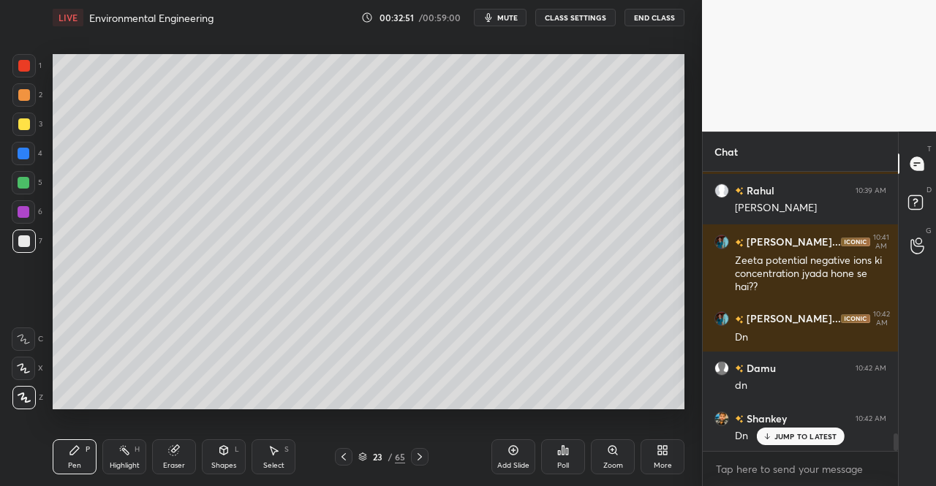
click at [504, 23] on button "mute" at bounding box center [500, 18] width 53 height 18
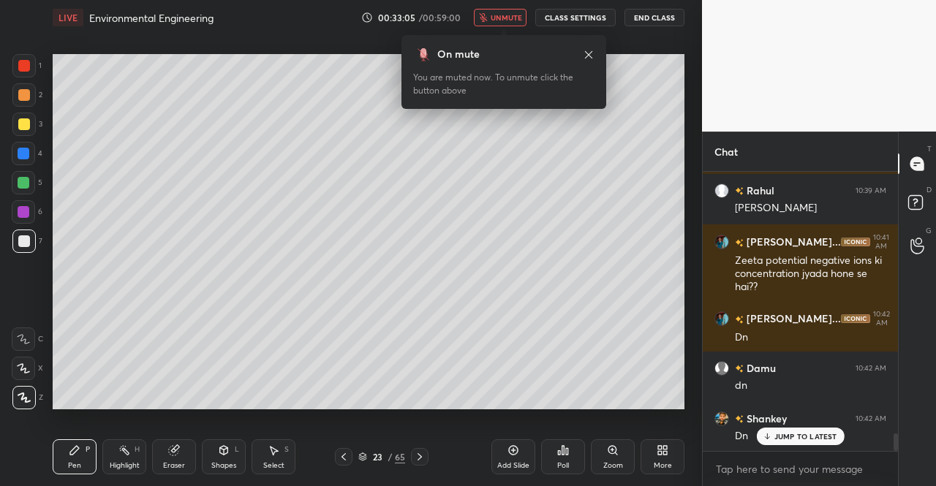
click at [506, 17] on span "unmute" at bounding box center [506, 17] width 31 height 10
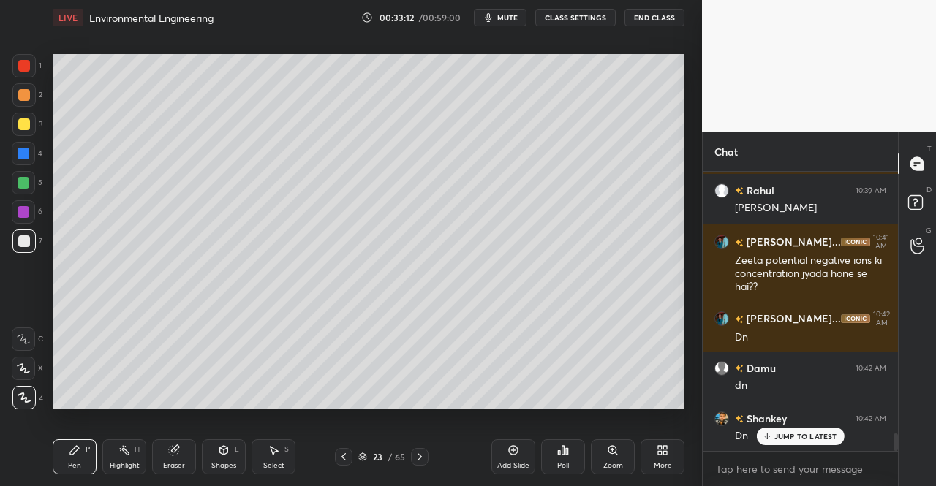
scroll to position [4214, 0]
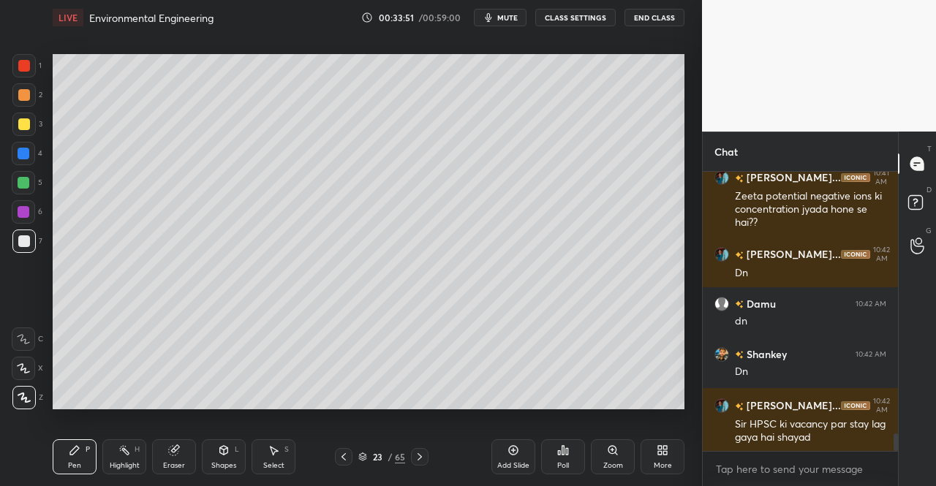
click at [227, 457] on div "Shapes L" at bounding box center [224, 457] width 44 height 35
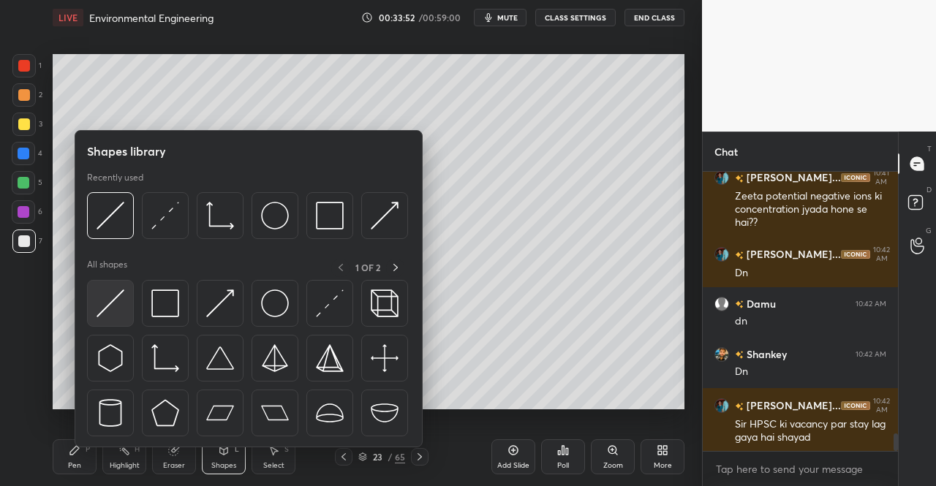
click at [121, 302] on img at bounding box center [111, 304] width 28 height 28
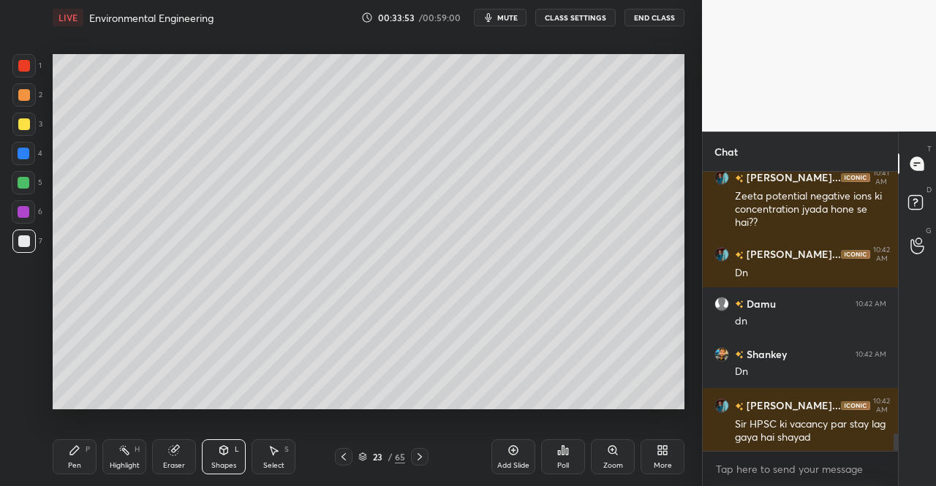
click at [23, 213] on div at bounding box center [24, 212] width 12 height 12
click at [64, 453] on div "Pen P" at bounding box center [75, 457] width 44 height 35
click at [67, 434] on div "Pen P Highlight H Eraser Shapes L Select S 23 / 65 Add Slide Poll Zoom More" at bounding box center [369, 457] width 632 height 59
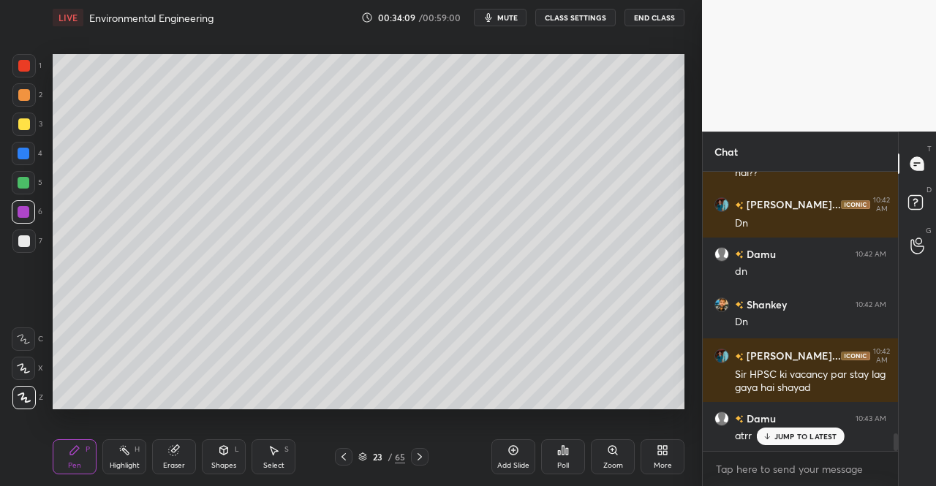
click at [427, 453] on div at bounding box center [420, 457] width 18 height 18
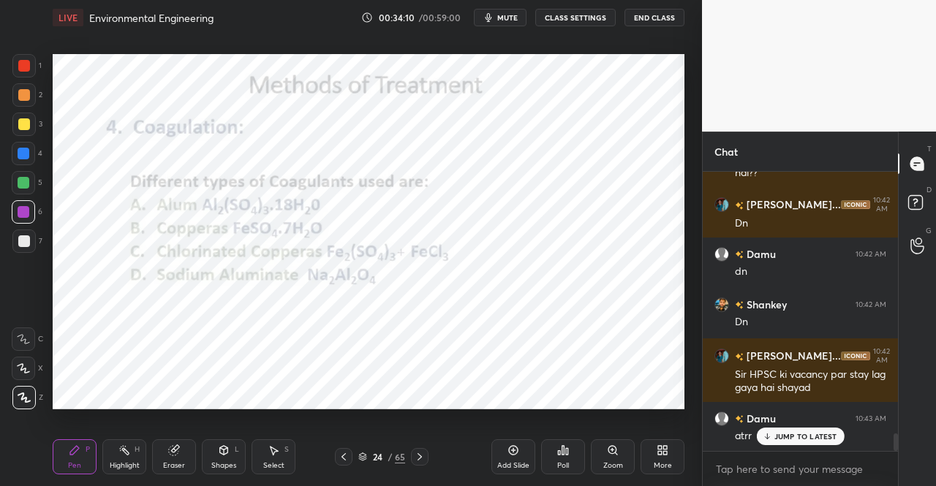
click at [339, 457] on icon at bounding box center [344, 457] width 12 height 12
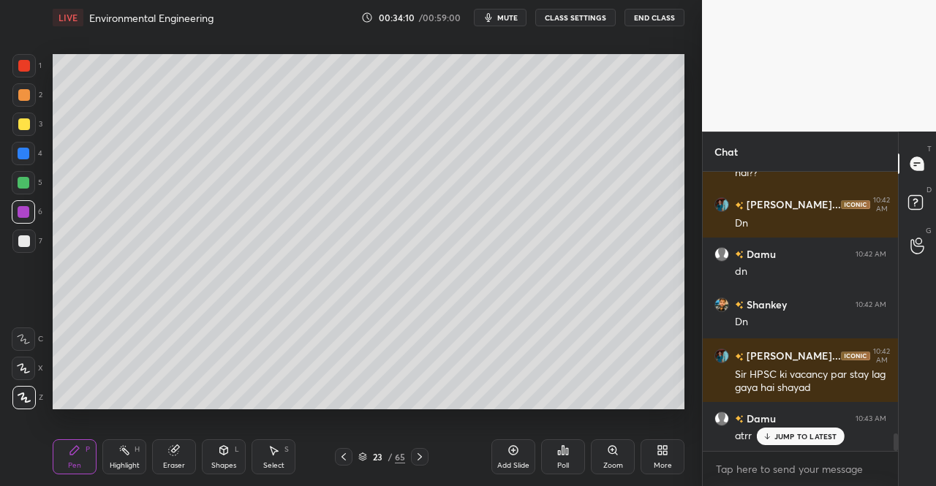
click at [499, 448] on div "Add Slide" at bounding box center [513, 457] width 44 height 35
click at [76, 459] on div "Pen P" at bounding box center [75, 457] width 44 height 35
click at [78, 440] on div "Pen P Highlight H Eraser Shapes L Select S 24 / 66 Add Slide Poll Zoom More" at bounding box center [369, 457] width 632 height 59
click at [16, 124] on div at bounding box center [23, 124] width 23 height 23
click at [23, 129] on div at bounding box center [24, 124] width 12 height 12
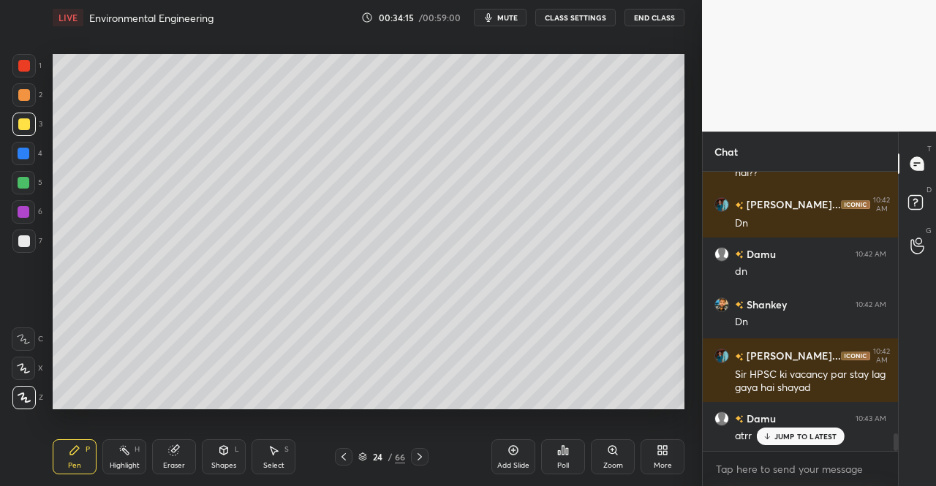
click at [66, 464] on div "Pen P" at bounding box center [75, 457] width 44 height 35
click at [74, 452] on icon at bounding box center [74, 450] width 9 height 9
click at [59, 453] on div "Pen P" at bounding box center [75, 457] width 44 height 35
click at [64, 420] on div "Setting up your live class Poll for secs No correct answer Start poll" at bounding box center [369, 231] width 644 height 393
click at [167, 457] on div "Eraser" at bounding box center [174, 457] width 44 height 35
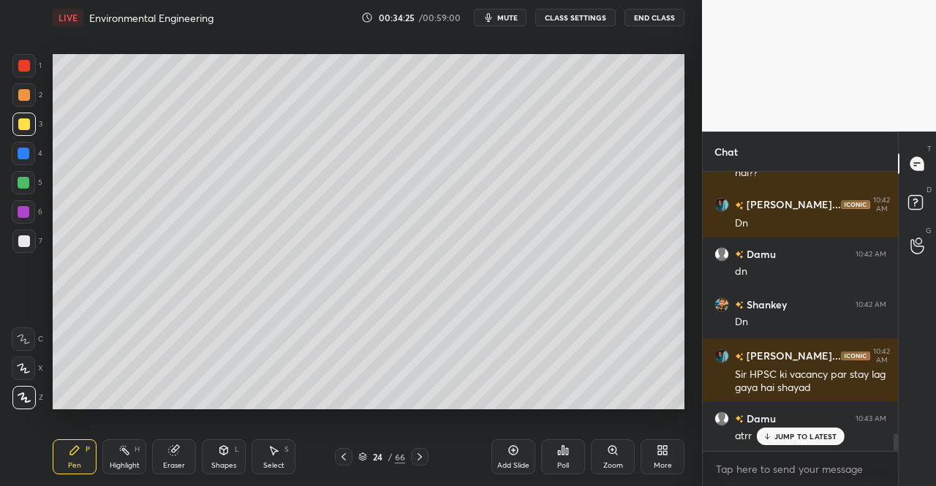
click at [170, 445] on icon at bounding box center [174, 451] width 12 height 12
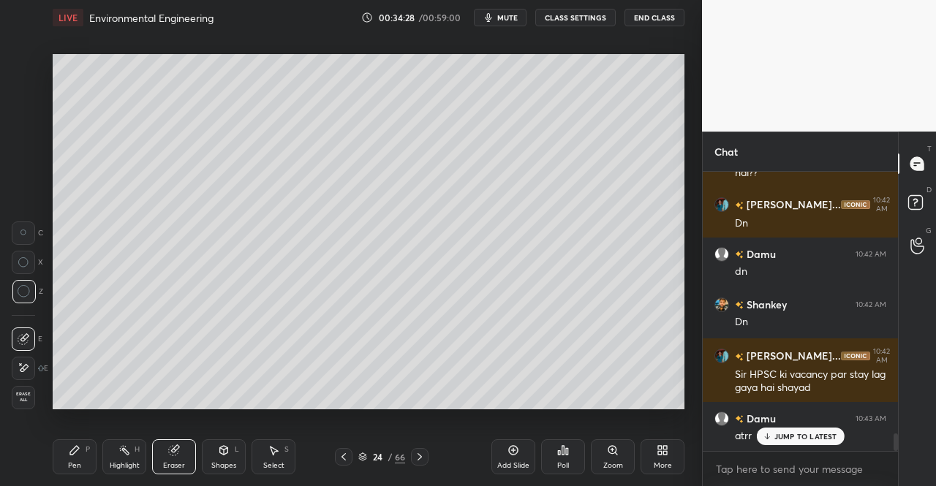
click at [88, 448] on div "P" at bounding box center [88, 449] width 4 height 7
click at [82, 447] on div "Pen P" at bounding box center [75, 457] width 44 height 35
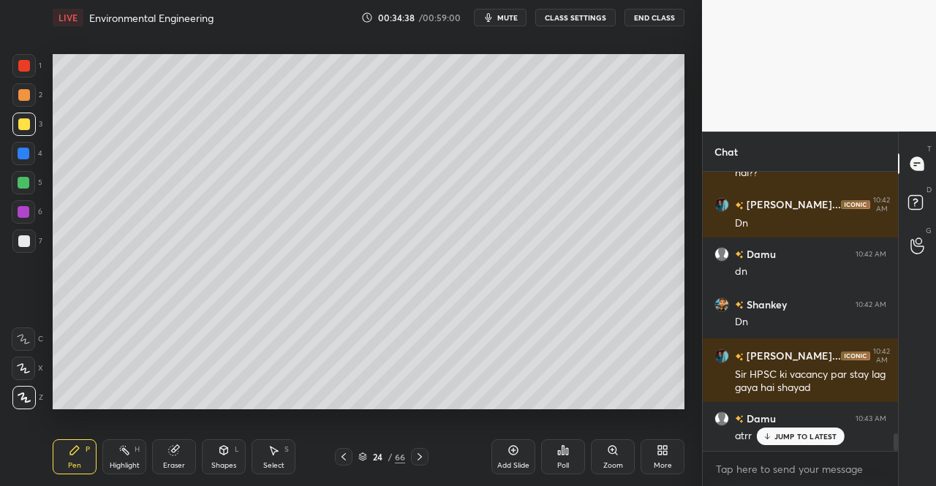
click at [345, 451] on icon at bounding box center [344, 457] width 12 height 12
click at [347, 453] on icon at bounding box center [344, 457] width 12 height 12
click at [49, 454] on div "LIVE Environmental Engineering 00:34:55 / 00:59:00 mute CLASS SETTINGS End Clas…" at bounding box center [369, 243] width 644 height 486
click at [421, 456] on icon at bounding box center [420, 457] width 12 height 12
click at [420, 457] on icon at bounding box center [420, 457] width 12 height 12
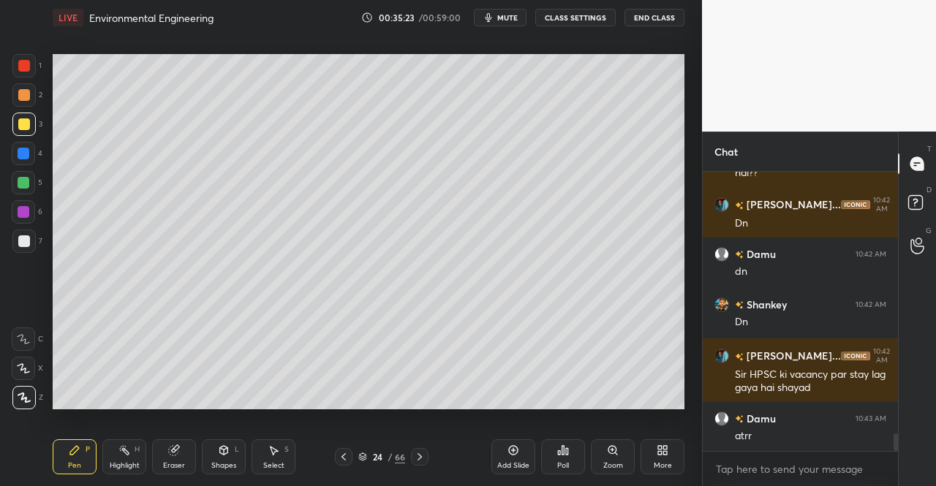
scroll to position [4315, 0]
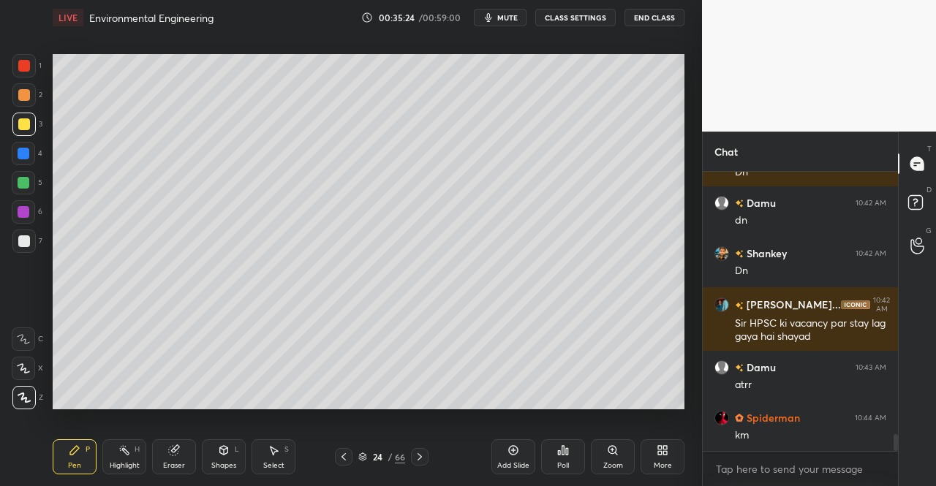
click at [338, 457] on icon at bounding box center [344, 457] width 12 height 12
click at [342, 454] on icon at bounding box center [344, 457] width 12 height 12
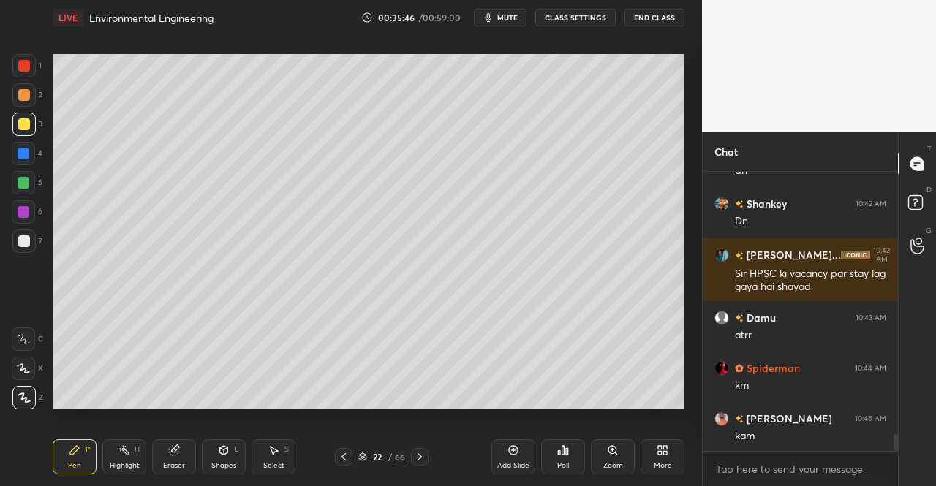
scroll to position [4416, 0]
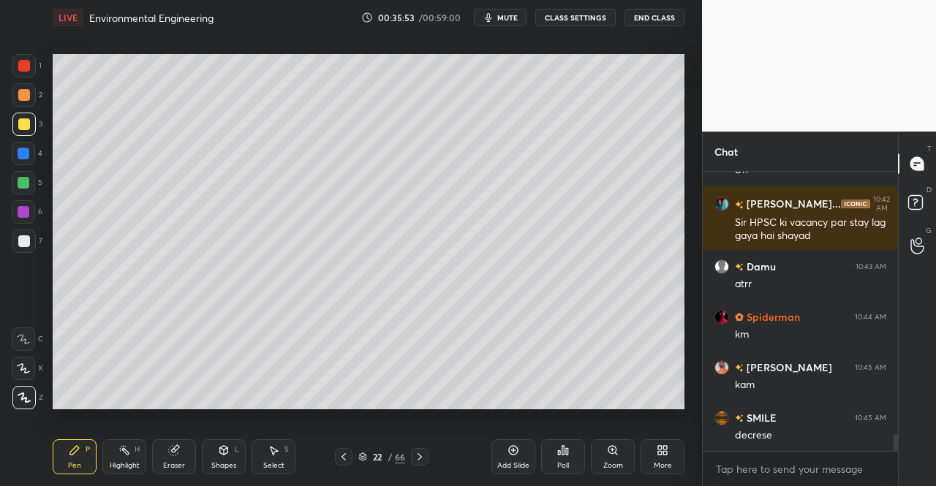
click at [418, 453] on icon at bounding box center [420, 457] width 12 height 12
click at [418, 454] on icon at bounding box center [420, 456] width 4 height 7
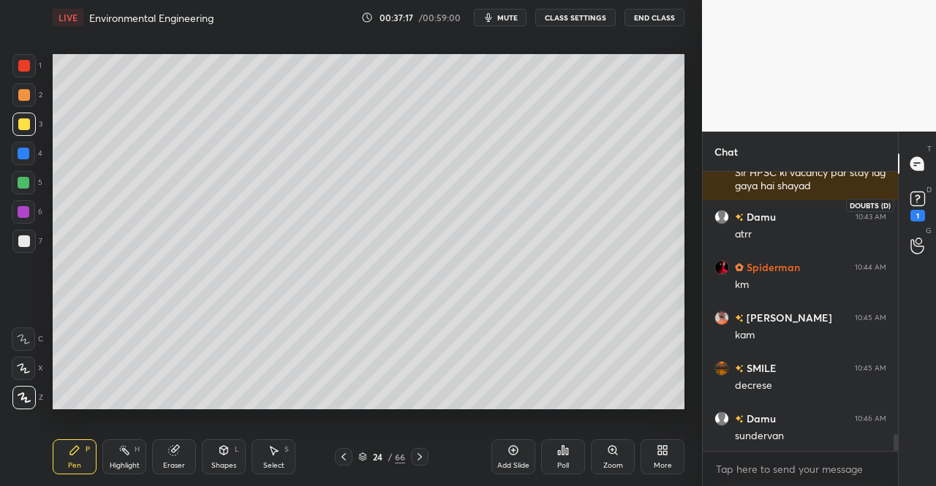
click at [919, 207] on icon at bounding box center [918, 199] width 22 height 22
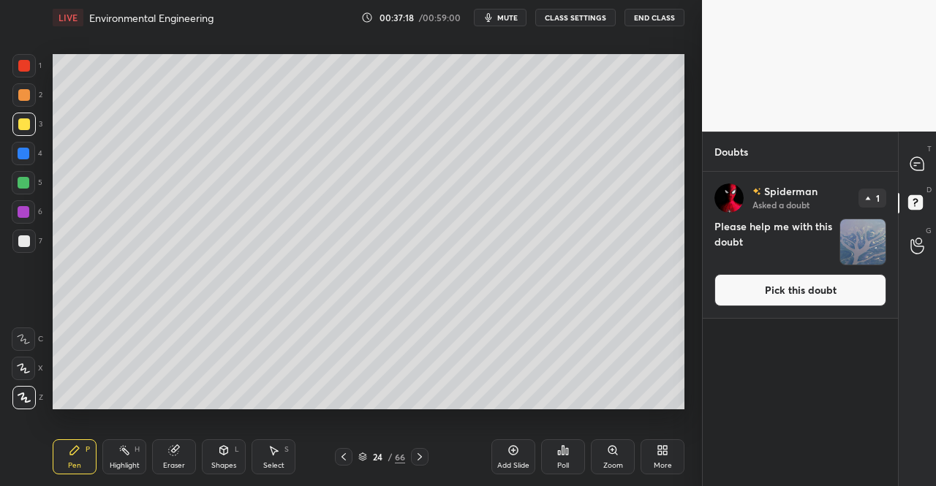
click at [834, 284] on button "Pick this doubt" at bounding box center [800, 290] width 172 height 32
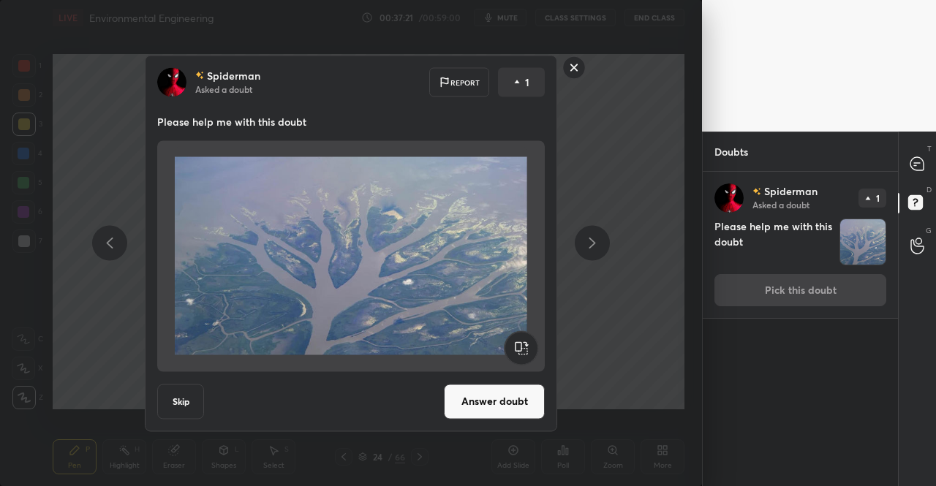
click at [515, 393] on button "Answer doubt" at bounding box center [494, 401] width 101 height 35
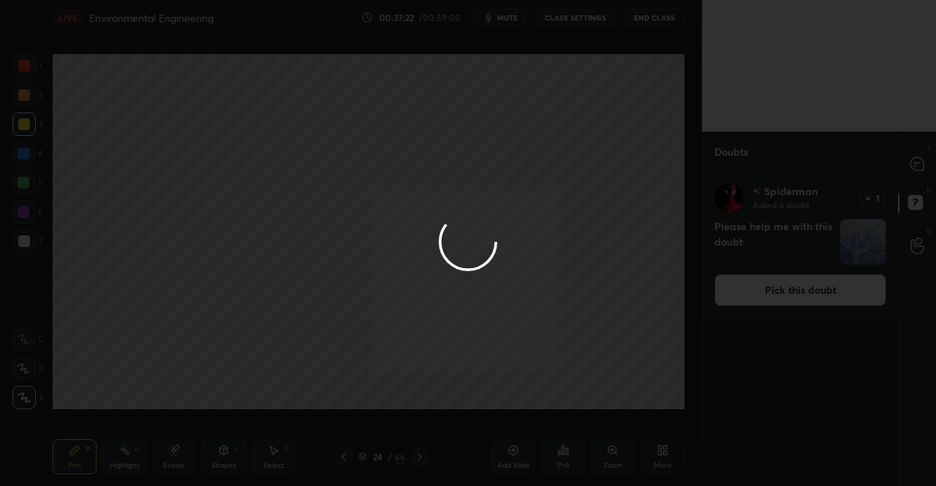
click at [917, 158] on div at bounding box center [468, 243] width 936 height 486
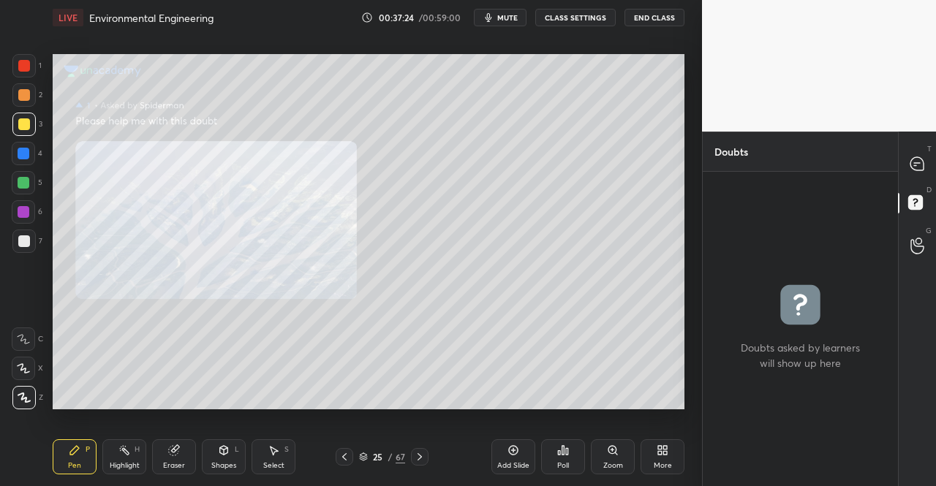
click at [611, 453] on icon at bounding box center [612, 450] width 8 height 8
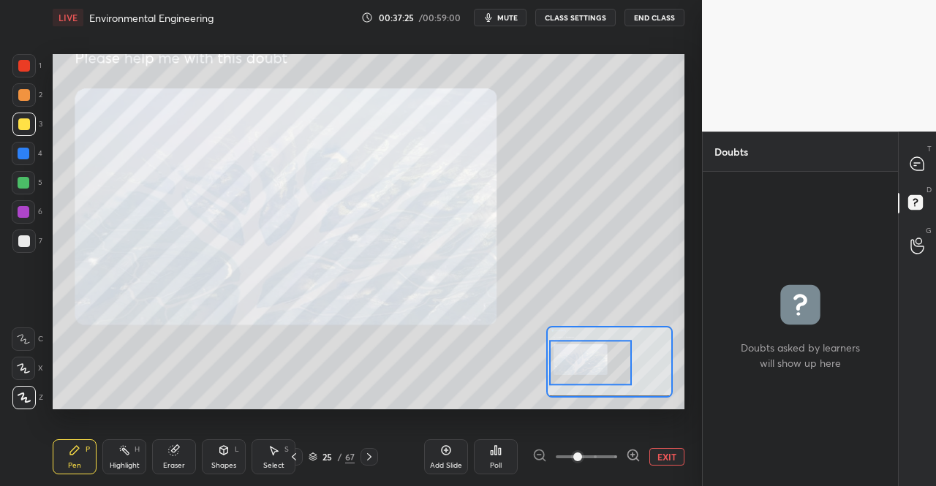
click at [632, 457] on icon at bounding box center [633, 455] width 15 height 15
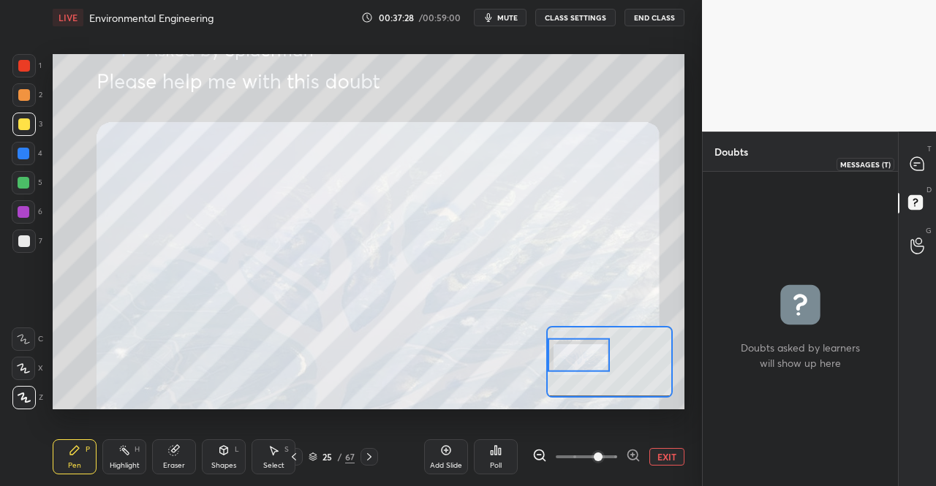
click at [914, 159] on icon at bounding box center [916, 163] width 13 height 13
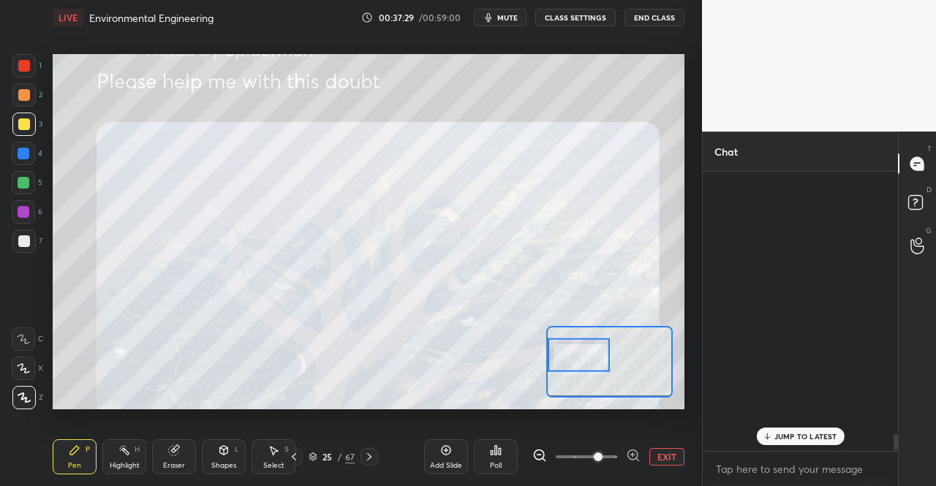
scroll to position [275, 191]
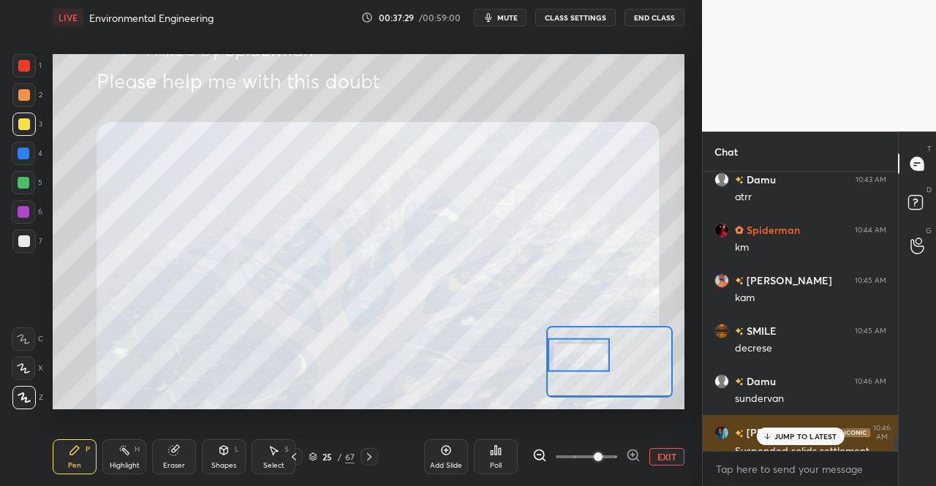
click at [802, 440] on p "JUMP TO LATEST" at bounding box center [805, 436] width 63 height 9
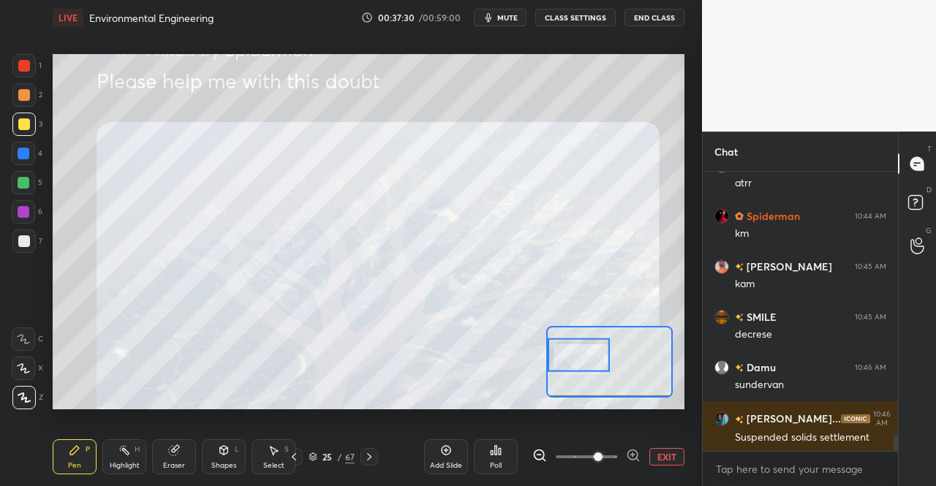
click at [64, 460] on div "Pen P" at bounding box center [75, 457] width 44 height 35
click at [78, 434] on div "Pen P Highlight H Eraser Shapes L Select S 25 / 67 Add Slide Poll EXIT" at bounding box center [369, 457] width 632 height 59
click at [17, 143] on div at bounding box center [23, 153] width 23 height 23
click at [32, 154] on div at bounding box center [23, 153] width 23 height 23
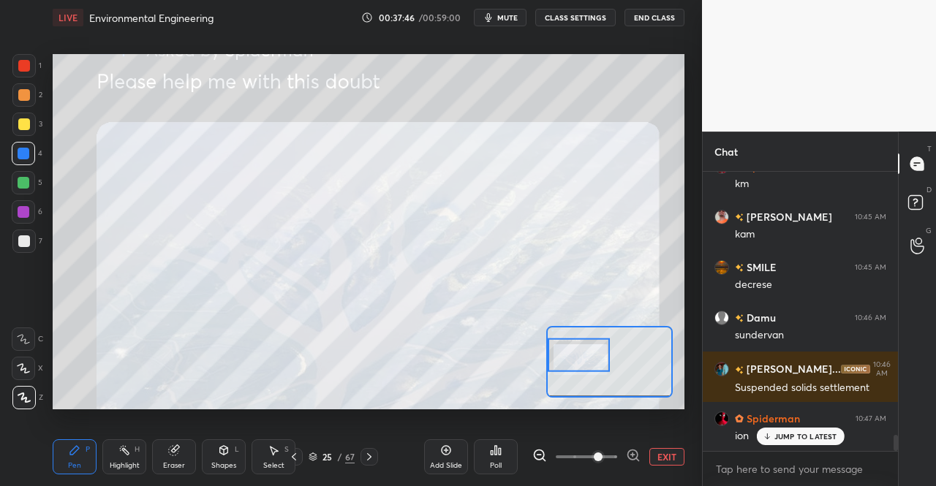
click at [774, 431] on div "JUMP TO LATEST" at bounding box center [800, 437] width 88 height 18
click at [19, 129] on div at bounding box center [24, 124] width 12 height 12
click at [16, 243] on div at bounding box center [23, 241] width 23 height 23
click at [15, 244] on div at bounding box center [23, 241] width 23 height 23
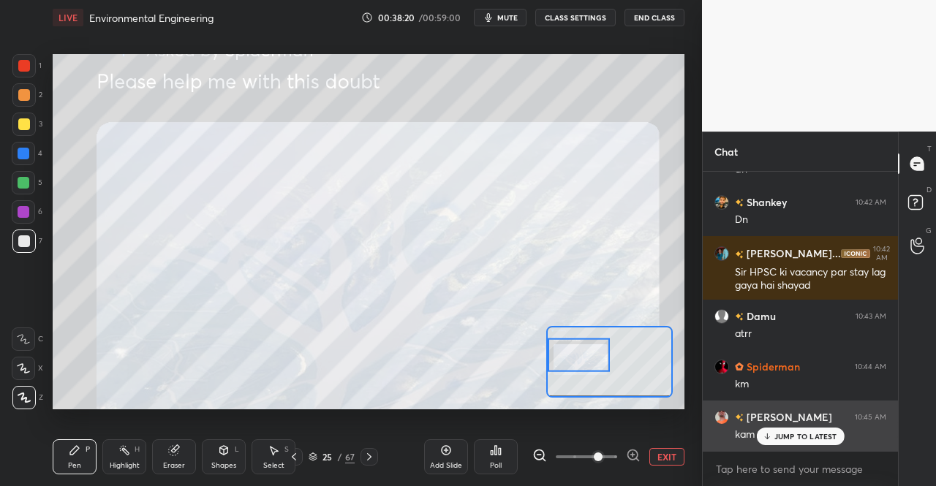
scroll to position [4512, 0]
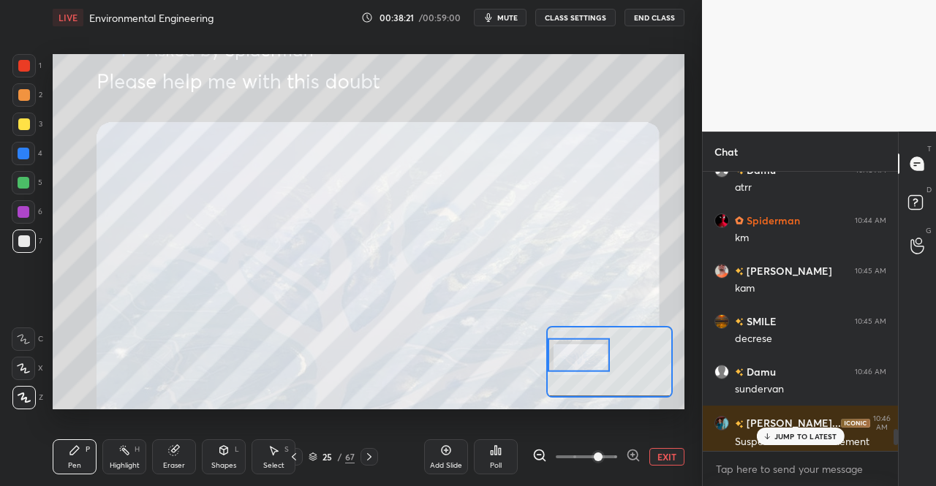
click at [785, 437] on p "JUMP TO LATEST" at bounding box center [805, 436] width 63 height 9
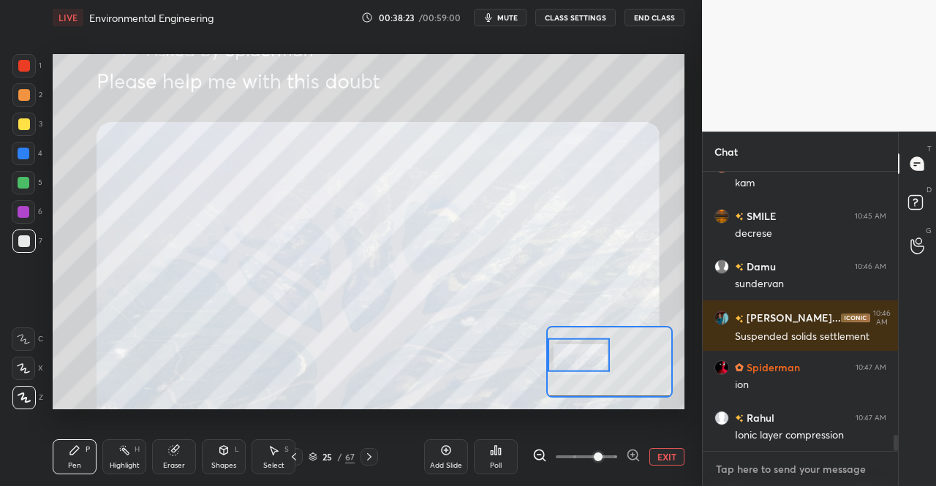
click at [796, 467] on textarea at bounding box center [800, 469] width 172 height 23
click at [298, 456] on icon at bounding box center [294, 457] width 12 height 12
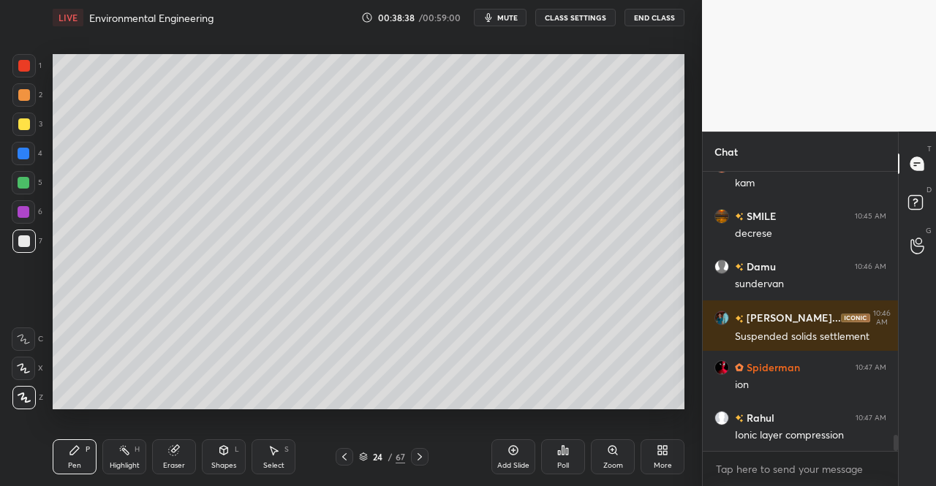
drag, startPoint x: 418, startPoint y: 454, endPoint x: 413, endPoint y: 440, distance: 14.8
click at [418, 452] on icon at bounding box center [420, 457] width 12 height 12
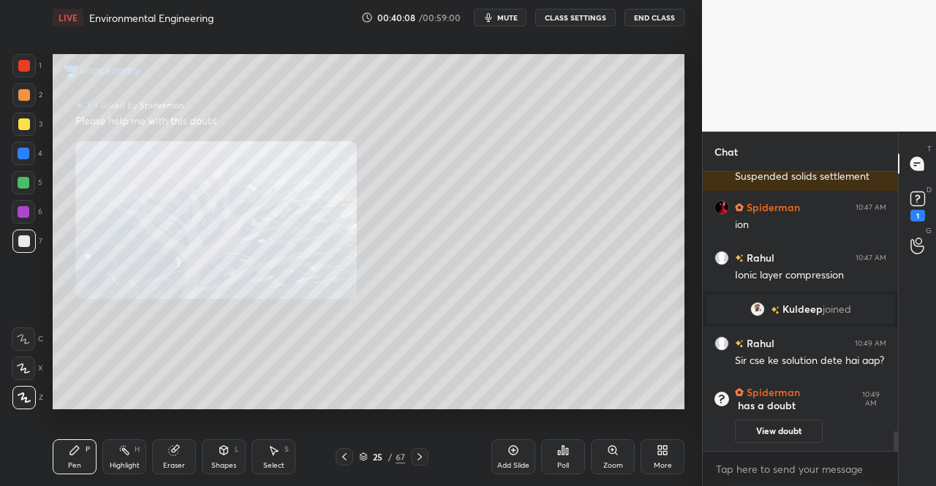
scroll to position [3652, 0]
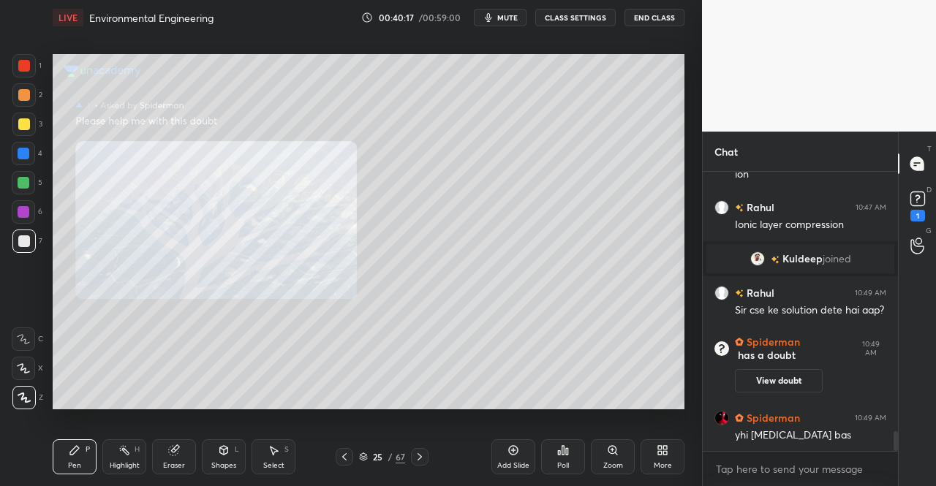
click at [910, 222] on div "D Doubts (D) 1" at bounding box center [917, 204] width 37 height 41
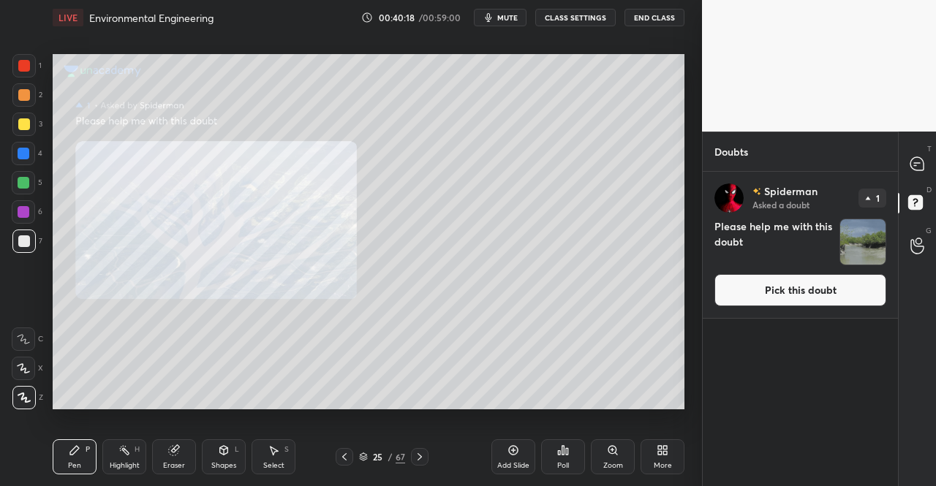
click at [834, 298] on button "Pick this doubt" at bounding box center [800, 290] width 172 height 32
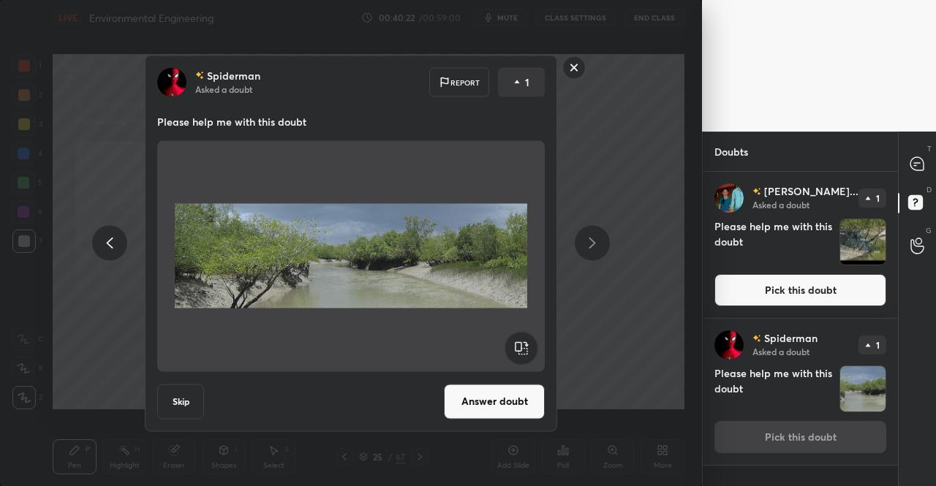
click at [588, 251] on icon at bounding box center [593, 244] width 18 height 18
click at [586, 251] on icon at bounding box center [593, 244] width 18 height 18
click at [118, 246] on icon at bounding box center [110, 244] width 18 height 18
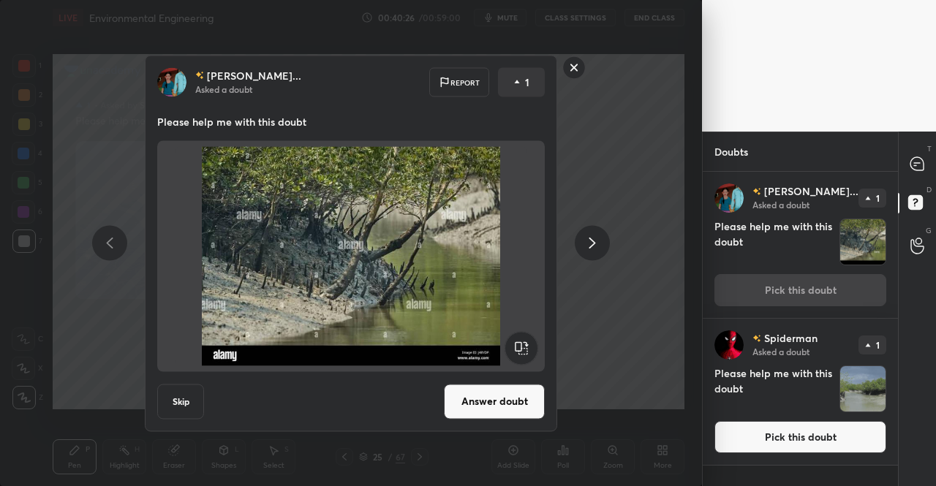
click at [590, 245] on icon at bounding box center [593, 244] width 18 height 18
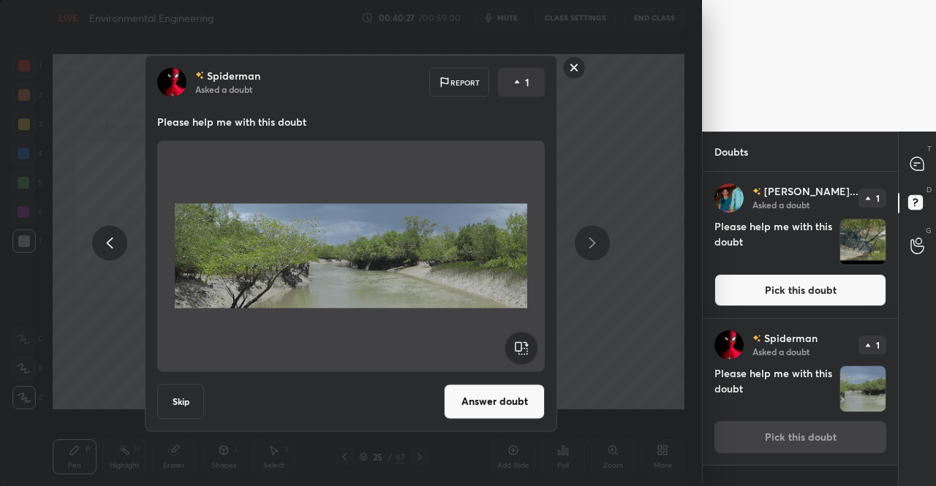
click at [499, 393] on button "Answer doubt" at bounding box center [494, 401] width 101 height 35
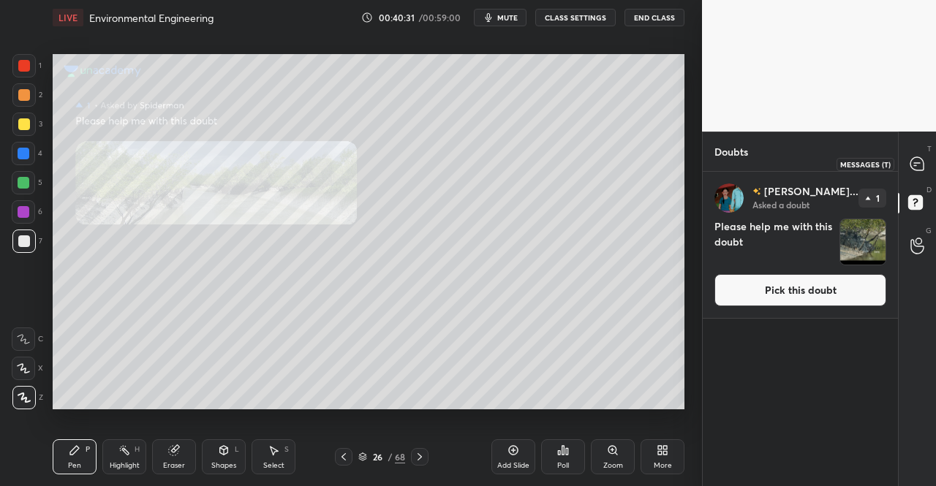
click at [916, 164] on icon at bounding box center [916, 163] width 13 height 13
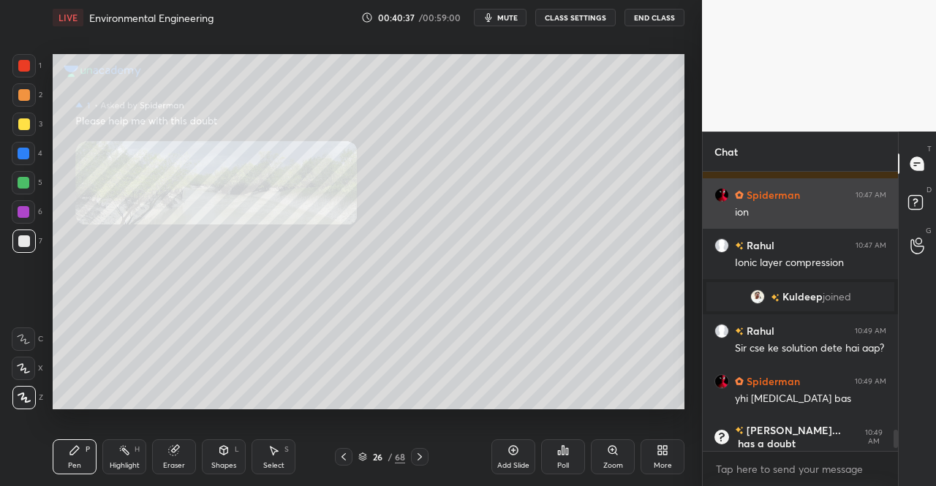
scroll to position [3947, 0]
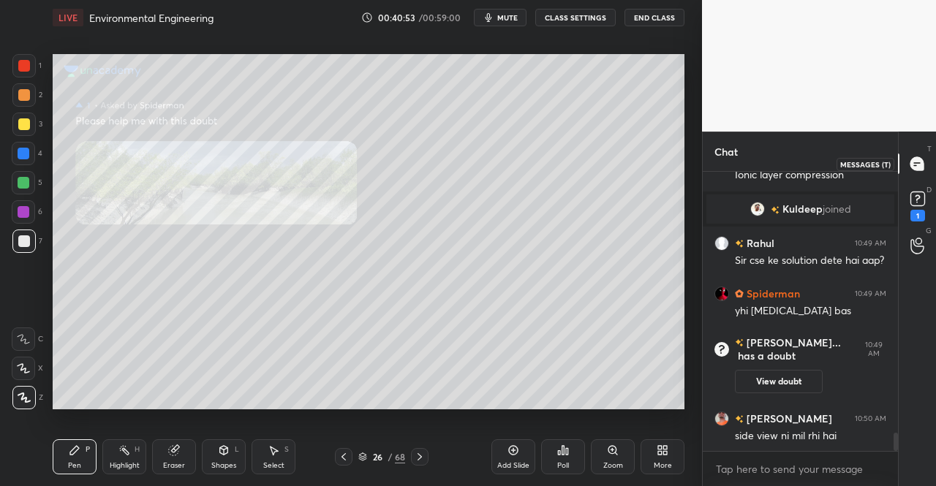
click at [927, 159] on div at bounding box center [917, 164] width 29 height 26
click at [917, 213] on div "1" at bounding box center [917, 216] width 15 height 12
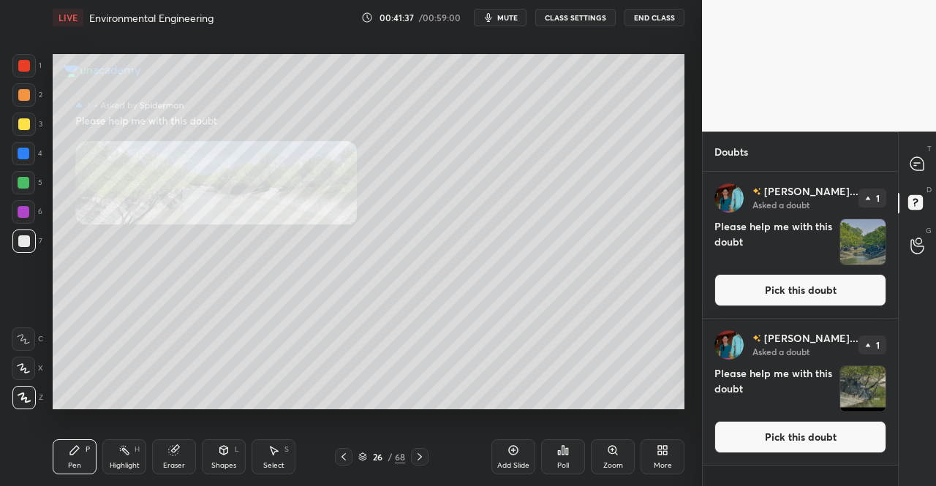
click at [740, 293] on button "Pick this doubt" at bounding box center [800, 290] width 172 height 32
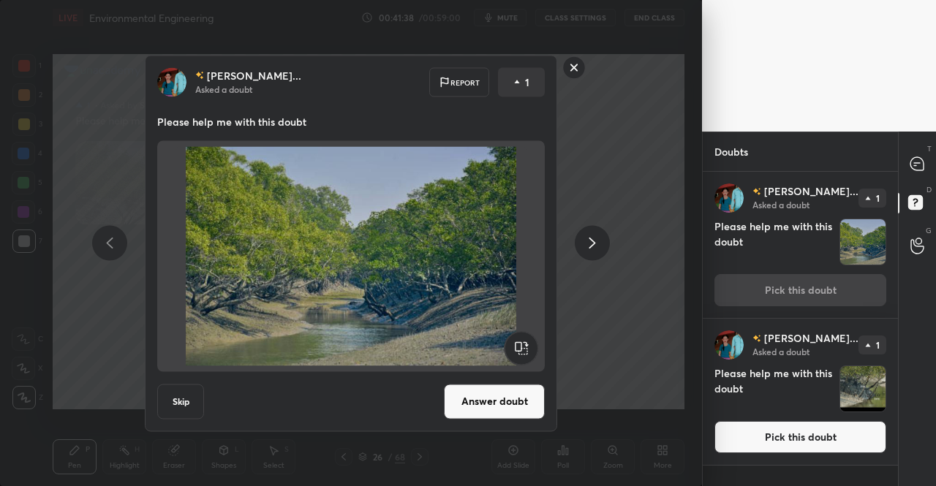
click at [489, 395] on button "Answer doubt" at bounding box center [494, 401] width 101 height 35
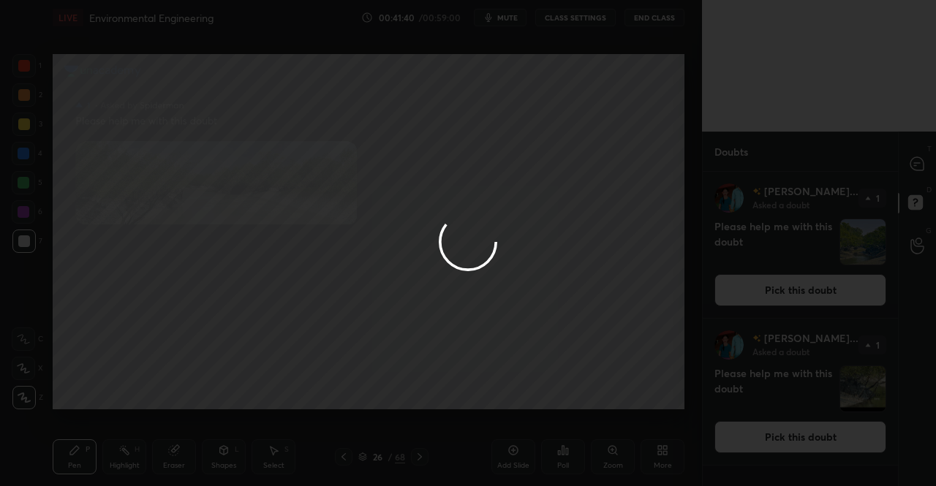
click at [916, 167] on icon at bounding box center [916, 163] width 13 height 13
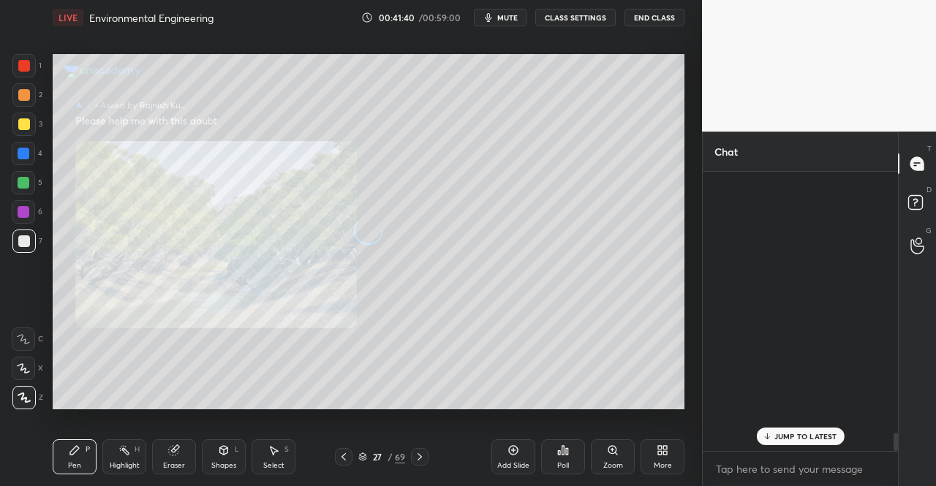
scroll to position [275, 191]
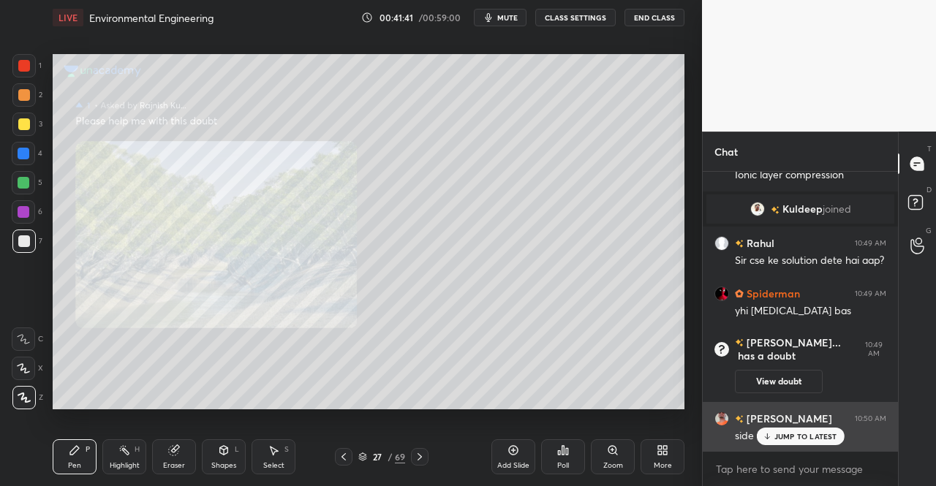
click at [790, 435] on p "JUMP TO LATEST" at bounding box center [805, 436] width 63 height 9
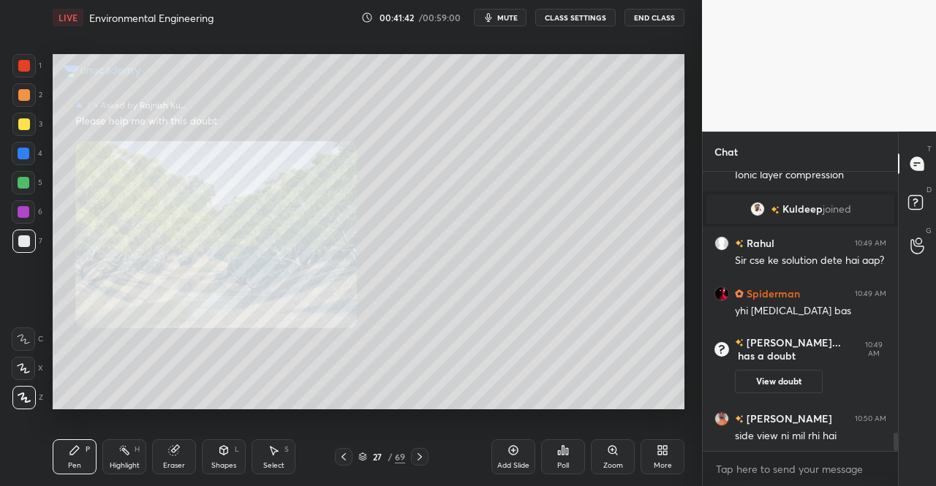
click at [601, 459] on div "Zoom" at bounding box center [613, 457] width 44 height 35
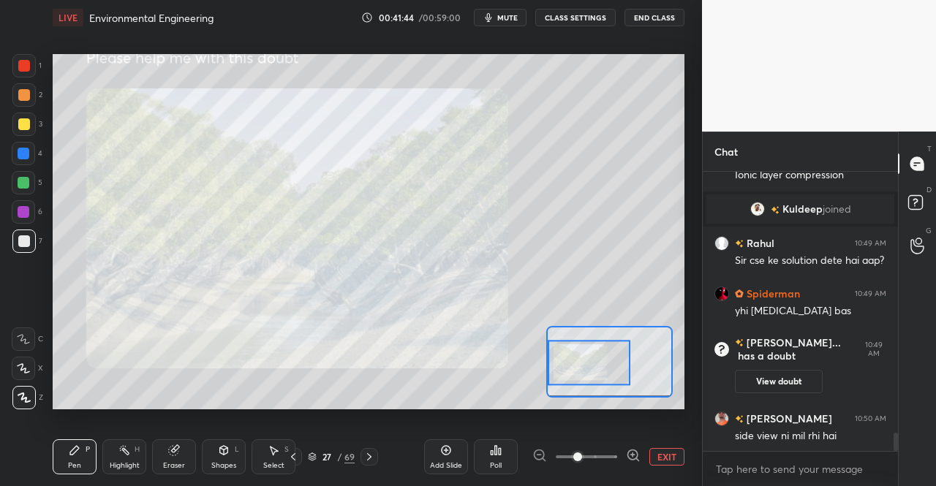
click at [633, 454] on icon at bounding box center [633, 455] width 0 height 4
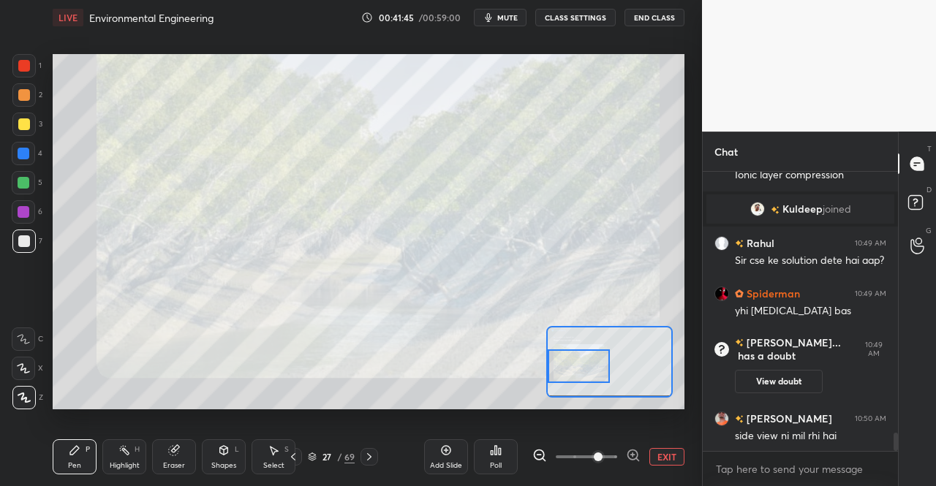
click at [594, 375] on div at bounding box center [578, 367] width 61 height 34
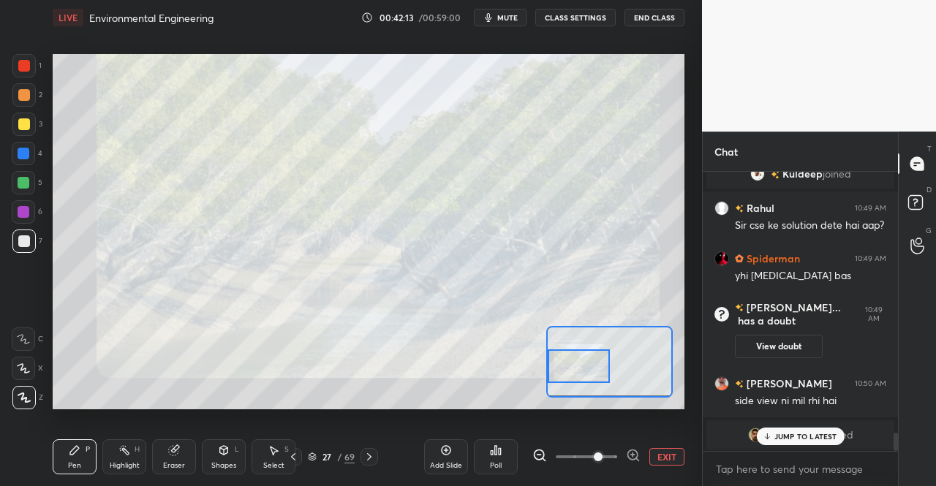
scroll to position [3692, 0]
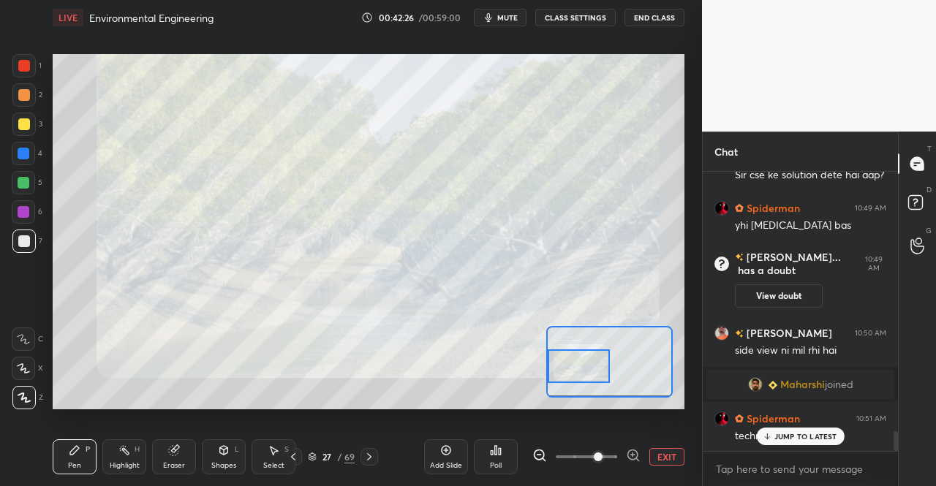
click at [510, 17] on span "mute" at bounding box center [507, 17] width 20 height 10
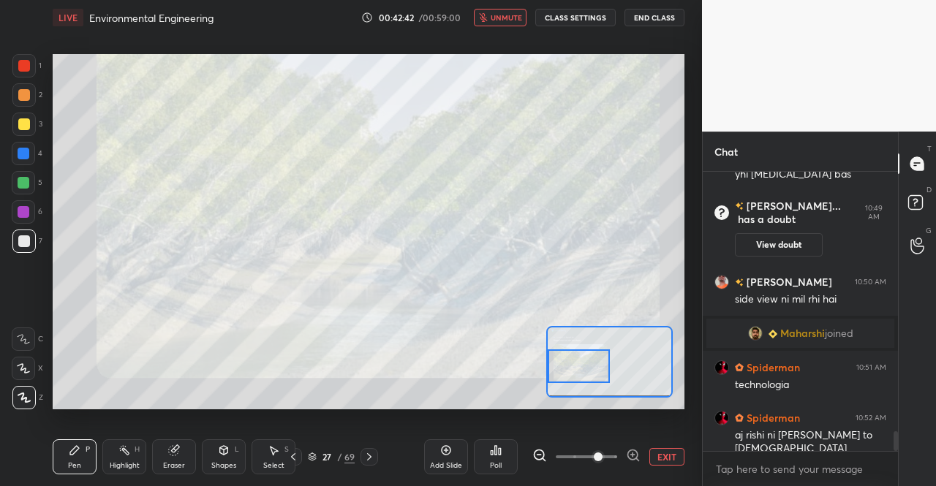
click at [501, 20] on span "unmute" at bounding box center [506, 17] width 31 height 10
click at [757, 473] on textarea at bounding box center [800, 469] width 172 height 23
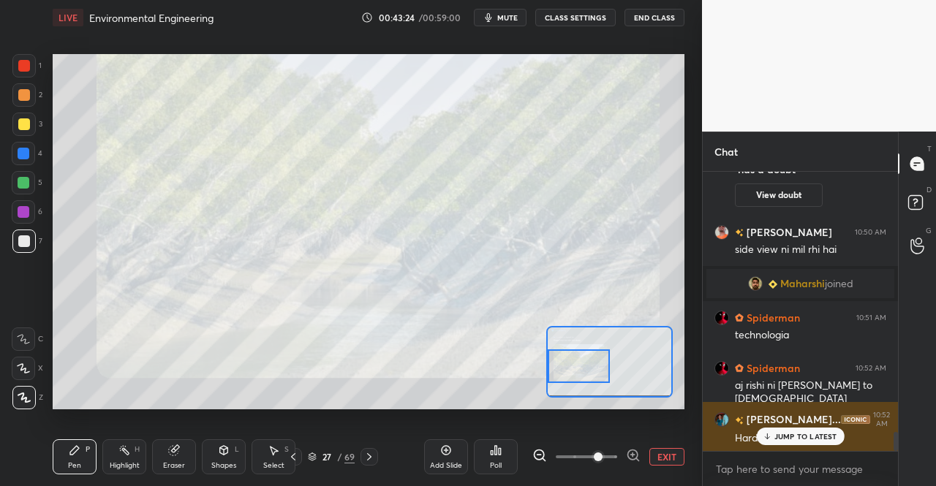
click at [777, 441] on p "JUMP TO LATEST" at bounding box center [805, 436] width 63 height 9
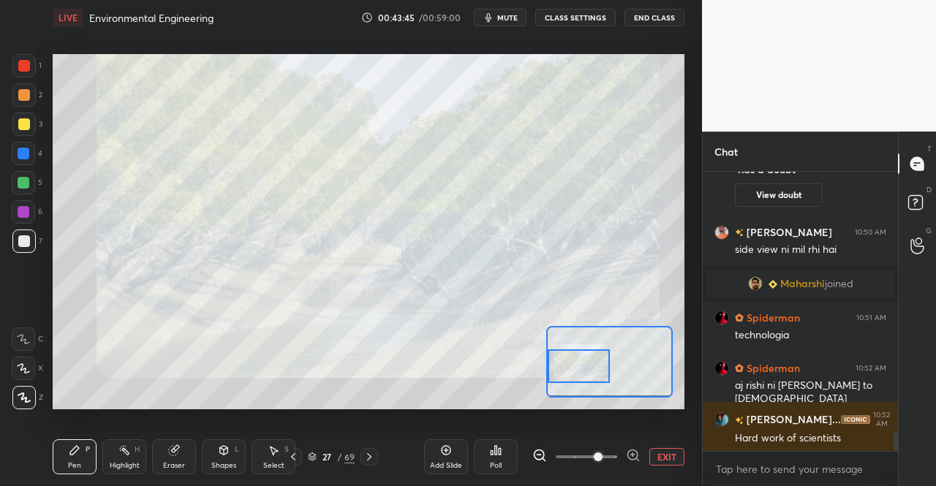
click at [508, 12] on button "mute" at bounding box center [500, 18] width 53 height 18
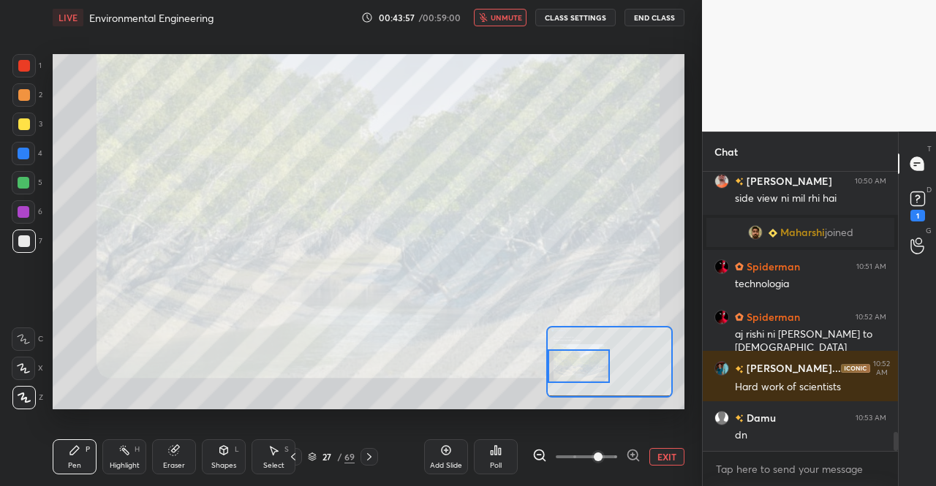
scroll to position [3907, 0]
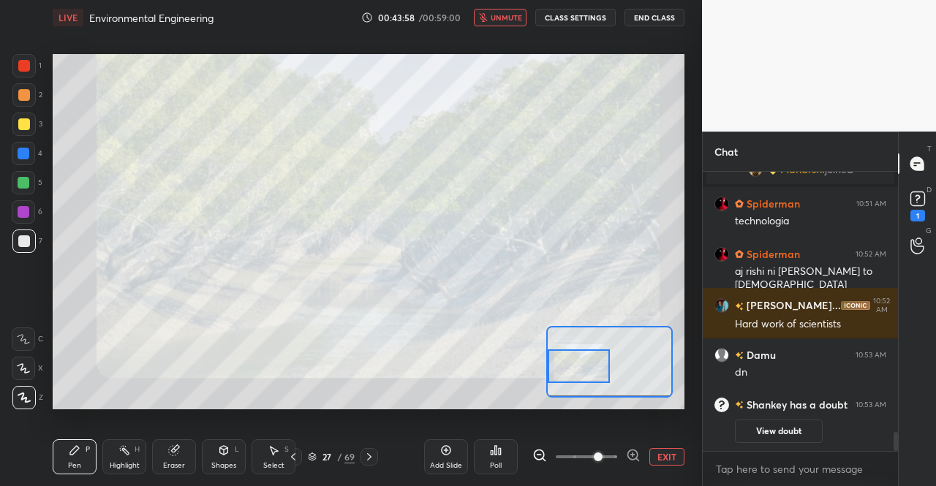
click at [502, 19] on span "unmute" at bounding box center [506, 17] width 31 height 10
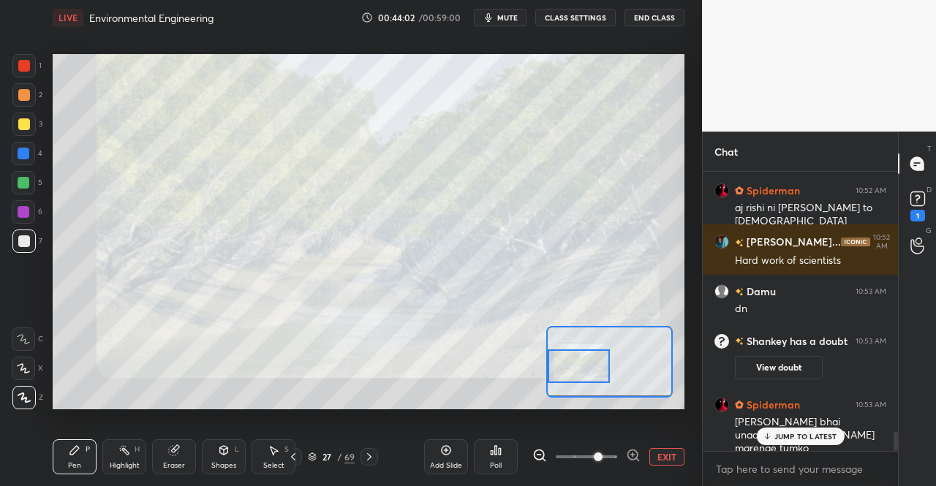
scroll to position [3901, 0]
click at [918, 208] on icon at bounding box center [918, 199] width 22 height 22
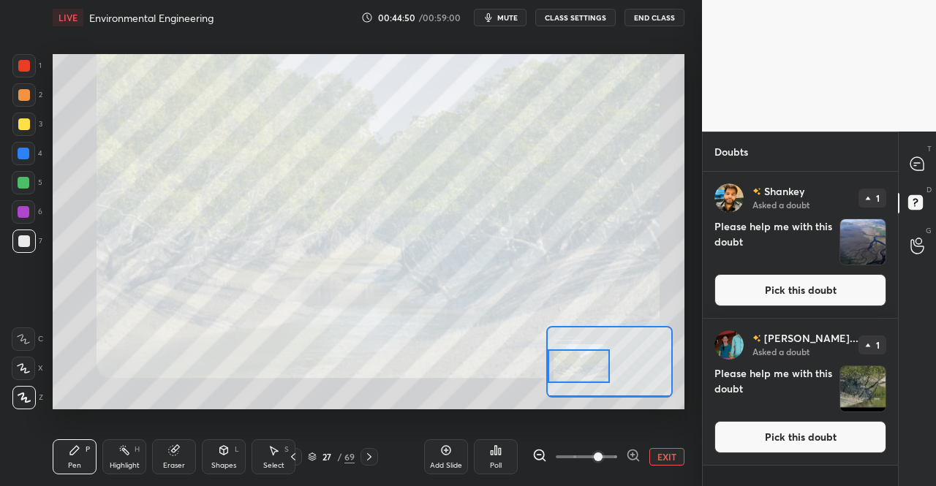
click at [812, 292] on button "Pick this doubt" at bounding box center [800, 290] width 172 height 32
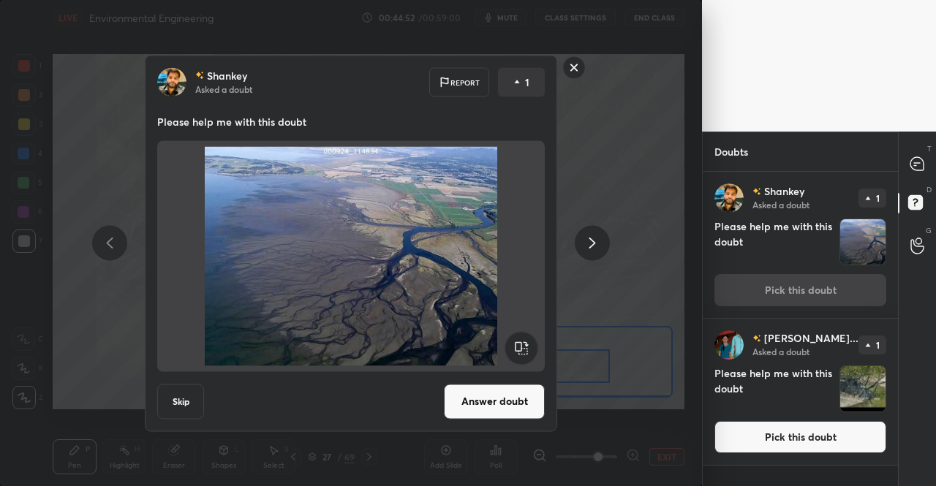
click at [484, 401] on button "Answer doubt" at bounding box center [494, 401] width 101 height 35
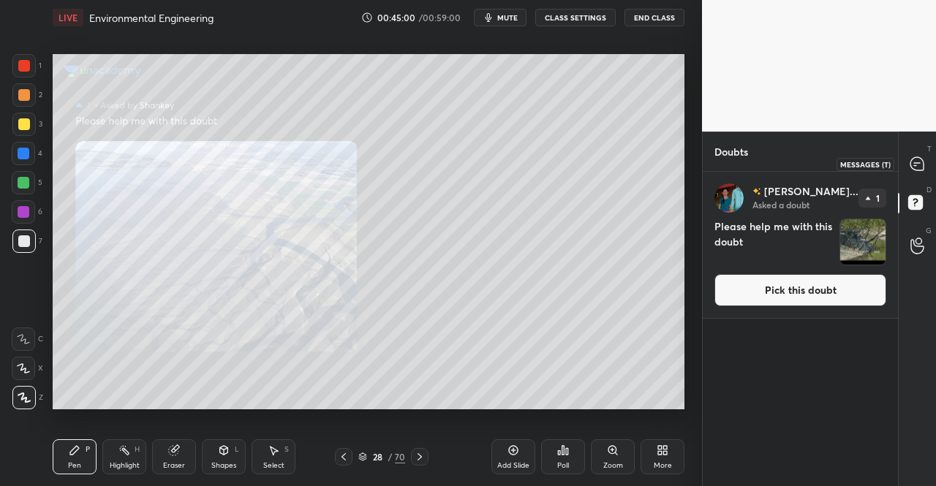
click at [924, 159] on icon at bounding box center [917, 163] width 15 height 15
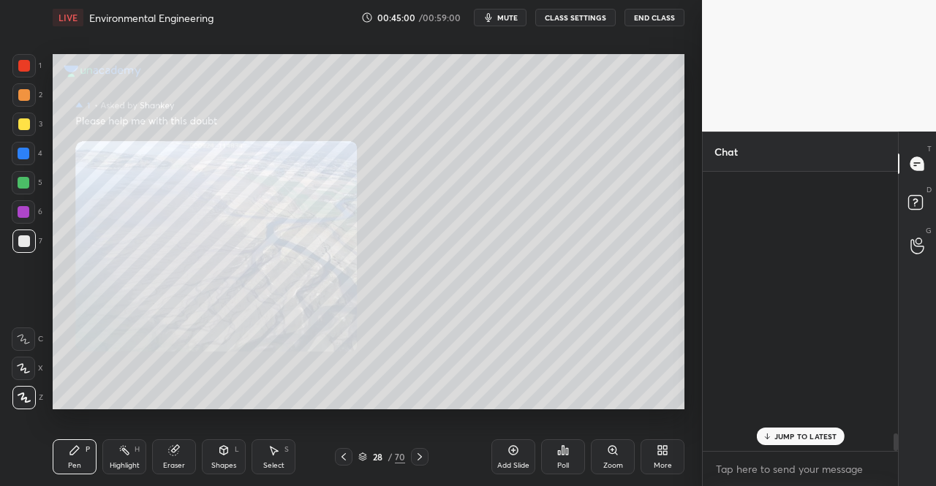
scroll to position [275, 191]
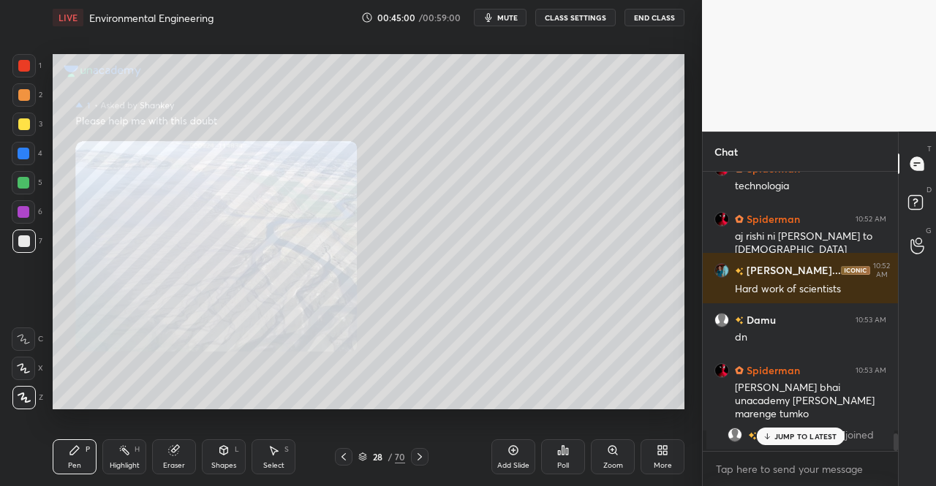
click at [807, 441] on p "JUMP TO LATEST" at bounding box center [805, 436] width 63 height 9
click at [609, 456] on icon at bounding box center [613, 451] width 12 height 12
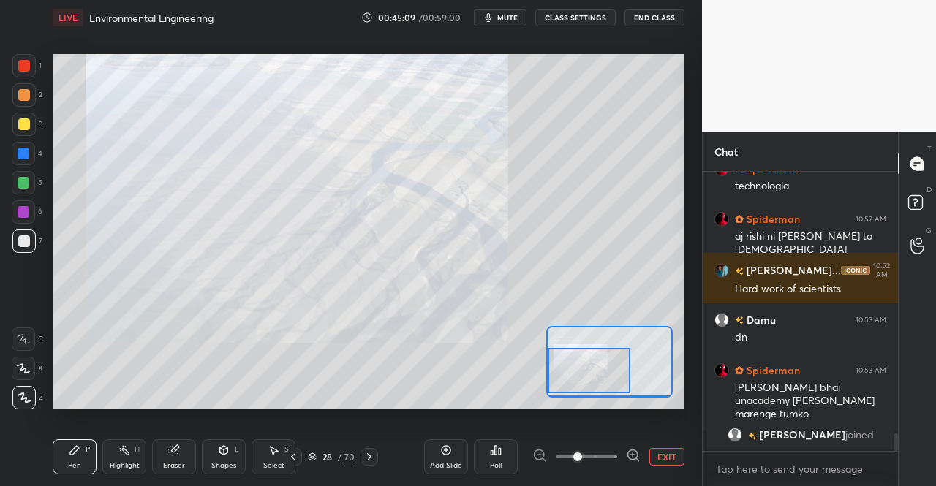
click at [67, 475] on div "Pen P Highlight H Eraser Shapes L Select S 28 / 70 Add Slide Poll EXIT" at bounding box center [369, 457] width 632 height 59
click at [78, 457] on div "Pen P" at bounding box center [75, 457] width 44 height 35
click at [16, 67] on div at bounding box center [23, 65] width 23 height 23
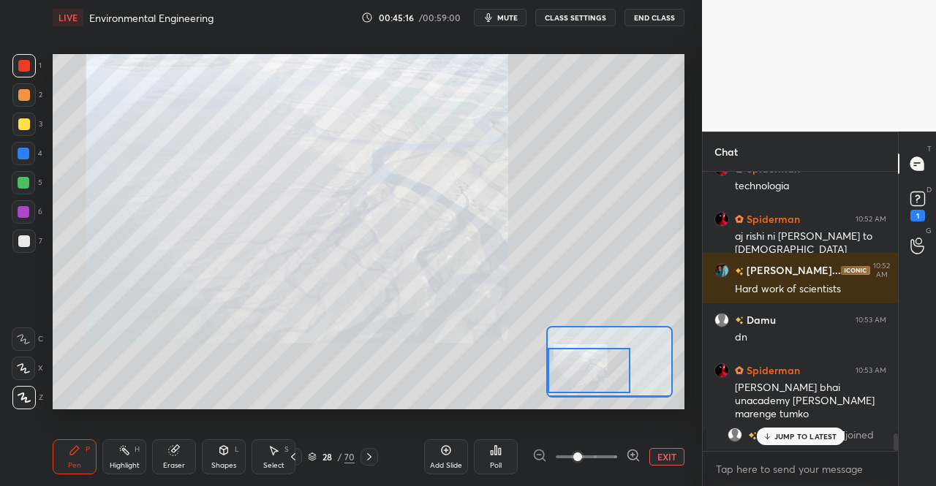
scroll to position [4182, 0]
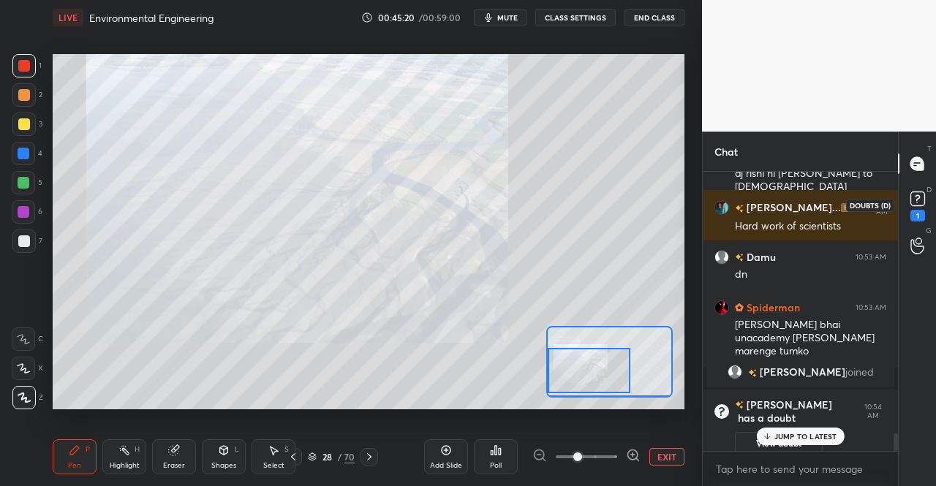
click at [918, 210] on div "1" at bounding box center [917, 216] width 15 height 12
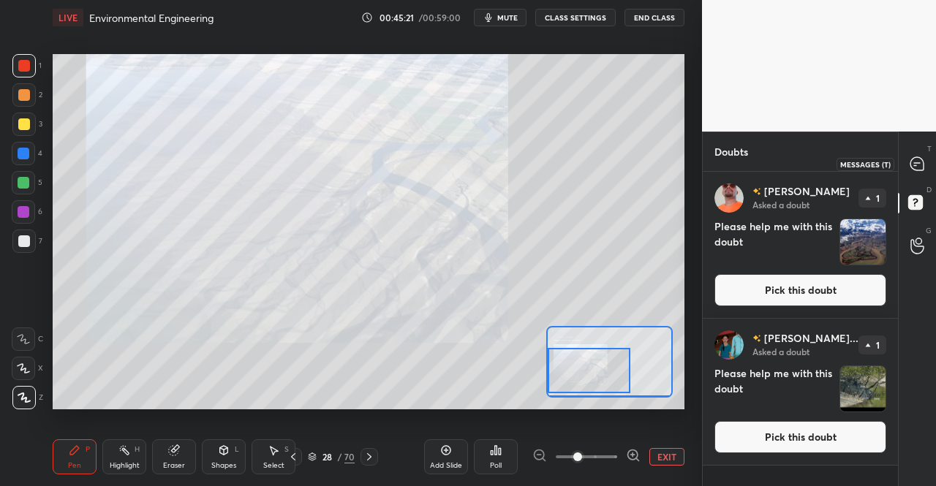
click at [916, 167] on icon at bounding box center [916, 163] width 13 height 13
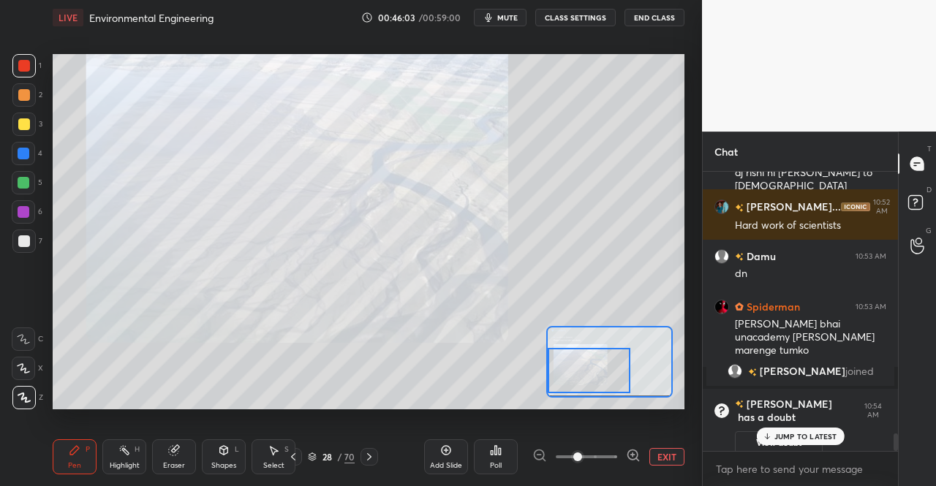
scroll to position [4203, 0]
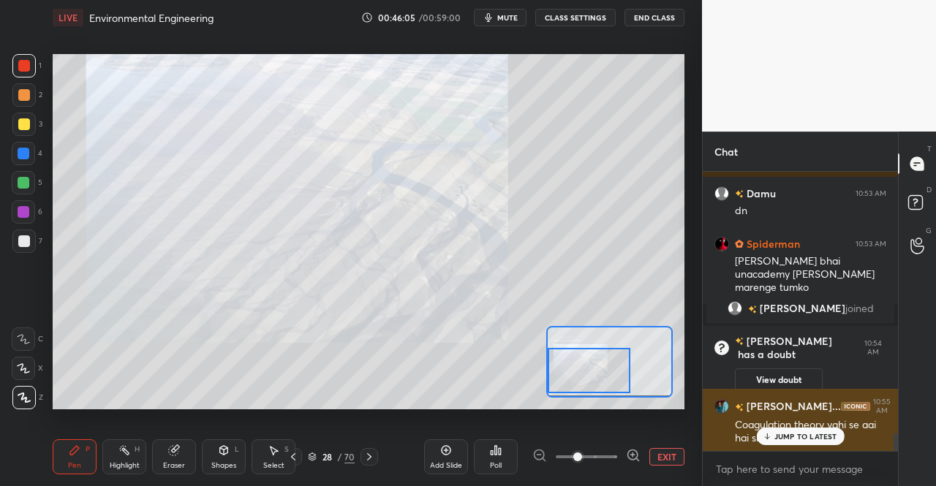
click at [783, 439] on p "JUMP TO LATEST" at bounding box center [805, 436] width 63 height 9
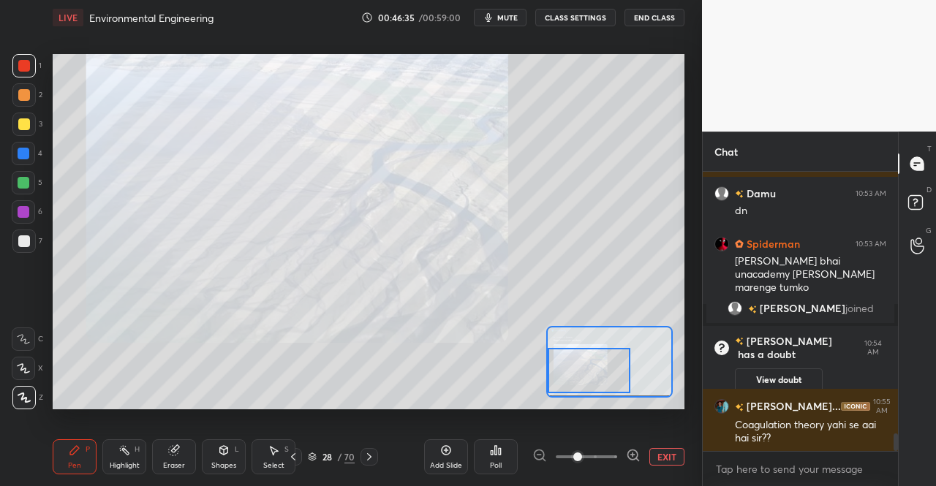
scroll to position [4255, 0]
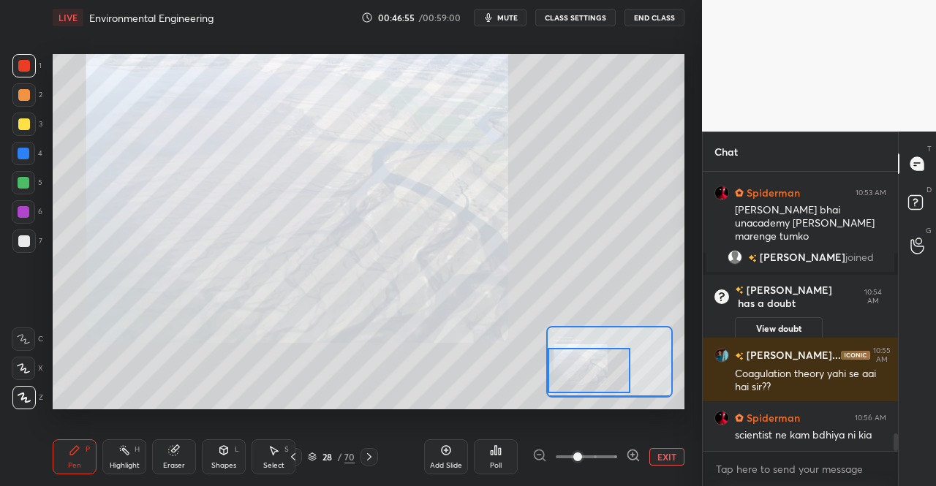
click at [664, 458] on button "EXIT" at bounding box center [666, 457] width 35 height 18
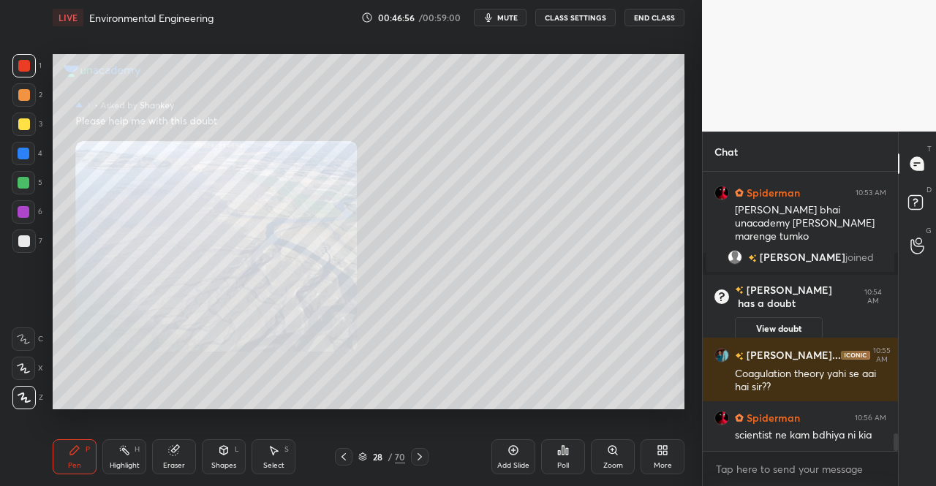
click at [347, 456] on icon at bounding box center [344, 457] width 12 height 12
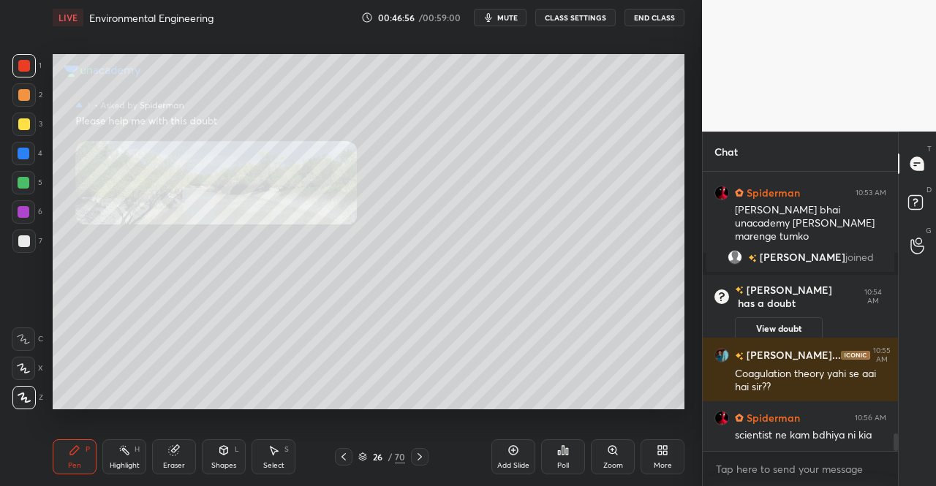
click at [347, 456] on icon at bounding box center [344, 457] width 12 height 12
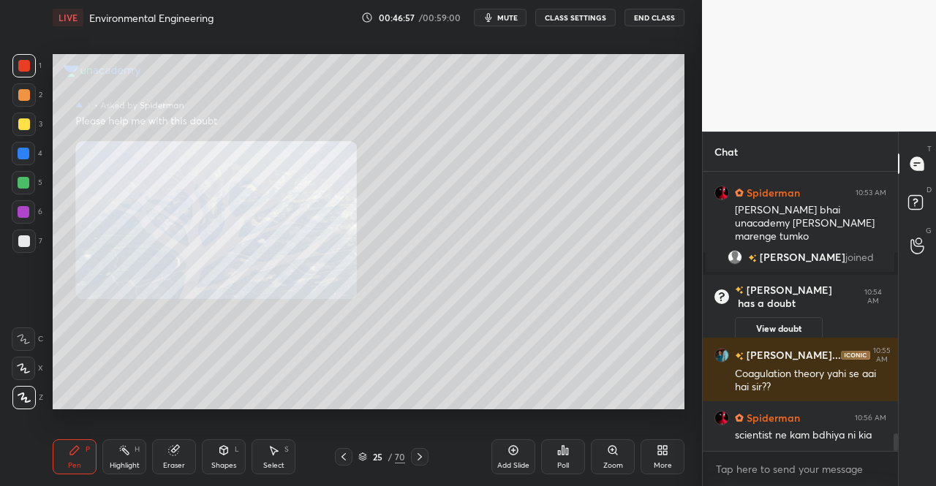
click at [346, 458] on icon at bounding box center [344, 457] width 12 height 12
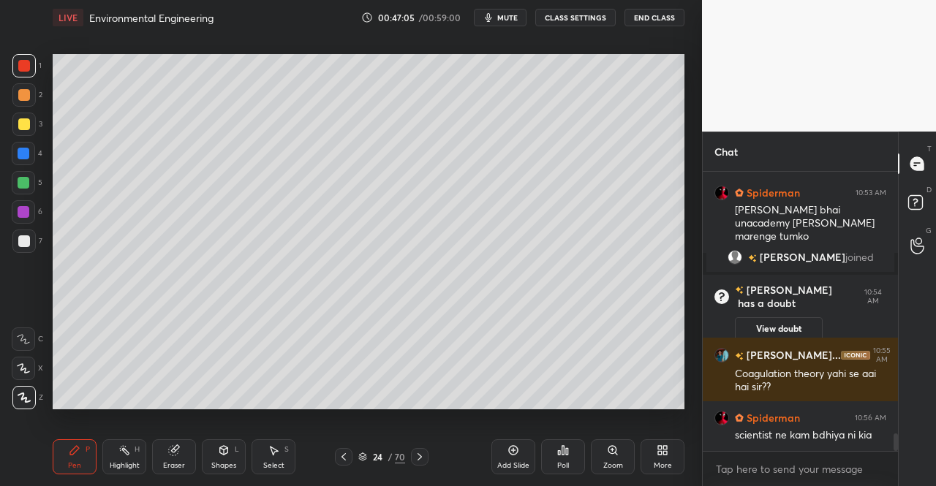
click at [79, 464] on div "Pen" at bounding box center [74, 465] width 13 height 7
click at [22, 127] on div at bounding box center [24, 124] width 12 height 12
click at [44, 125] on div "1 2 3 4 5 6 7 C X Z C X Z E E Erase all H H" at bounding box center [23, 231] width 47 height 355
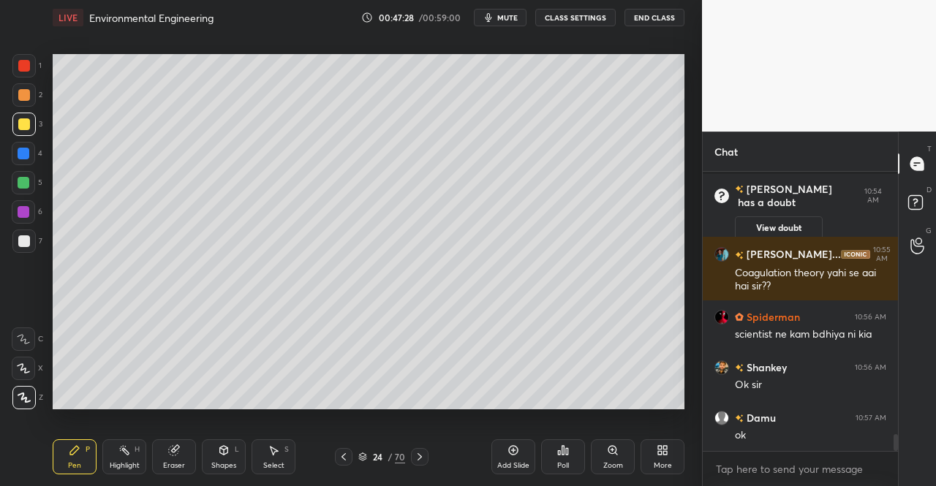
scroll to position [4405, 0]
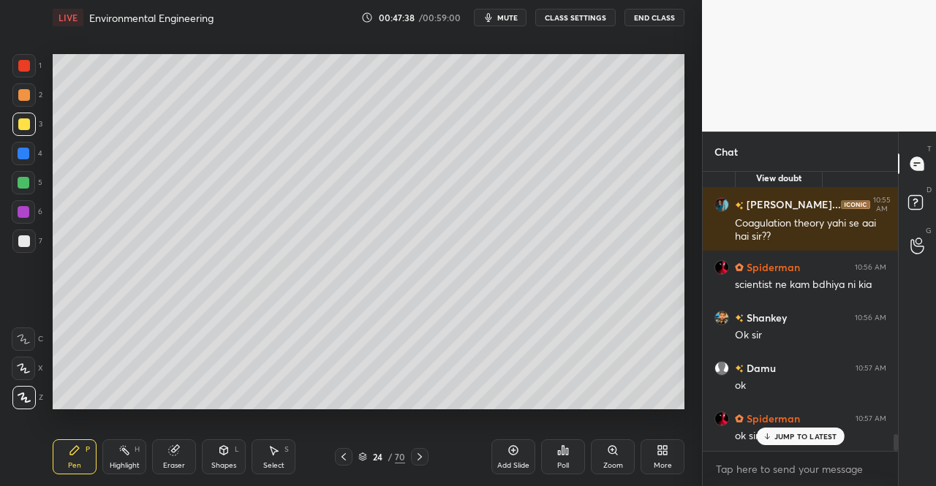
click at [155, 453] on div "Eraser" at bounding box center [174, 457] width 44 height 35
click at [162, 453] on div "Eraser" at bounding box center [174, 457] width 44 height 35
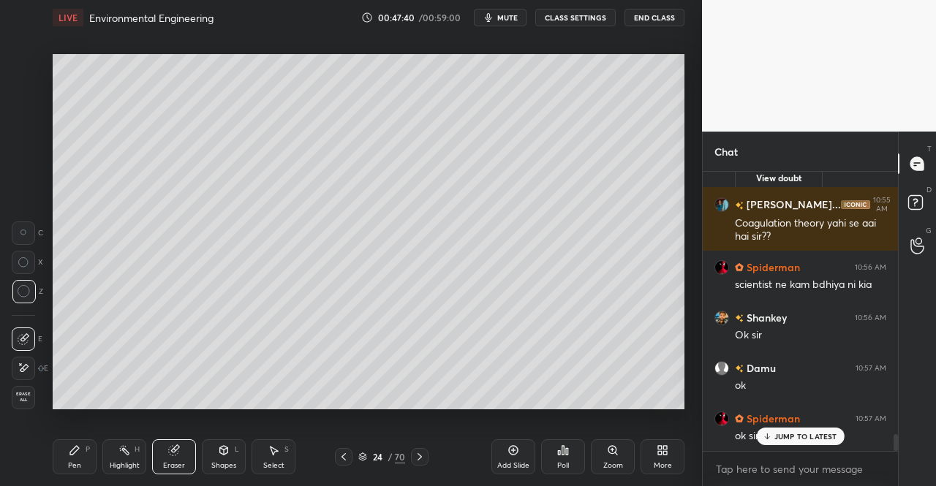
click at [81, 442] on div "Pen P" at bounding box center [75, 457] width 44 height 35
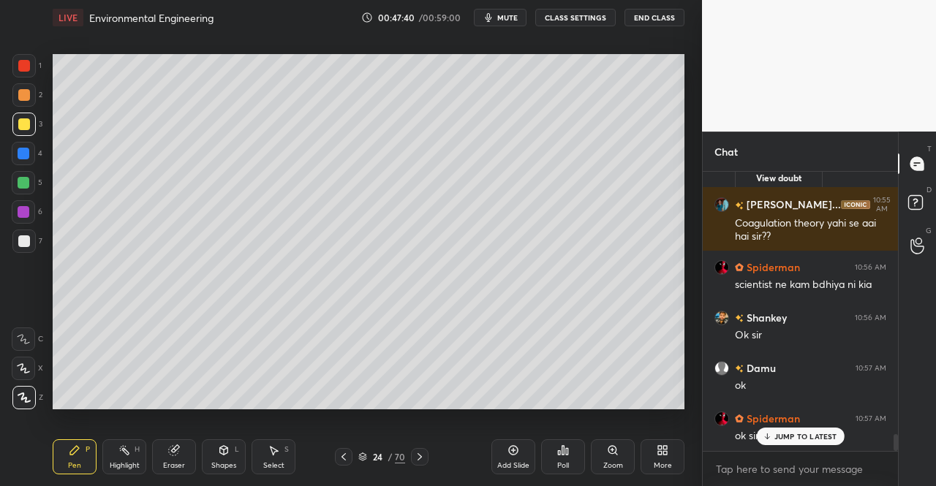
click at [81, 438] on div "Pen P Highlight H Eraser Shapes L Select S 24 / 70 Add Slide Poll Zoom More" at bounding box center [369, 457] width 632 height 59
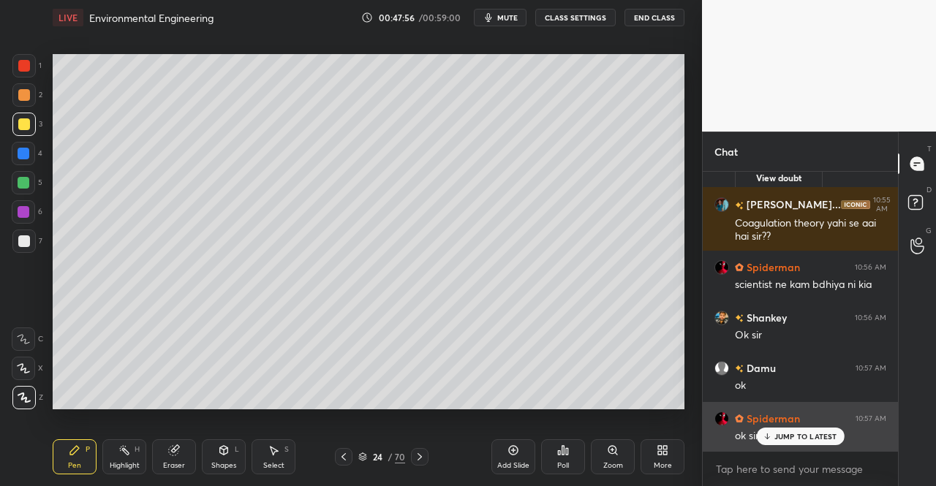
click at [787, 435] on p "JUMP TO LATEST" at bounding box center [805, 436] width 63 height 9
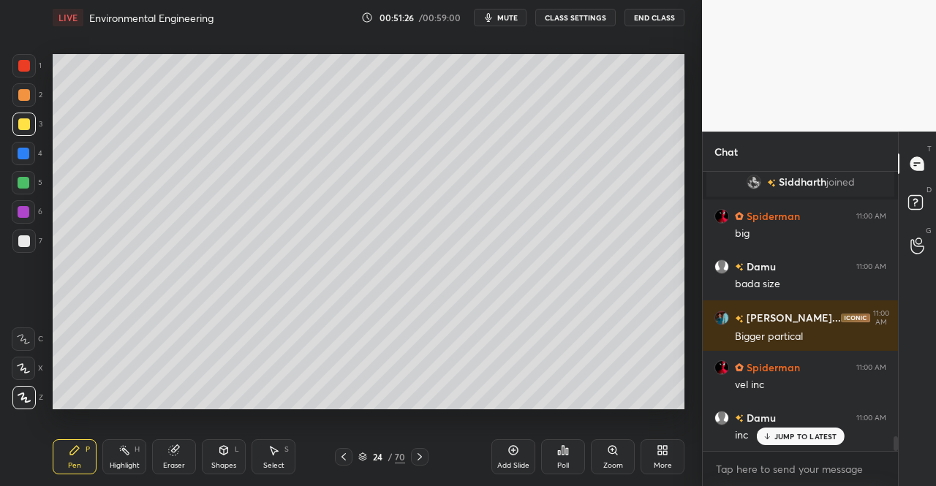
scroll to position [5161, 0]
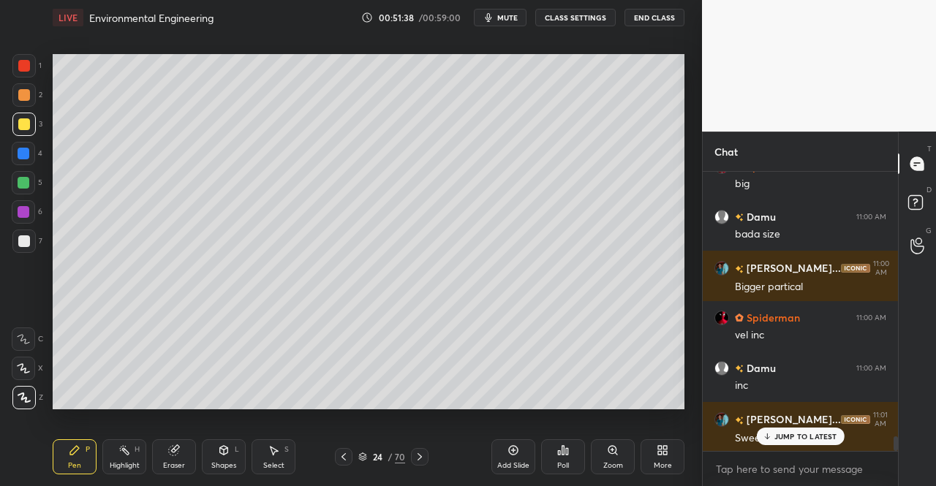
click at [772, 436] on div "JUMP TO LATEST" at bounding box center [800, 437] width 88 height 18
click at [83, 456] on div "Pen P" at bounding box center [75, 457] width 44 height 35
click at [75, 442] on div "Pen P" at bounding box center [75, 457] width 44 height 35
click at [75, 458] on div "Pen P" at bounding box center [75, 457] width 44 height 35
click at [72, 441] on div "Pen P" at bounding box center [75, 457] width 44 height 35
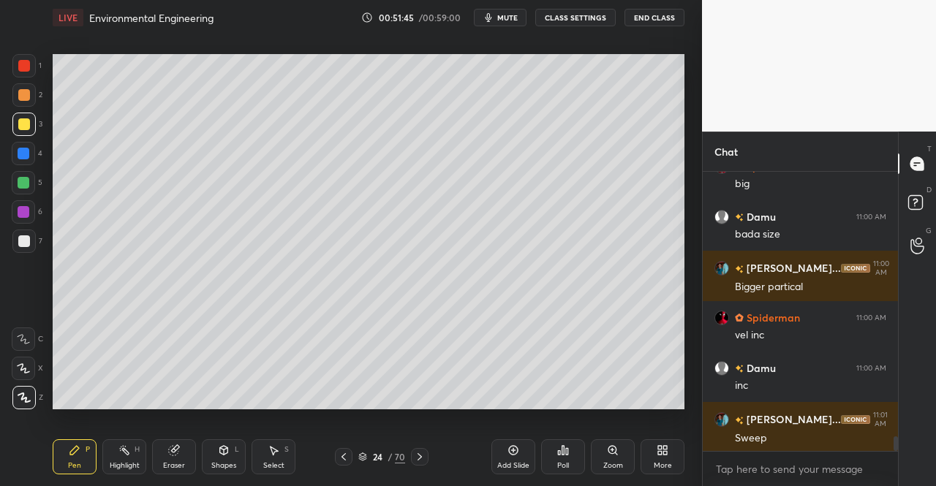
click at [279, 457] on div "Select S" at bounding box center [274, 457] width 44 height 35
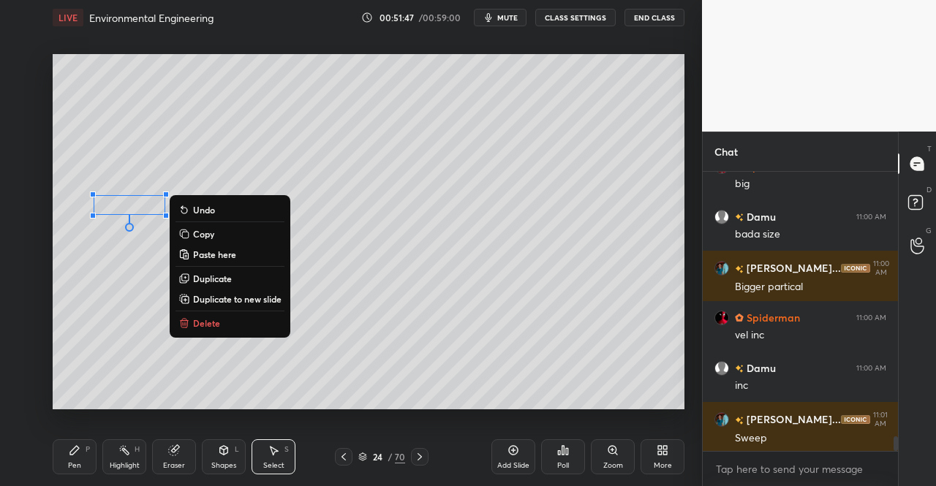
click at [233, 320] on button "Delete" at bounding box center [230, 323] width 109 height 18
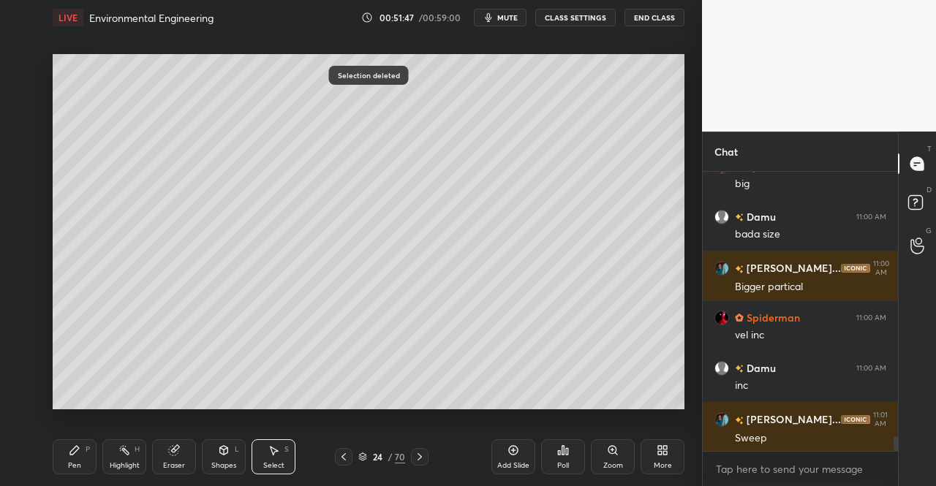
click at [86, 475] on div "Pen P Highlight H Eraser Shapes L Select S 24 / 70 Add Slide Poll Zoom More" at bounding box center [369, 457] width 632 height 59
click at [85, 459] on div "Pen P" at bounding box center [75, 457] width 44 height 35
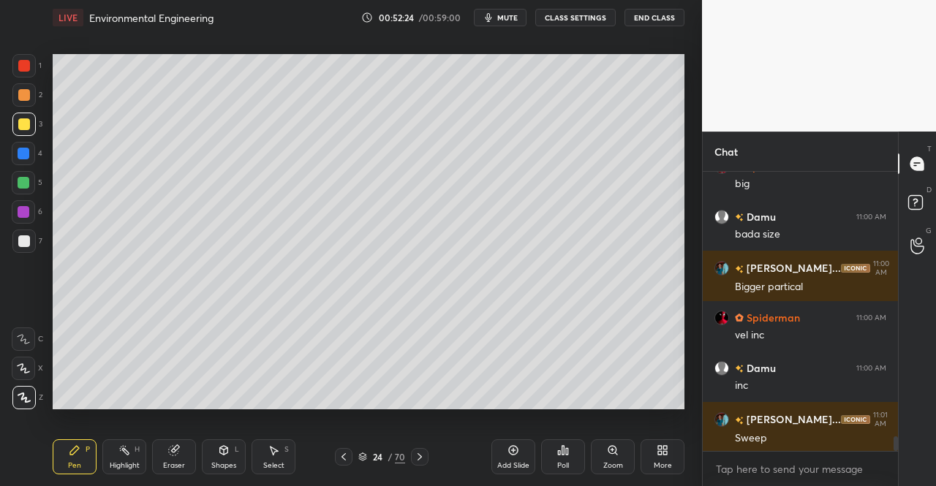
click at [16, 121] on div at bounding box center [23, 124] width 23 height 23
click at [15, 123] on div at bounding box center [23, 124] width 23 height 23
click at [21, 239] on div at bounding box center [24, 241] width 12 height 12
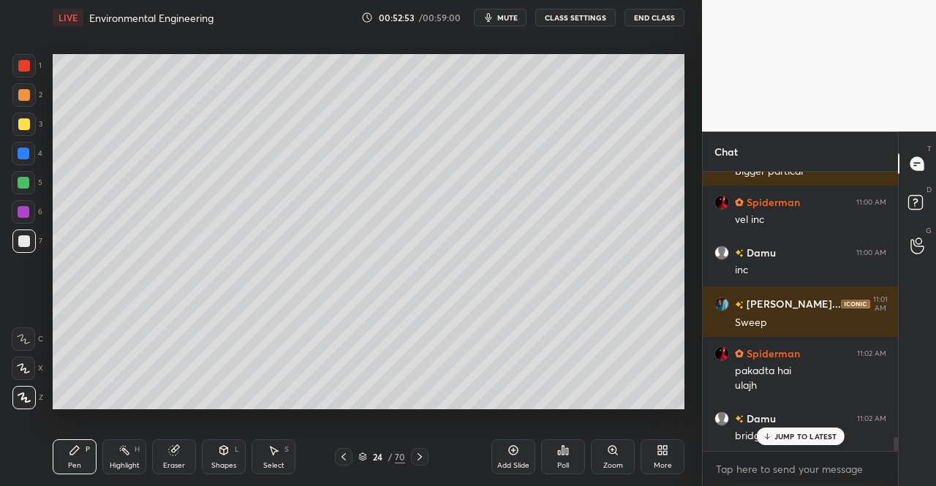
scroll to position [5328, 0]
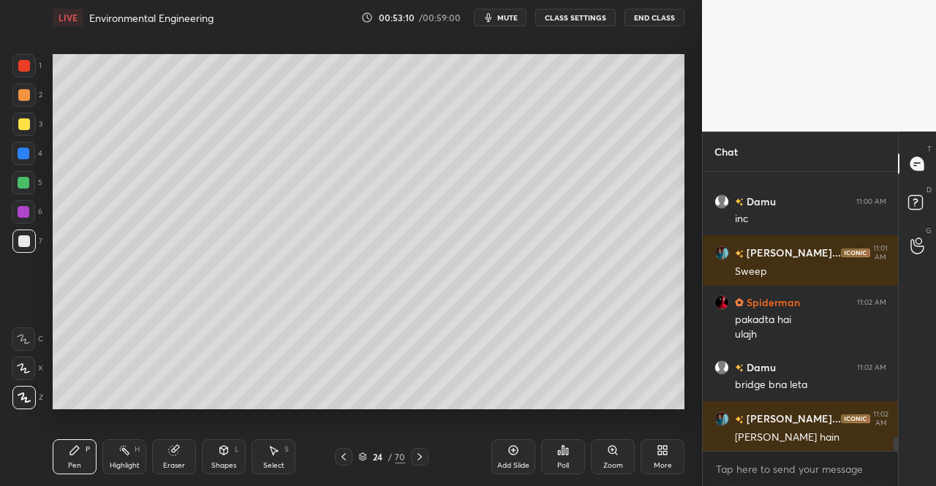
click at [22, 181] on div at bounding box center [24, 183] width 12 height 12
click at [22, 185] on div at bounding box center [24, 183] width 12 height 12
click at [19, 120] on div at bounding box center [24, 124] width 12 height 12
click at [37, 136] on div "3" at bounding box center [27, 127] width 30 height 29
click at [15, 241] on div at bounding box center [23, 241] width 23 height 23
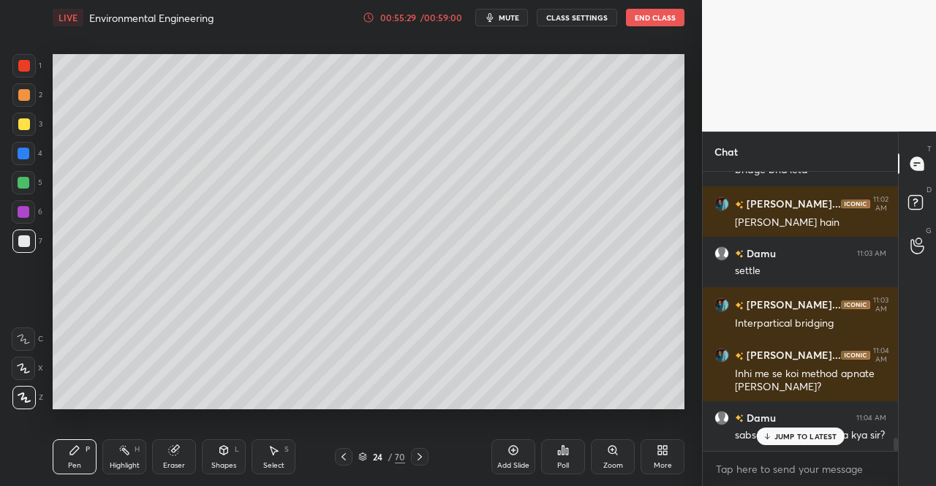
scroll to position [5593, 0]
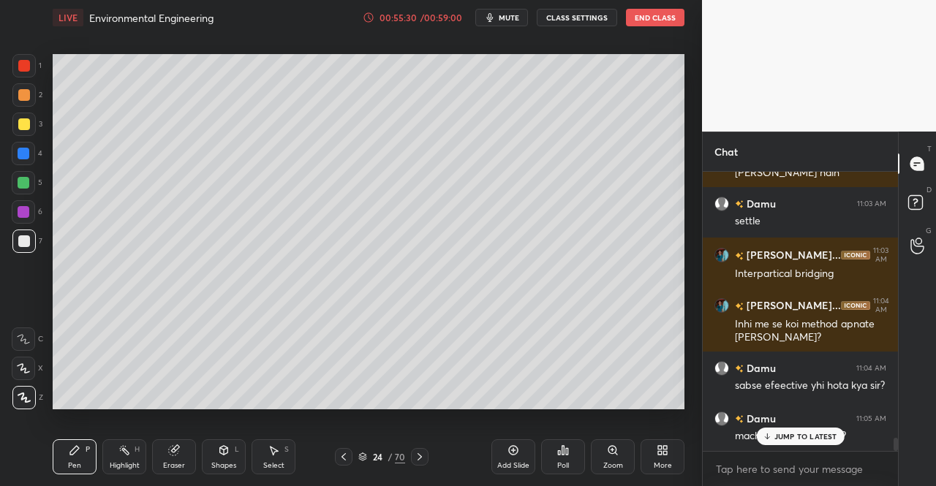
click at [783, 433] on p "JUMP TO LATEST" at bounding box center [805, 436] width 63 height 9
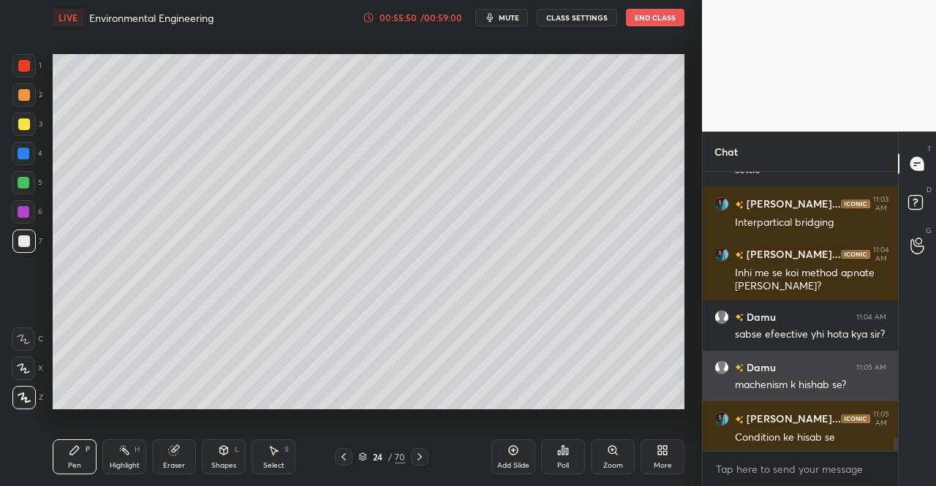
scroll to position [5694, 0]
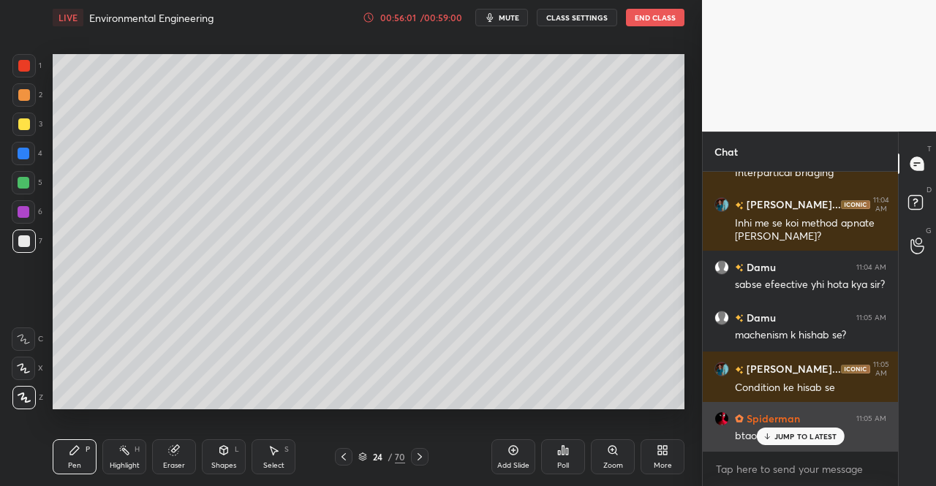
click at [795, 440] on p "JUMP TO LATEST" at bounding box center [805, 436] width 63 height 9
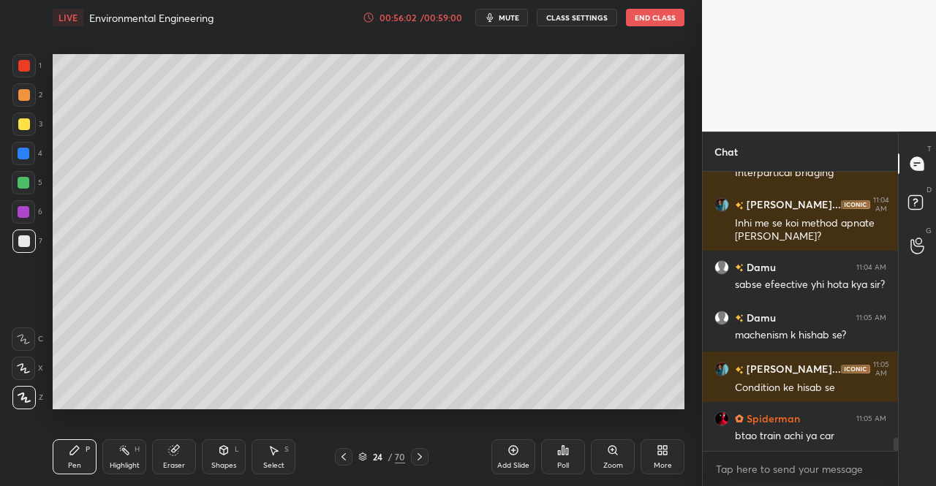
click at [69, 464] on div "Pen" at bounding box center [74, 465] width 13 height 7
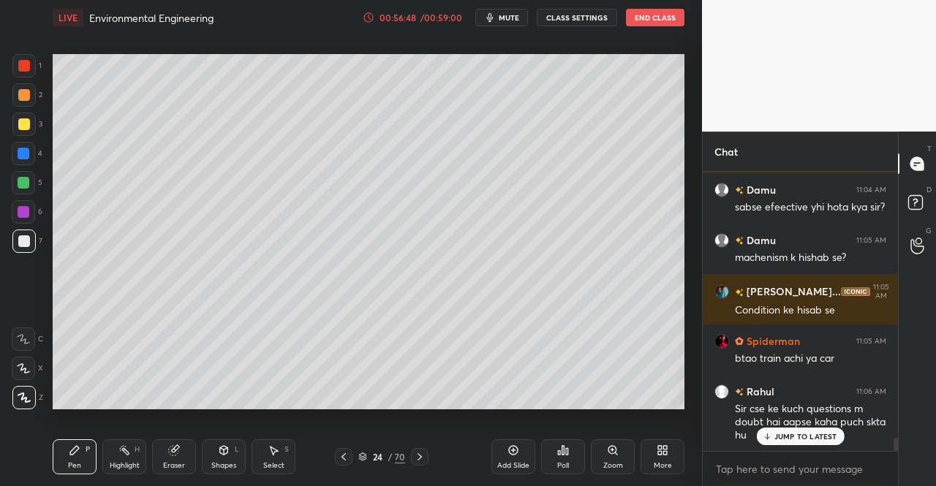
scroll to position [5821, 0]
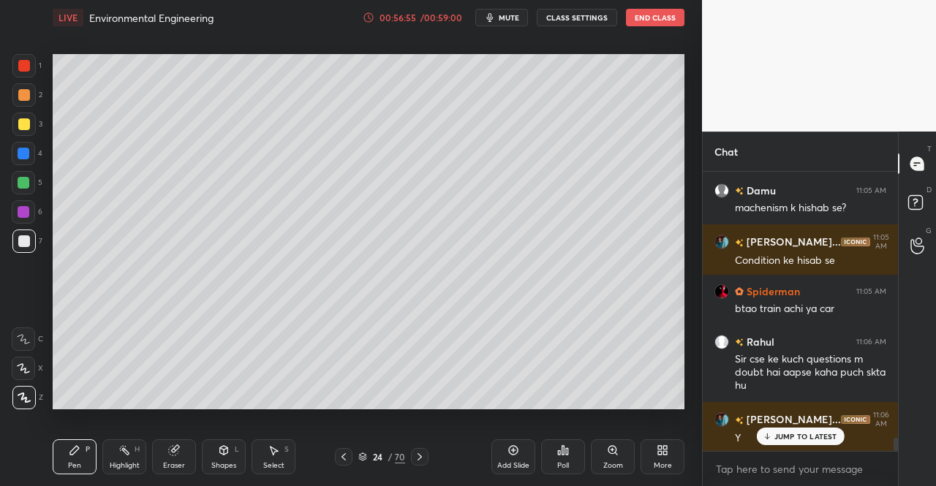
click at [769, 435] on icon at bounding box center [767, 436] width 10 height 9
click at [74, 463] on div "Pen" at bounding box center [74, 465] width 13 height 7
click at [503, 19] on span "mute" at bounding box center [509, 17] width 20 height 10
click at [661, 18] on button "End Class" at bounding box center [655, 18] width 59 height 18
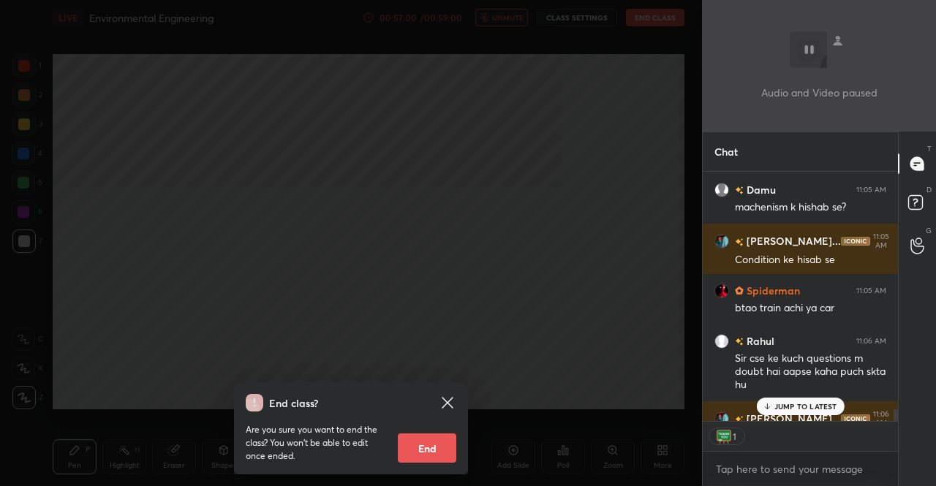
scroll to position [245, 191]
click at [446, 461] on button "End" at bounding box center [427, 448] width 59 height 29
type textarea "x"
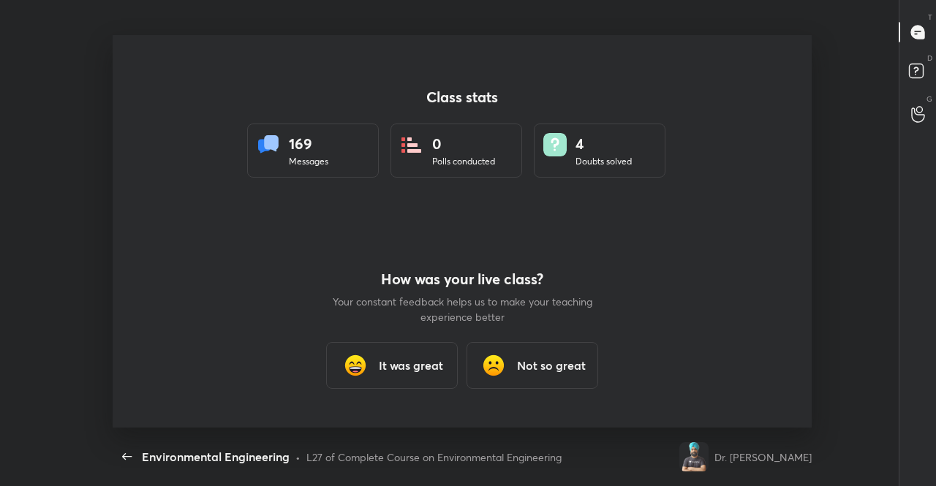
scroll to position [72735, 72248]
